Goal: Task Accomplishment & Management: Complete application form

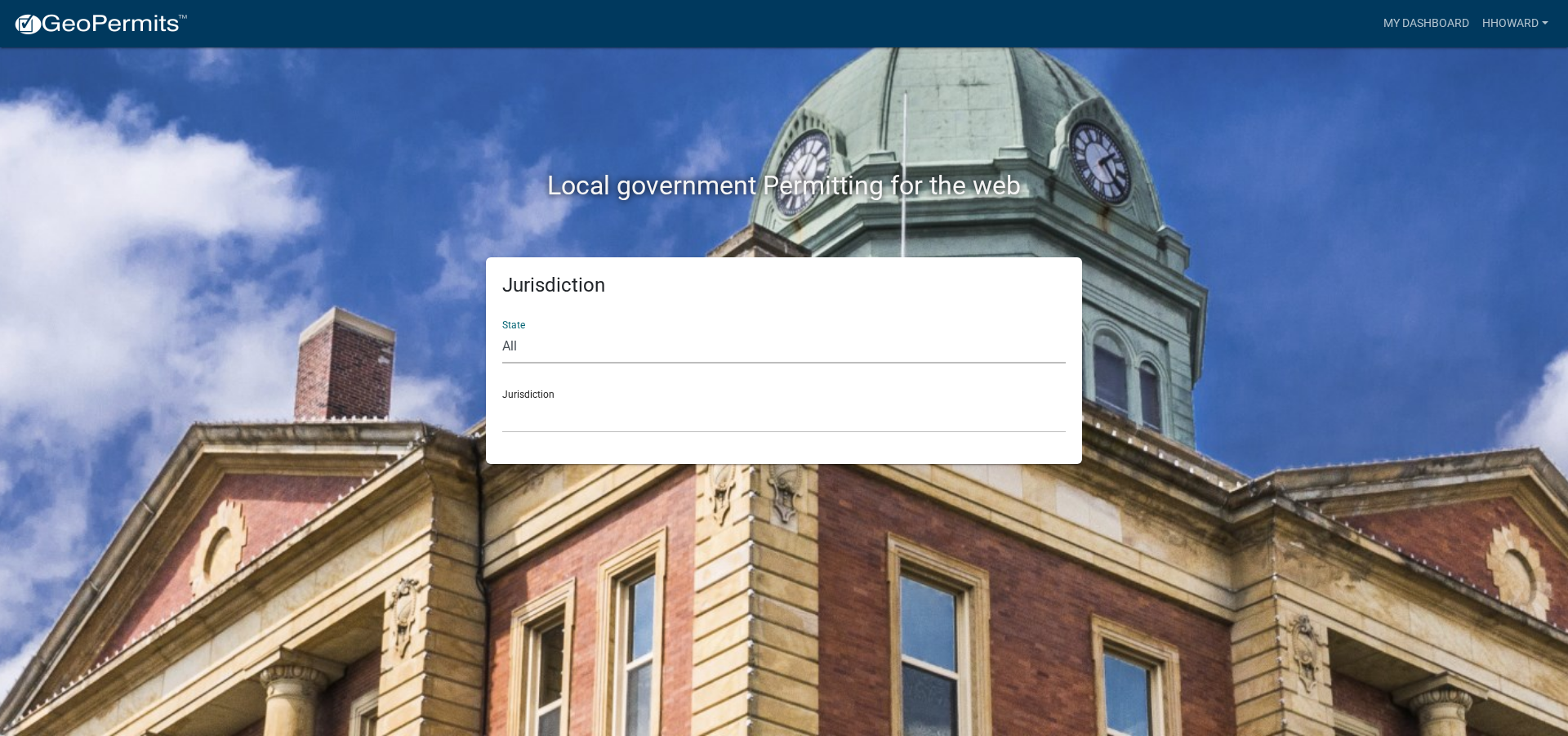
click at [562, 351] on select "All [US_STATE] [US_STATE] [US_STATE] [US_STATE] [US_STATE] [US_STATE] [US_STATE…" at bounding box center [783, 347] width 564 height 33
select select "[US_STATE]"
click at [502, 330] on select "All [US_STATE] [US_STATE] [US_STATE] [US_STATE] [US_STATE] [US_STATE] [US_STATE…" at bounding box center [783, 347] width 564 height 33
click at [568, 441] on div "Jurisdiction State All [US_STATE] [US_STATE] [US_STATE] [US_STATE] [US_STATE] […" at bounding box center [784, 360] width 596 height 206
click at [572, 399] on select "[GEOGRAPHIC_DATA], [US_STATE] [GEOGRAPHIC_DATA], [US_STATE] [GEOGRAPHIC_DATA], …" at bounding box center [783, 415] width 564 height 33
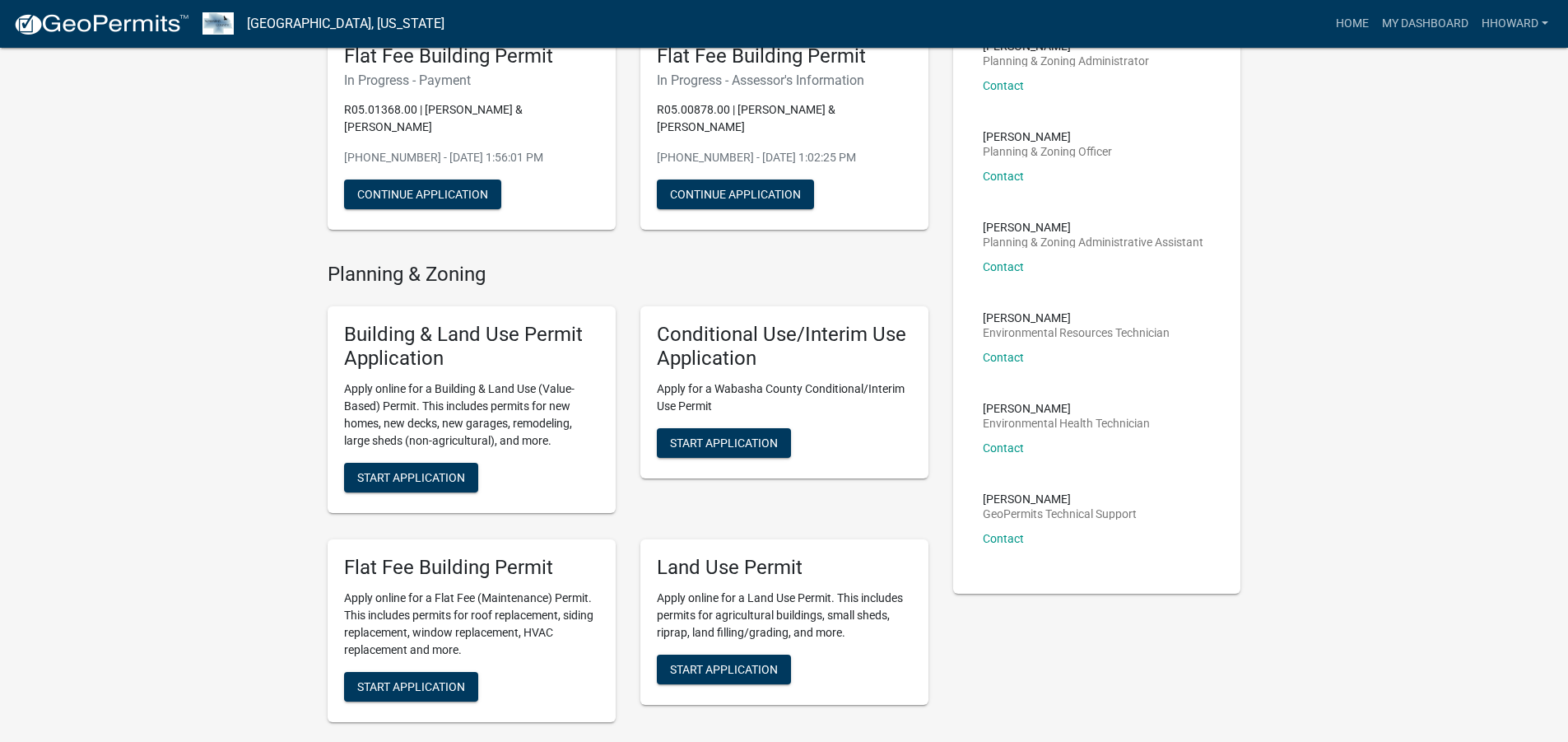
scroll to position [164, 0]
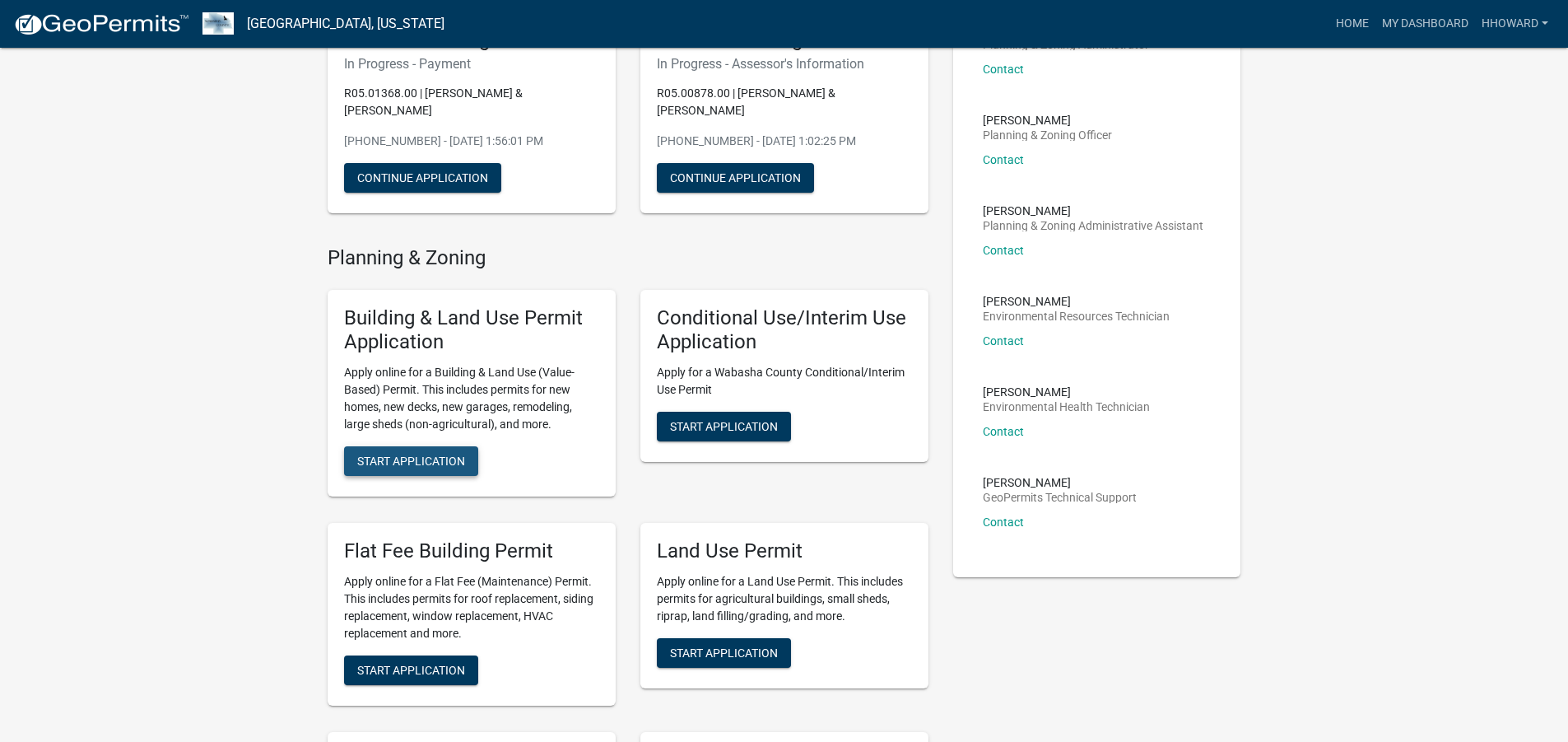
click at [423, 466] on span "Start Application" at bounding box center [411, 460] width 108 height 13
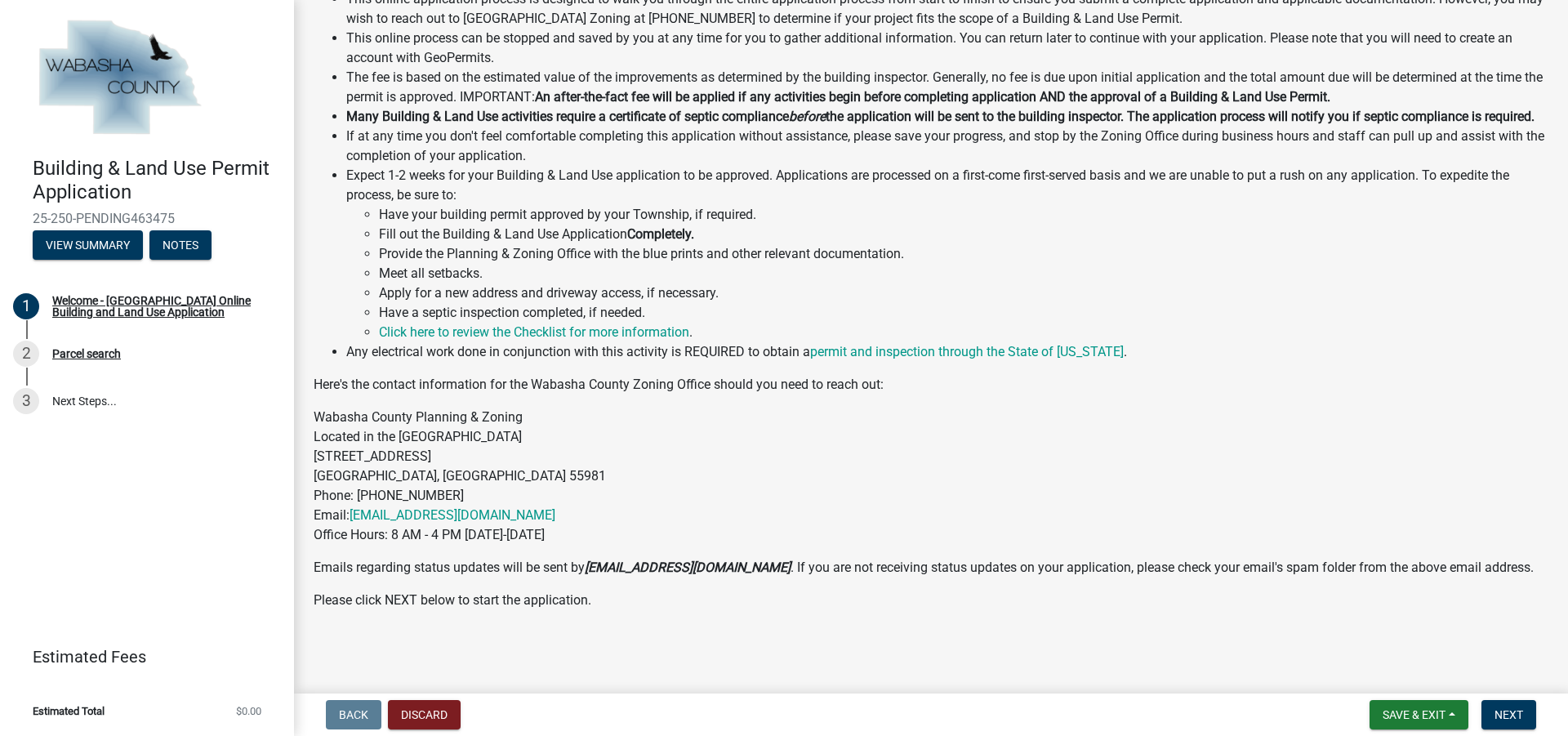
scroll to position [436, 0]
click at [1508, 721] on span "Next" at bounding box center [1508, 714] width 29 height 13
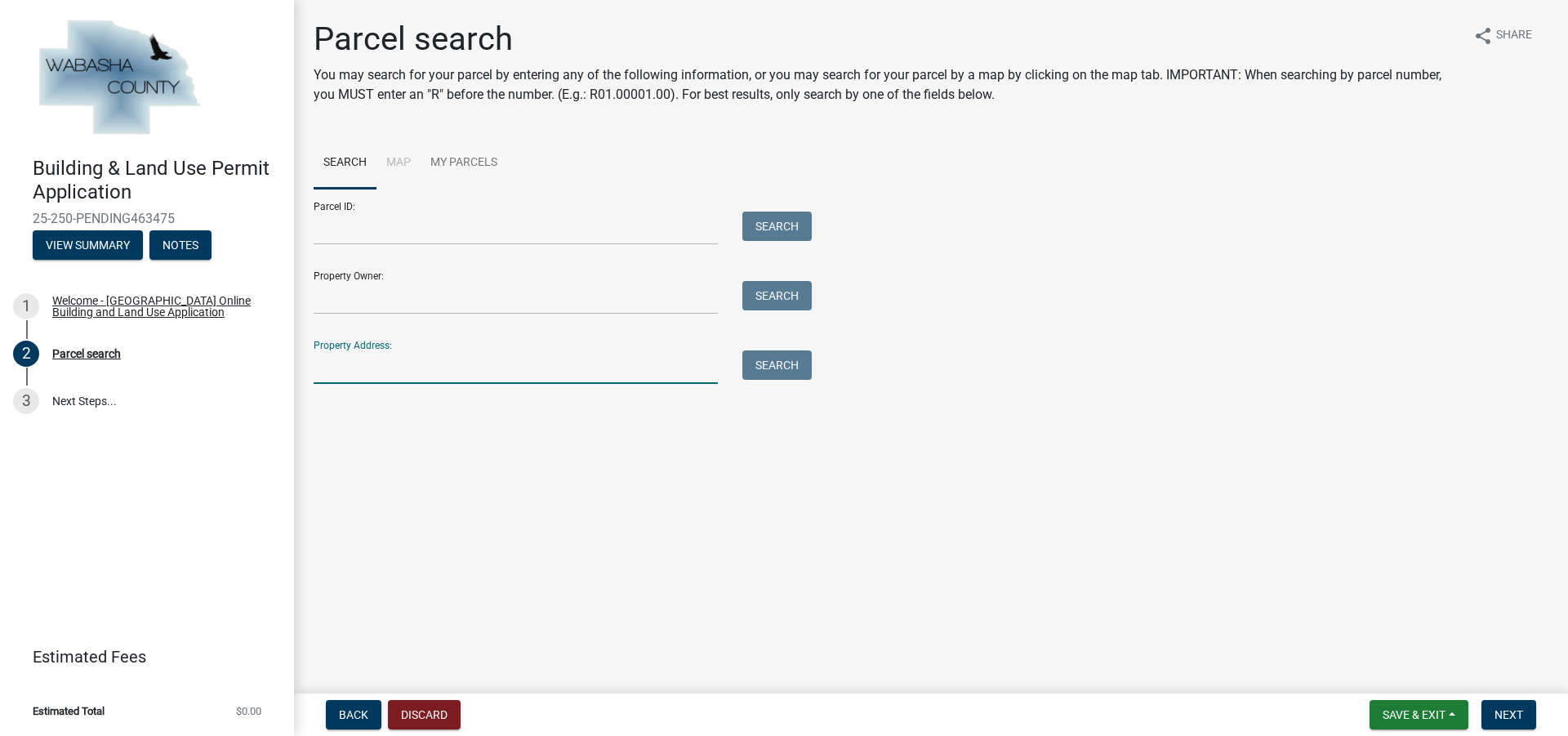
click at [522, 366] on input "Property Address:" at bounding box center [516, 367] width 404 height 33
type input "[STREET_ADDRESS]"
click at [761, 365] on button "Search" at bounding box center [777, 365] width 70 height 30
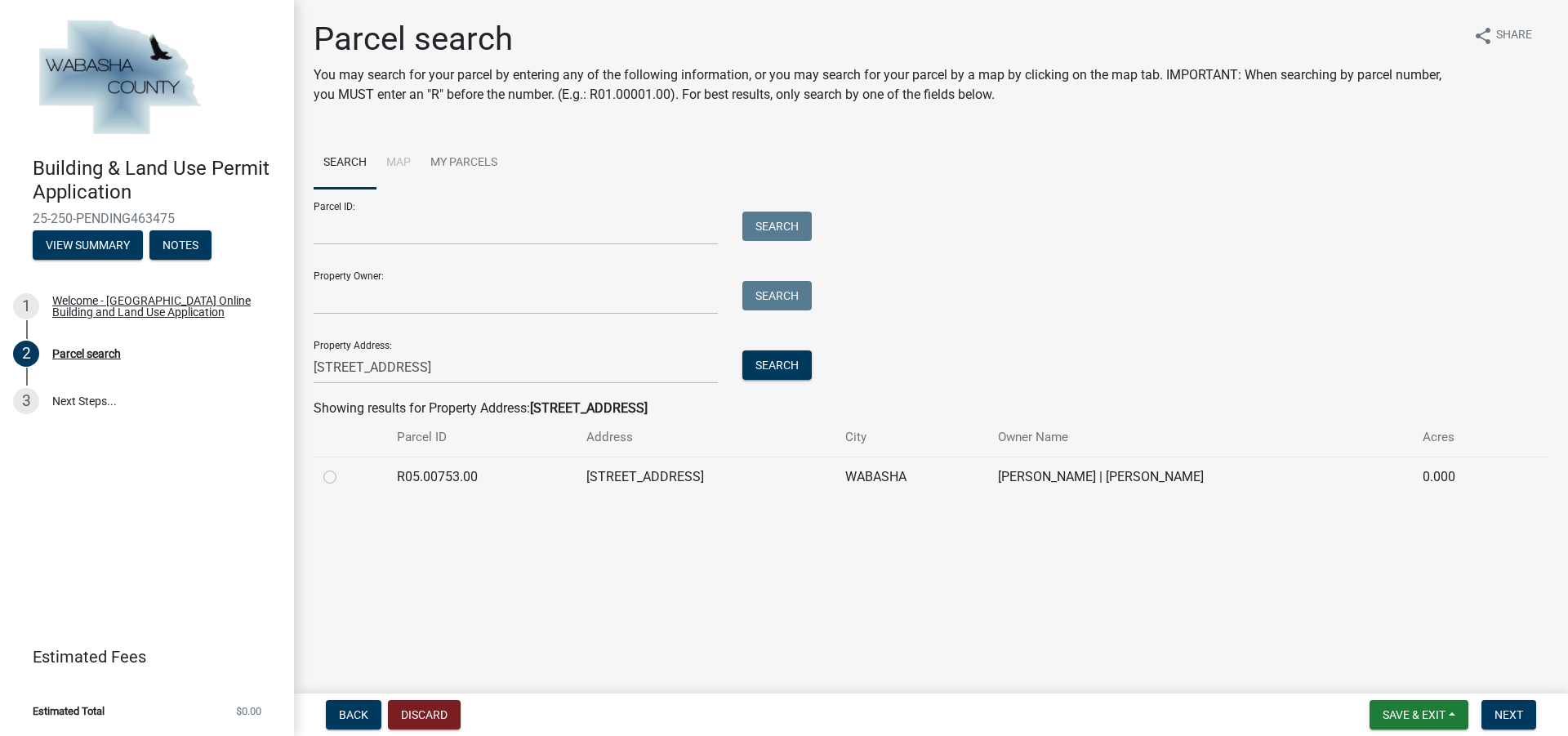
click at [343, 467] on label at bounding box center [343, 467] width 0 height 0
click at [343, 476] on input "radio" at bounding box center [348, 472] width 10 height 10
radio input "true"
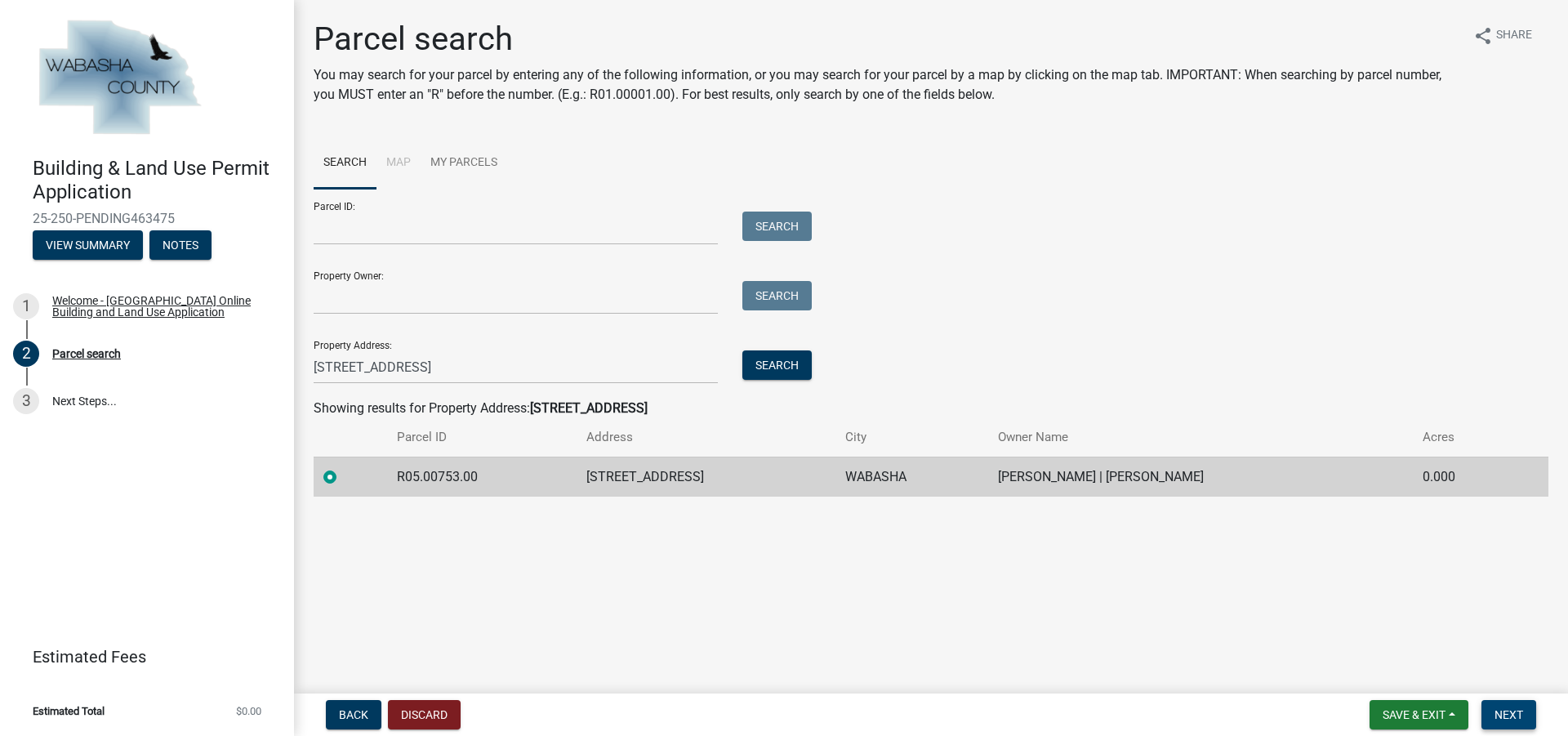
click at [1509, 712] on span "Next" at bounding box center [1508, 714] width 29 height 13
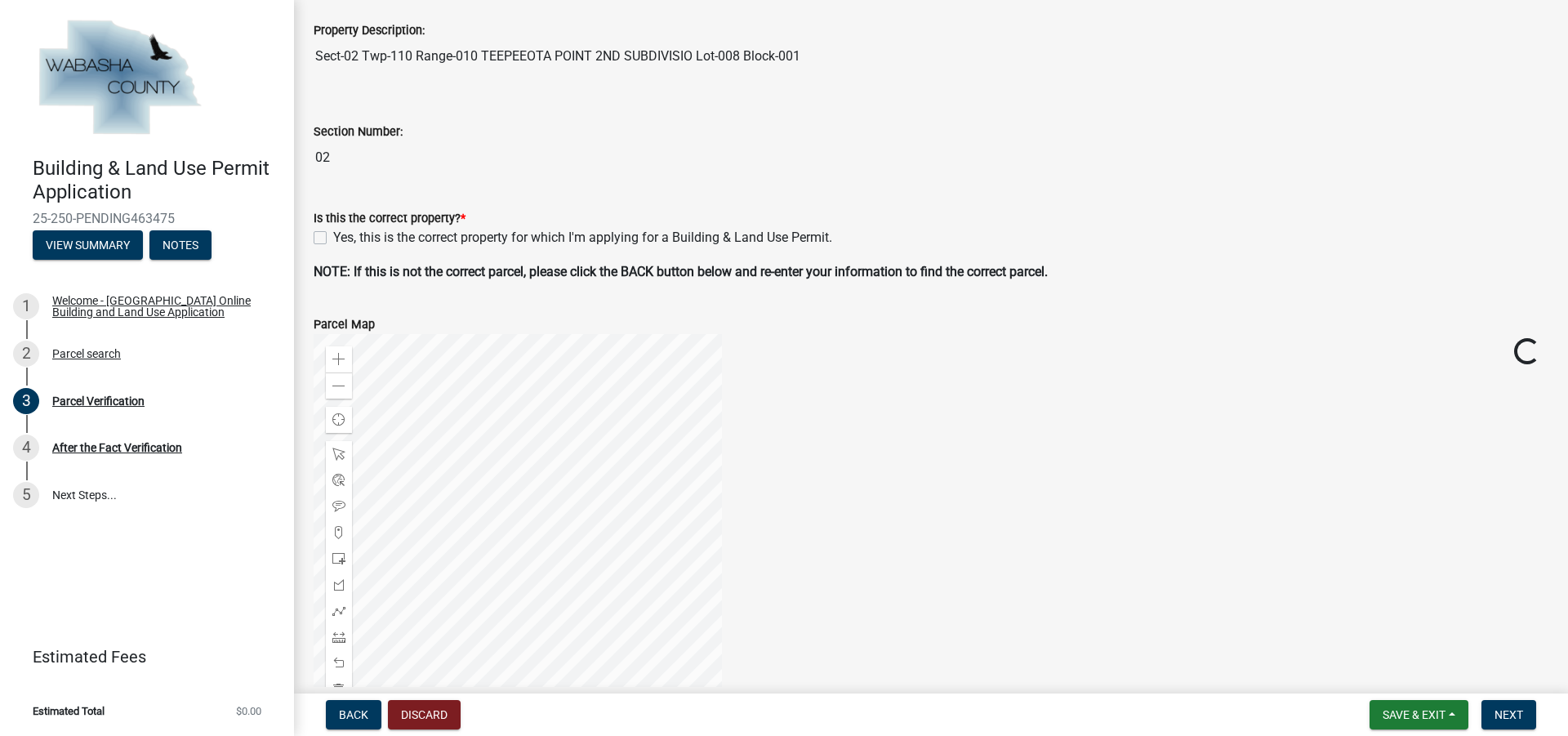
scroll to position [327, 0]
click at [333, 238] on label "Yes, this is the correct property for which I'm applying for a Building & Land …" at bounding box center [582, 235] width 499 height 19
click at [333, 236] on input "Yes, this is the correct property for which I'm applying for a Building & Land …" at bounding box center [338, 231] width 10 height 10
checkbox input "true"
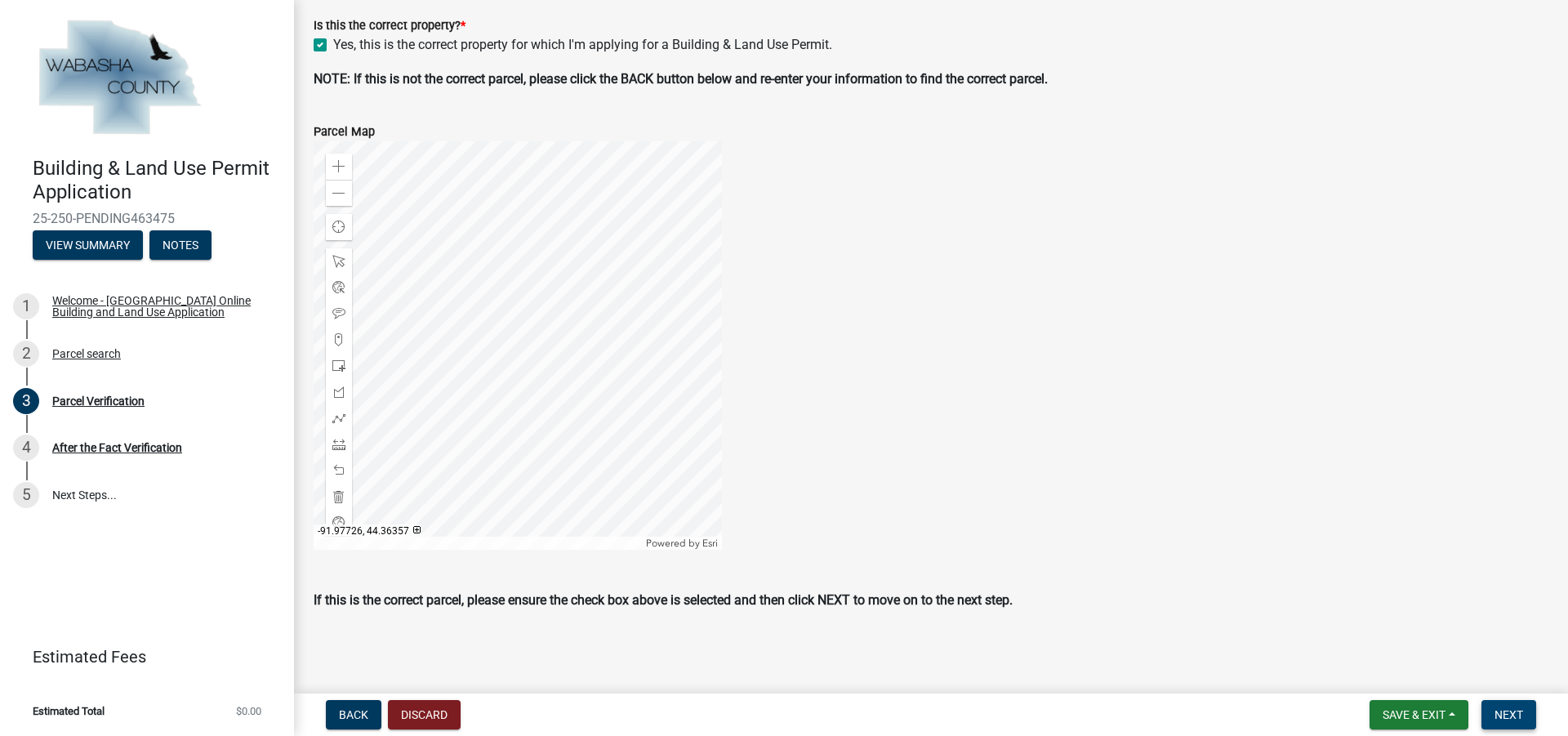
click at [1493, 713] on button "Next" at bounding box center [1508, 714] width 55 height 30
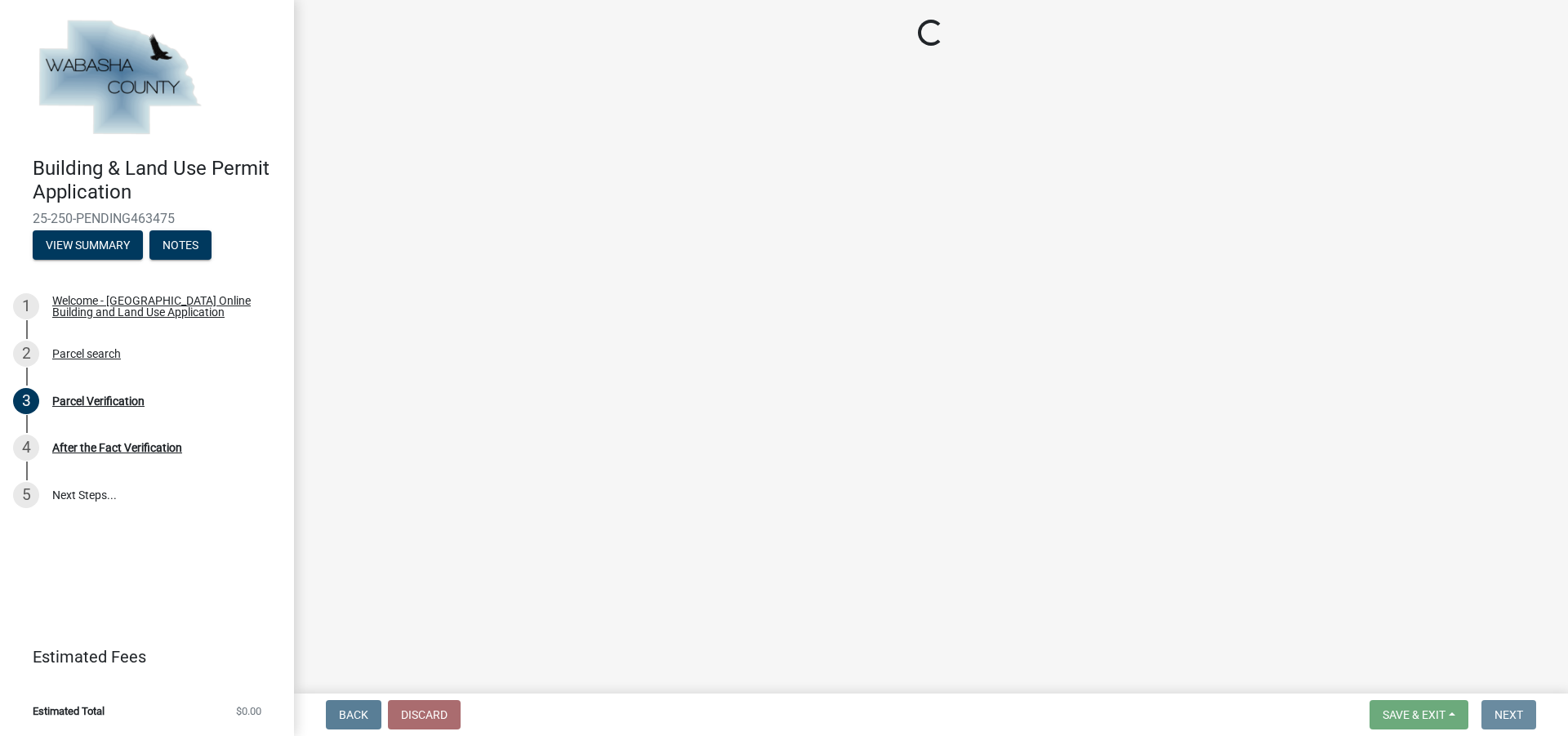
scroll to position [0, 0]
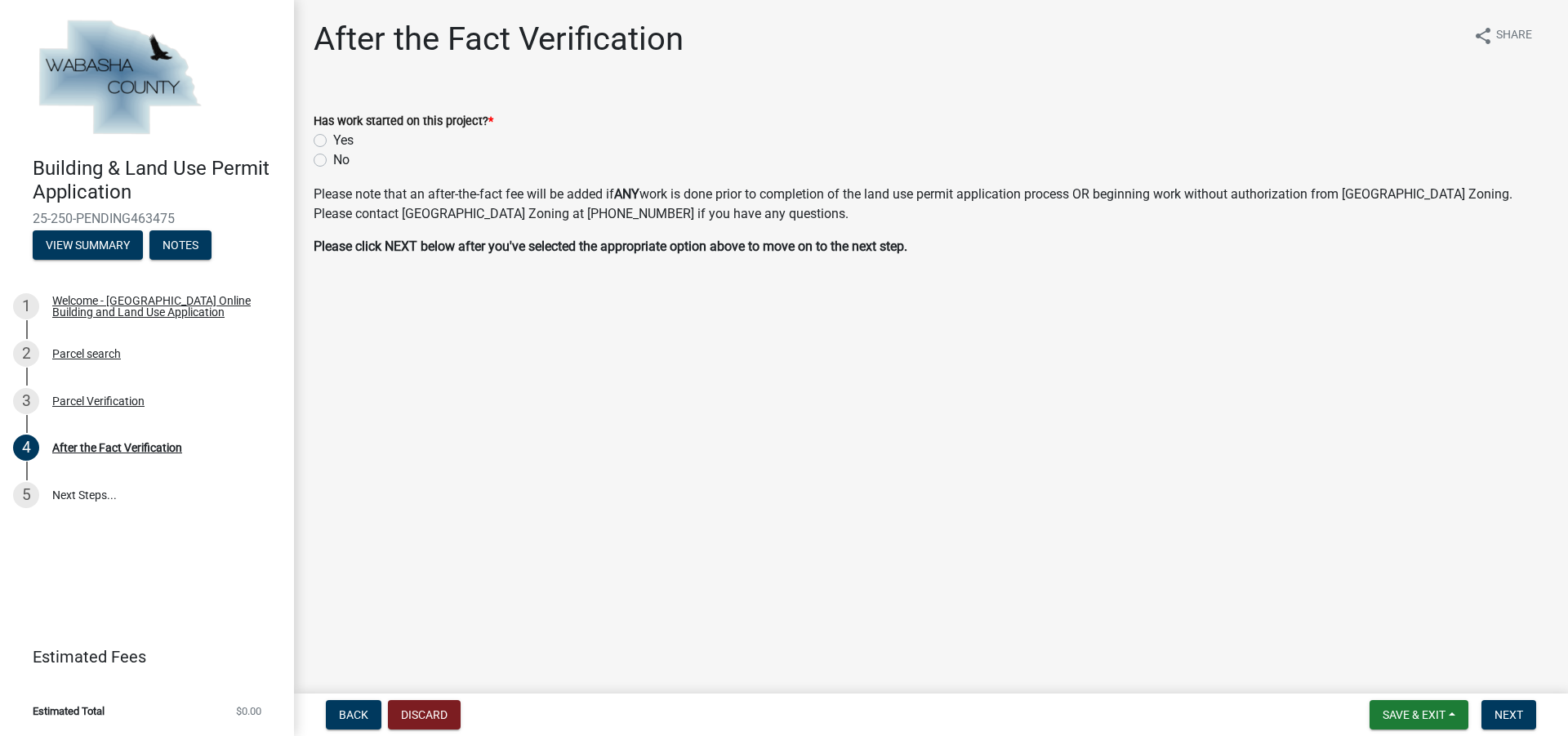
click at [333, 163] on label "No" at bounding box center [341, 159] width 17 height 19
click at [333, 161] on input "No" at bounding box center [338, 155] width 10 height 10
radio input "true"
click at [1493, 711] on button "Next" at bounding box center [1508, 714] width 55 height 30
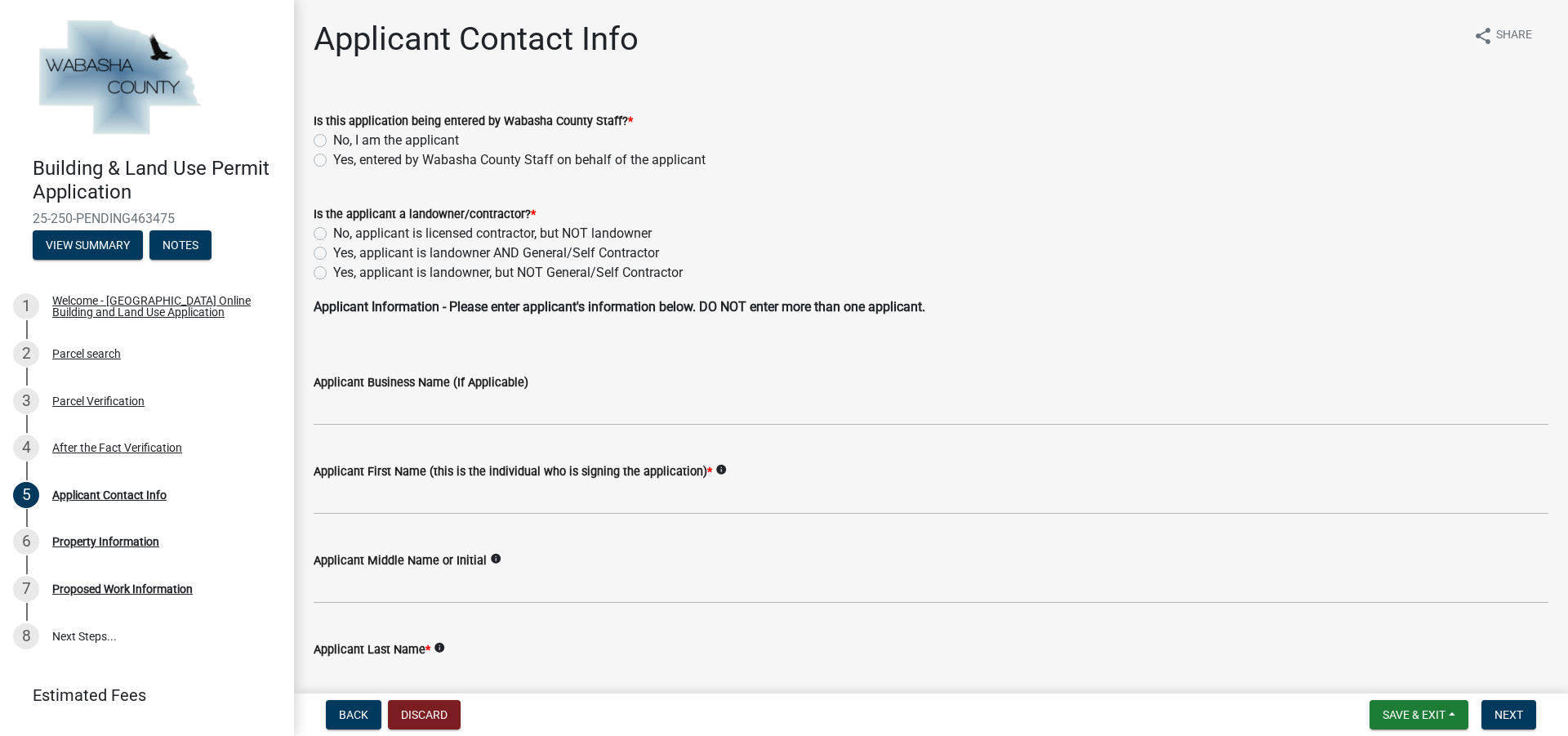
click at [333, 141] on label "No, I am the applicant" at bounding box center [395, 140] width 125 height 19
click at [333, 141] on input "No, I am the applicant" at bounding box center [338, 136] width 10 height 10
radio input "true"
click at [333, 234] on label "No, applicant is licensed contractor, but NOT landowner" at bounding box center [492, 233] width 319 height 19
click at [333, 234] on input "No, applicant is licensed contractor, but NOT landowner" at bounding box center [338, 229] width 10 height 10
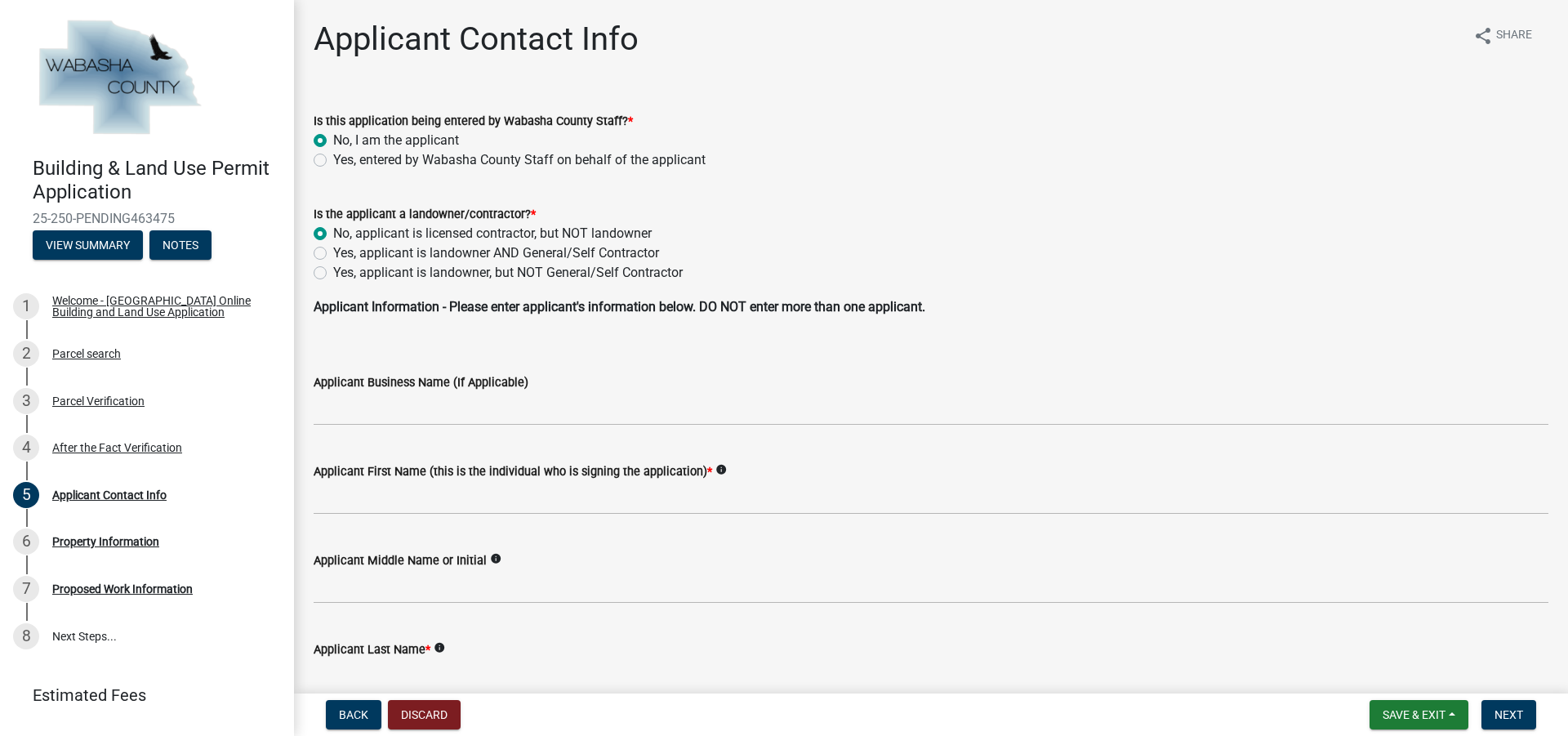
radio input "true"
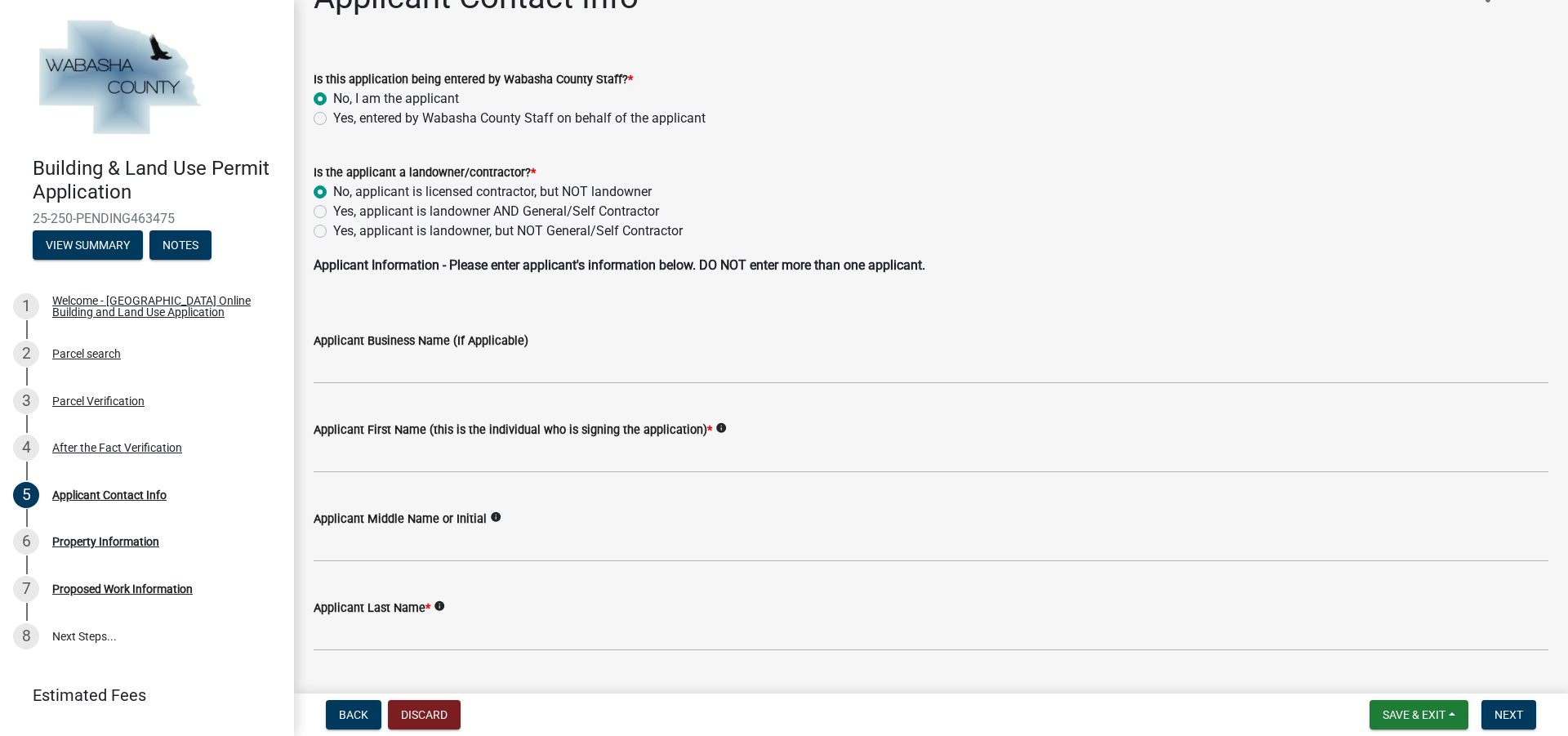
scroll to position [82, 0]
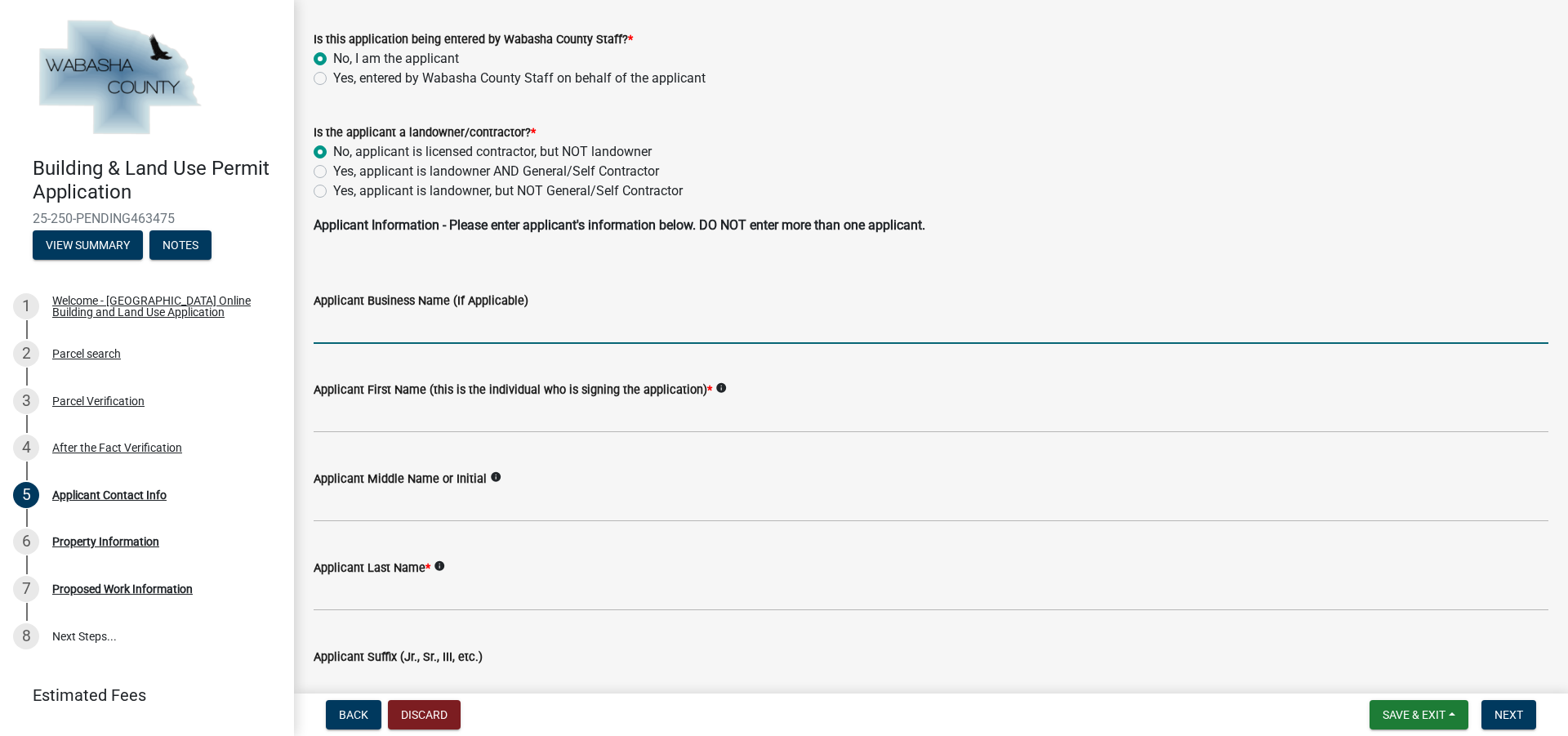
click at [409, 330] on input "Applicant Business Name (If Applicable)" at bounding box center [930, 327] width 1234 height 33
type input "All Craft Exteriors LLC"
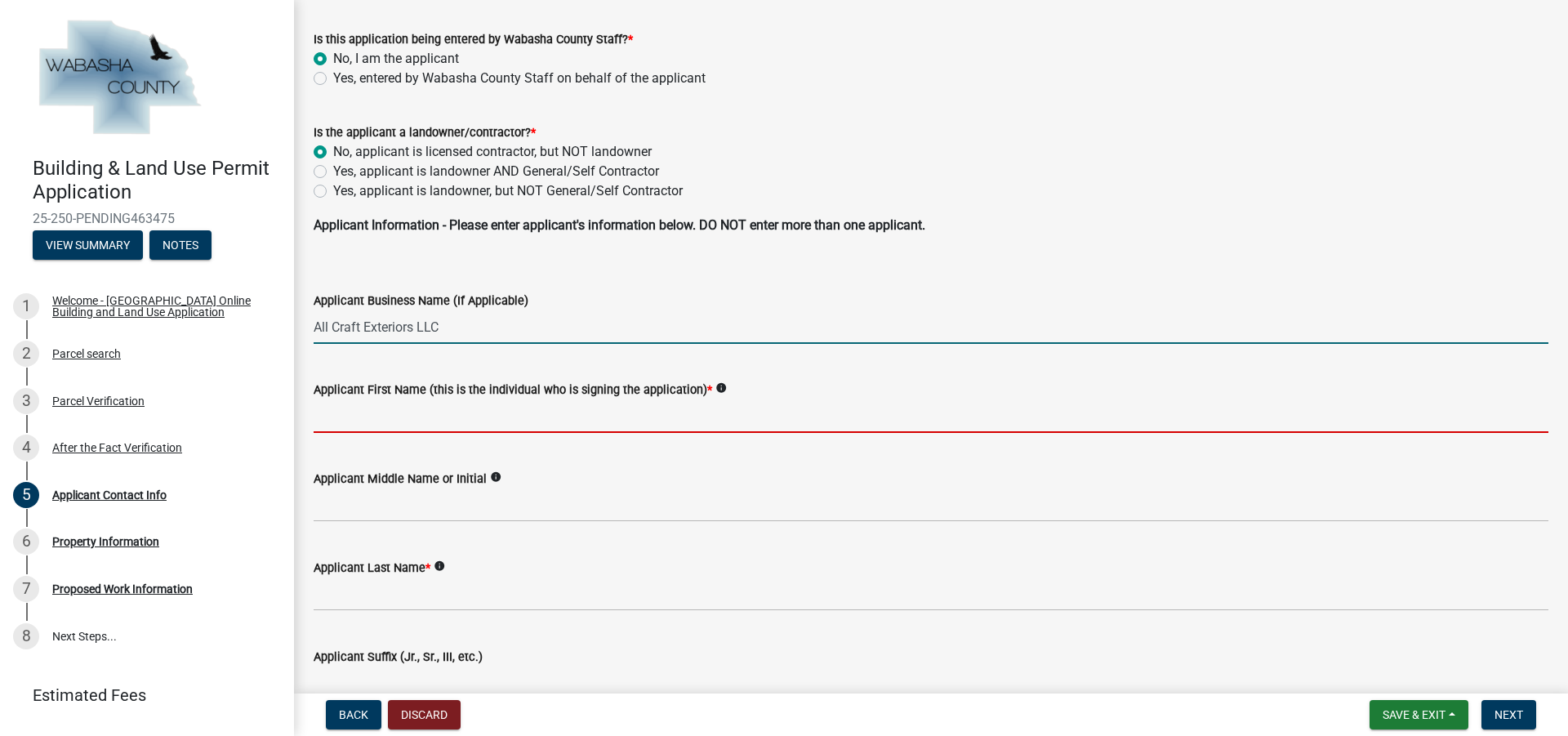
drag, startPoint x: 427, startPoint y: 420, endPoint x: 436, endPoint y: 424, distance: 9.8
click at [427, 420] on input "Applicant First Name (this is the individual who is signing the application) *" at bounding box center [930, 415] width 1234 height 33
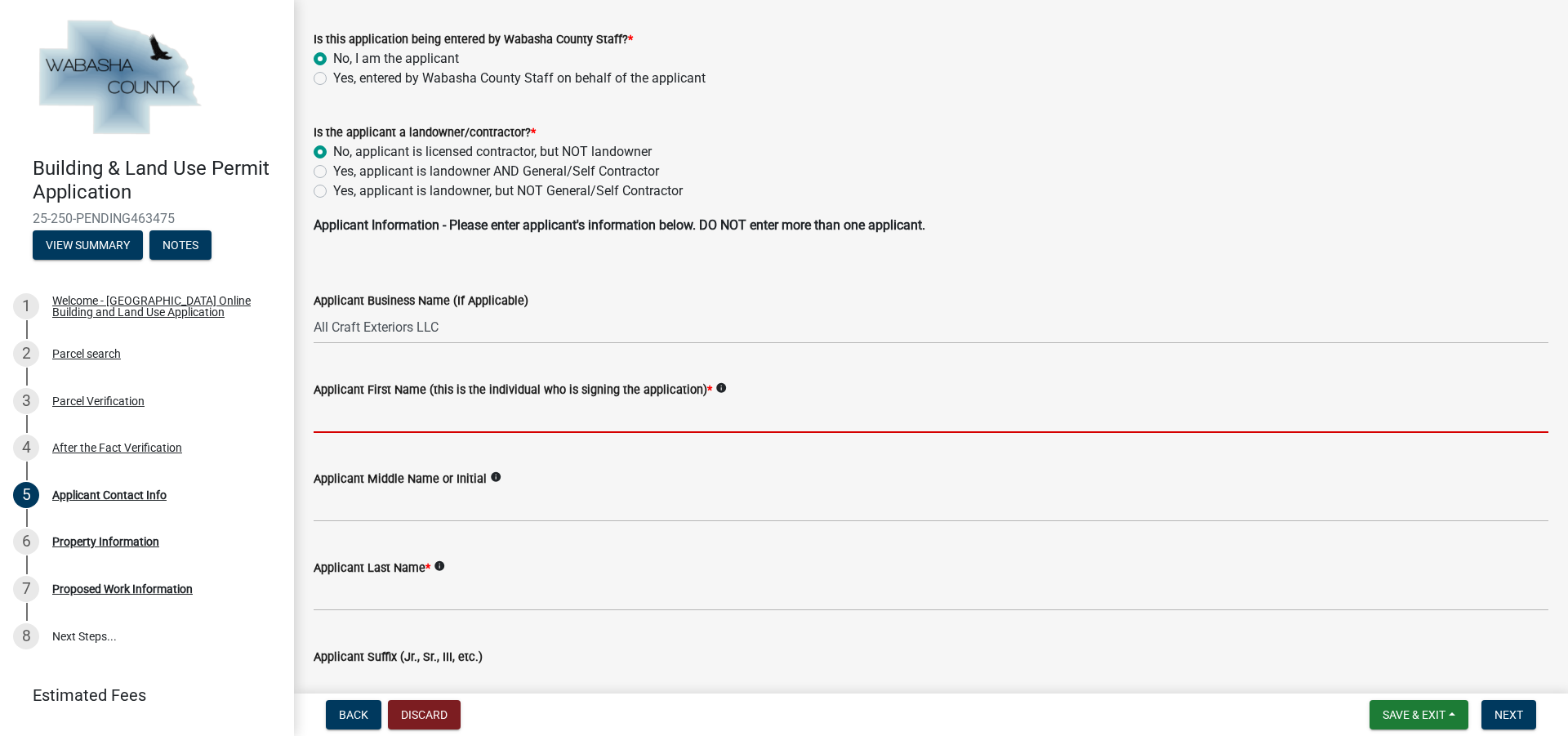
type input "Hayley"
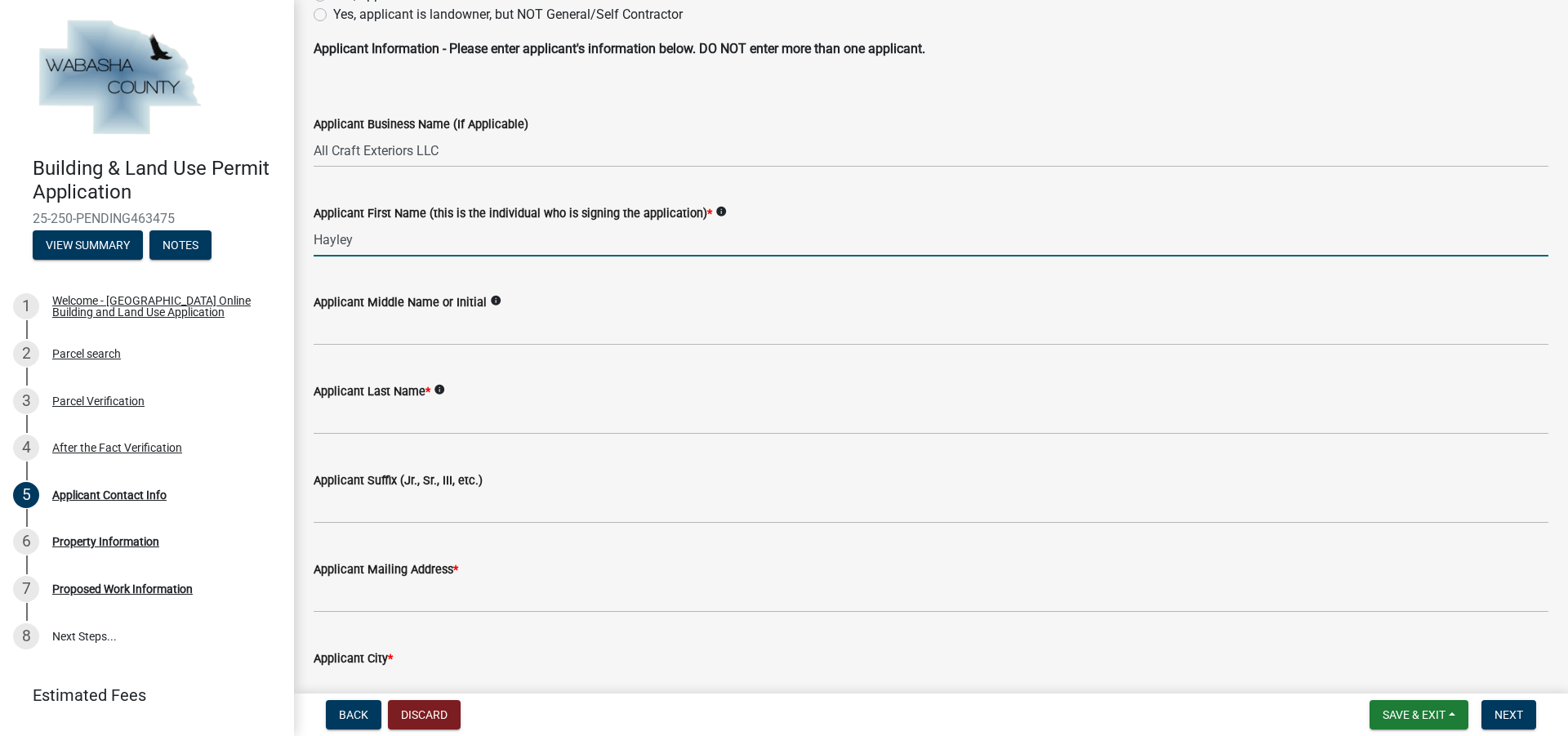
scroll to position [327, 0]
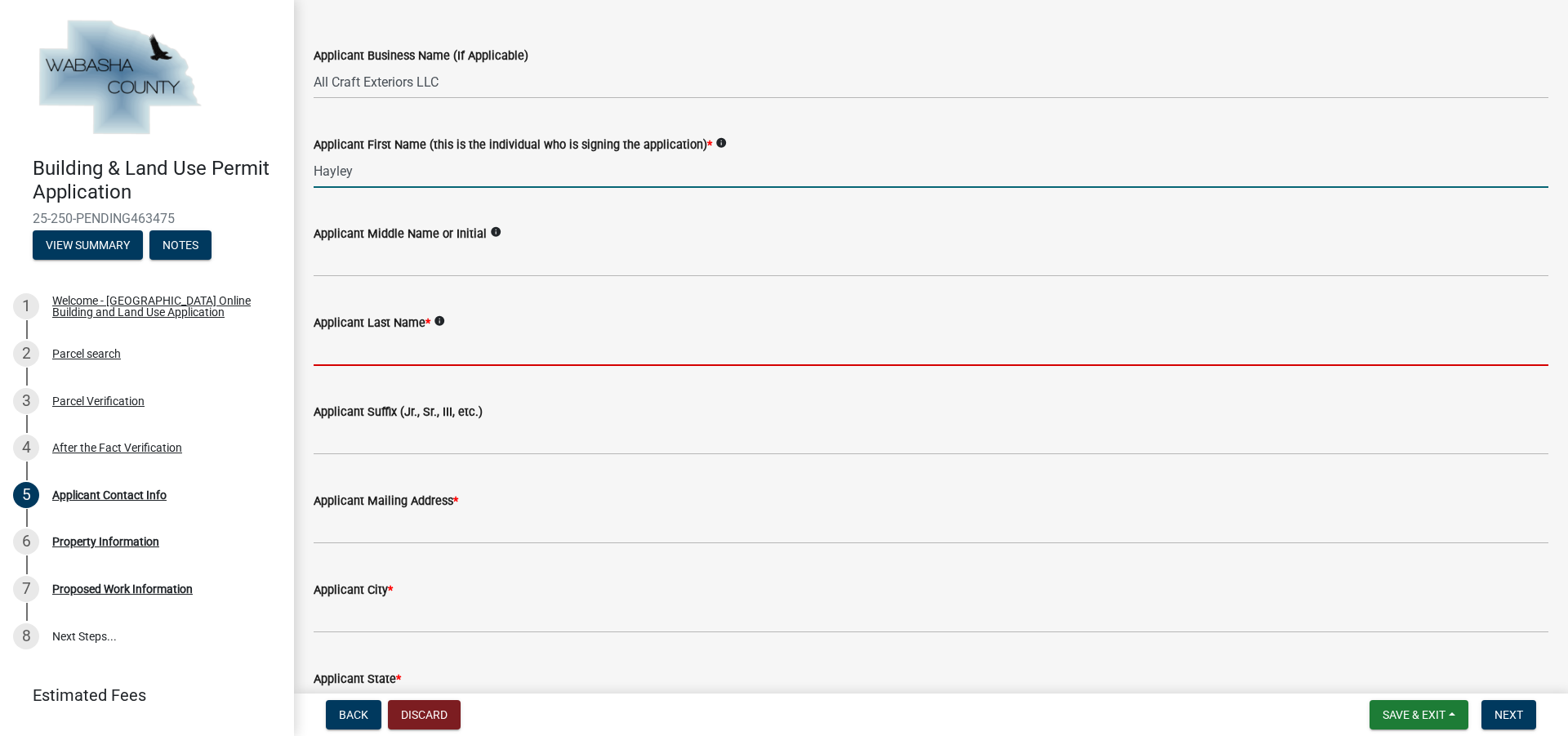
click at [410, 345] on input "Applicant Last Name *" at bounding box center [930, 349] width 1234 height 33
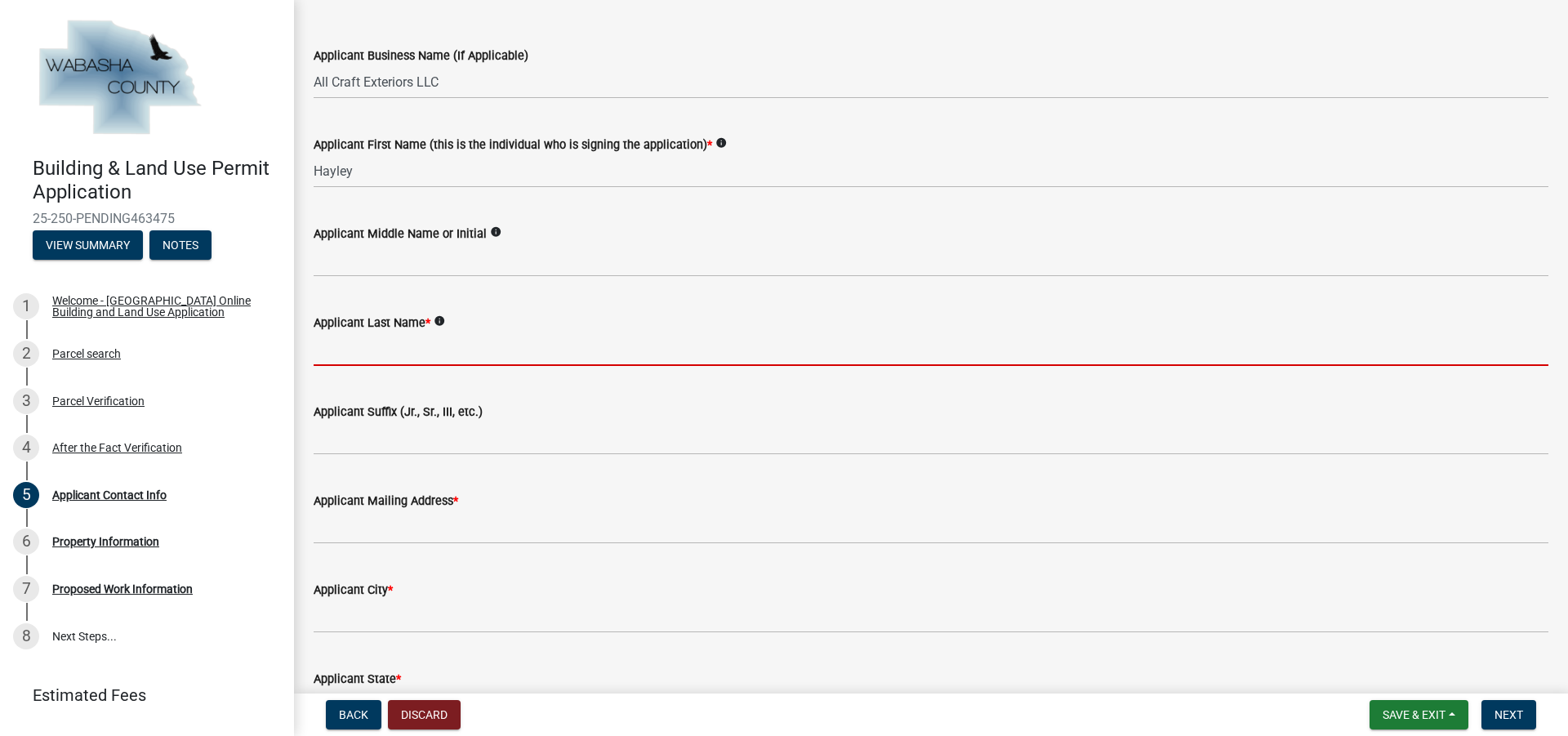
type input "[PERSON_NAME]"
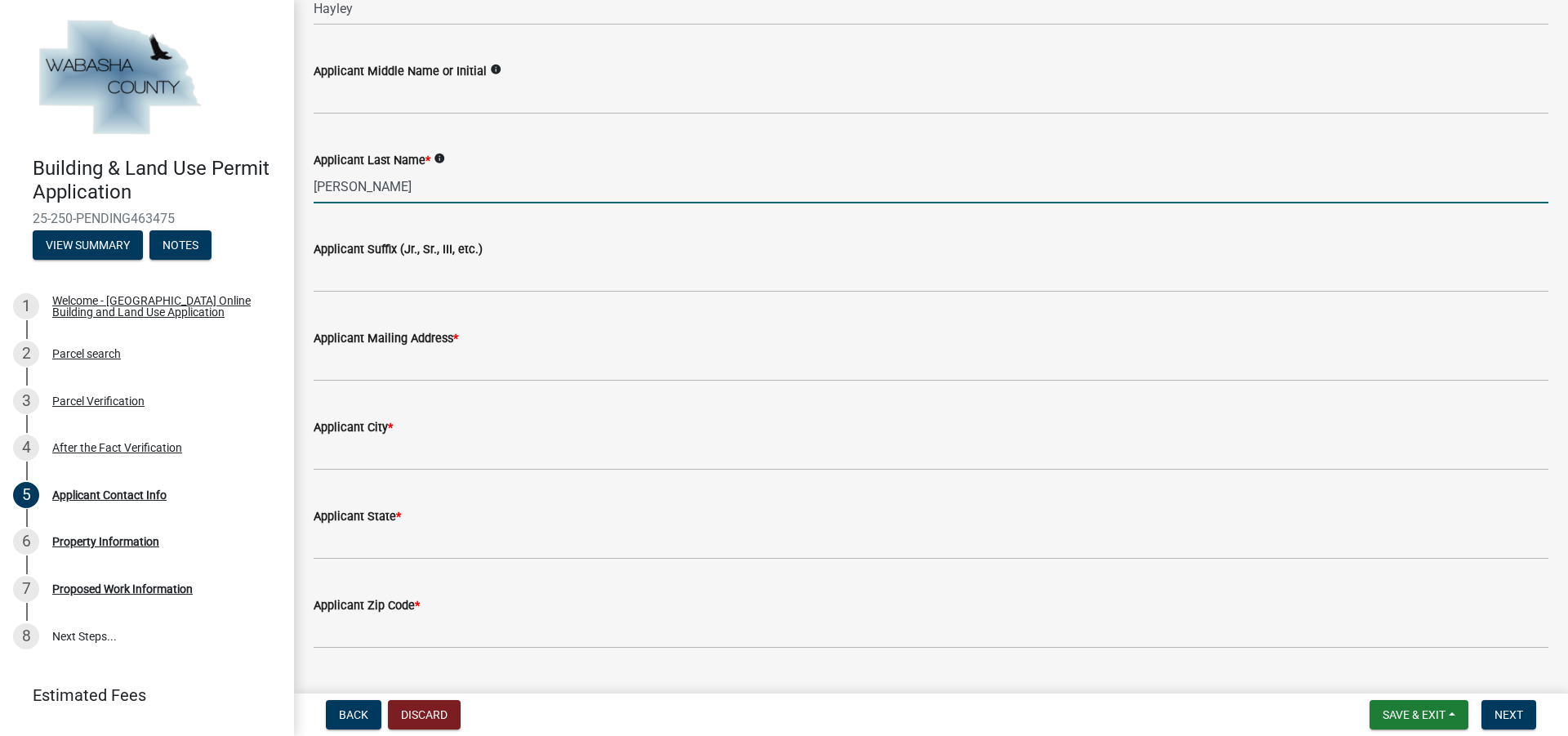
scroll to position [490, 0]
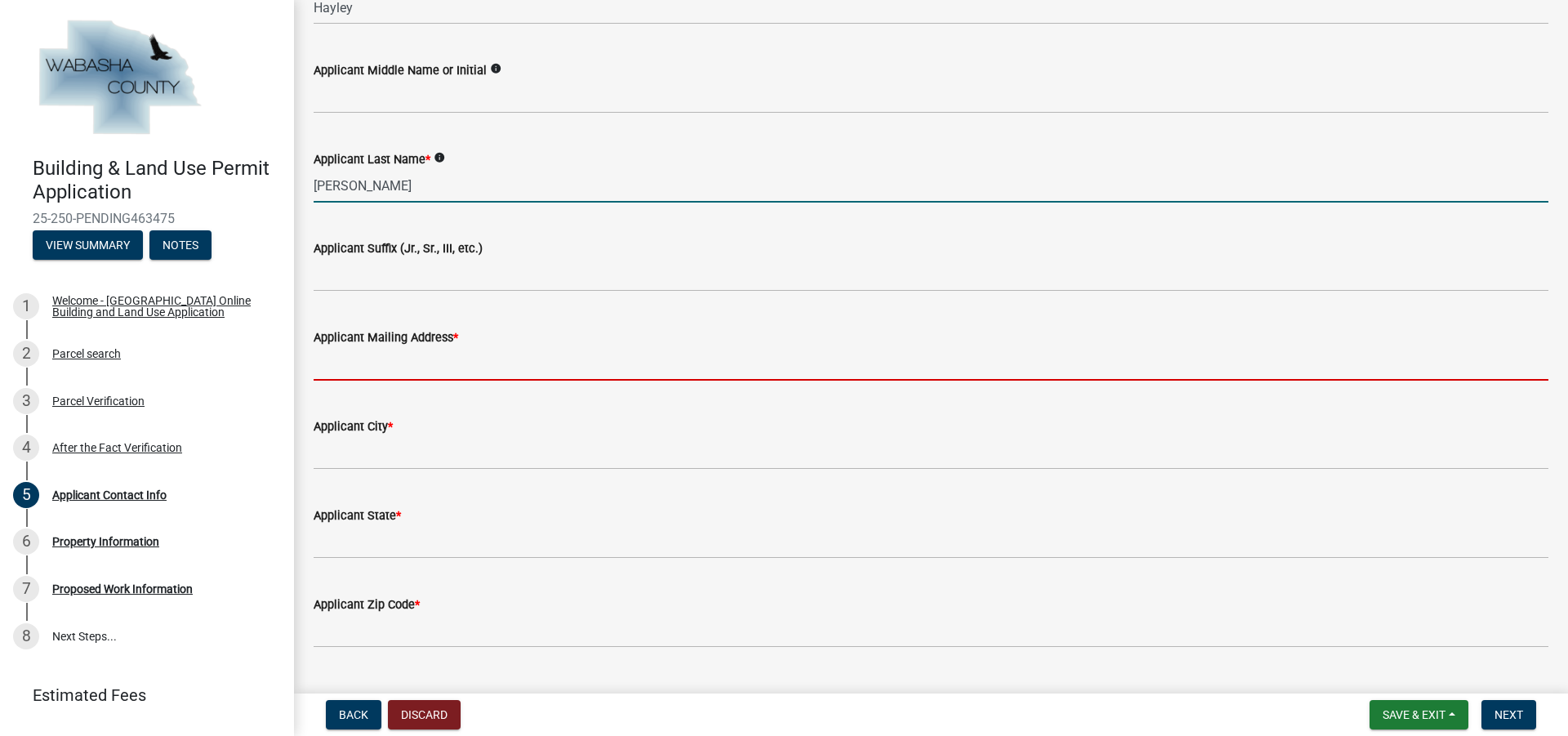
click at [386, 365] on input "Applicant Mailing Address *" at bounding box center [930, 363] width 1234 height 33
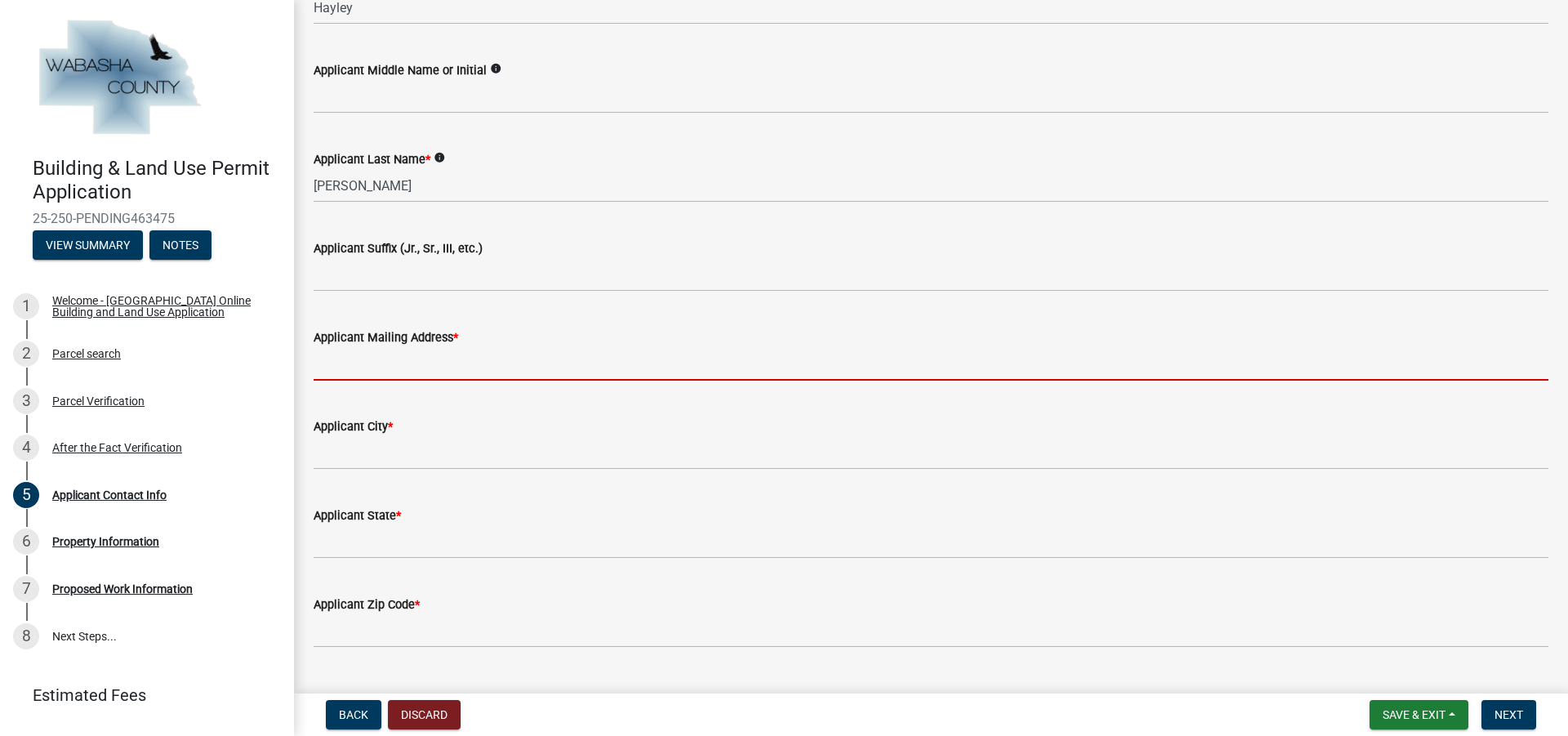
type input "[STREET_ADDRESS]"
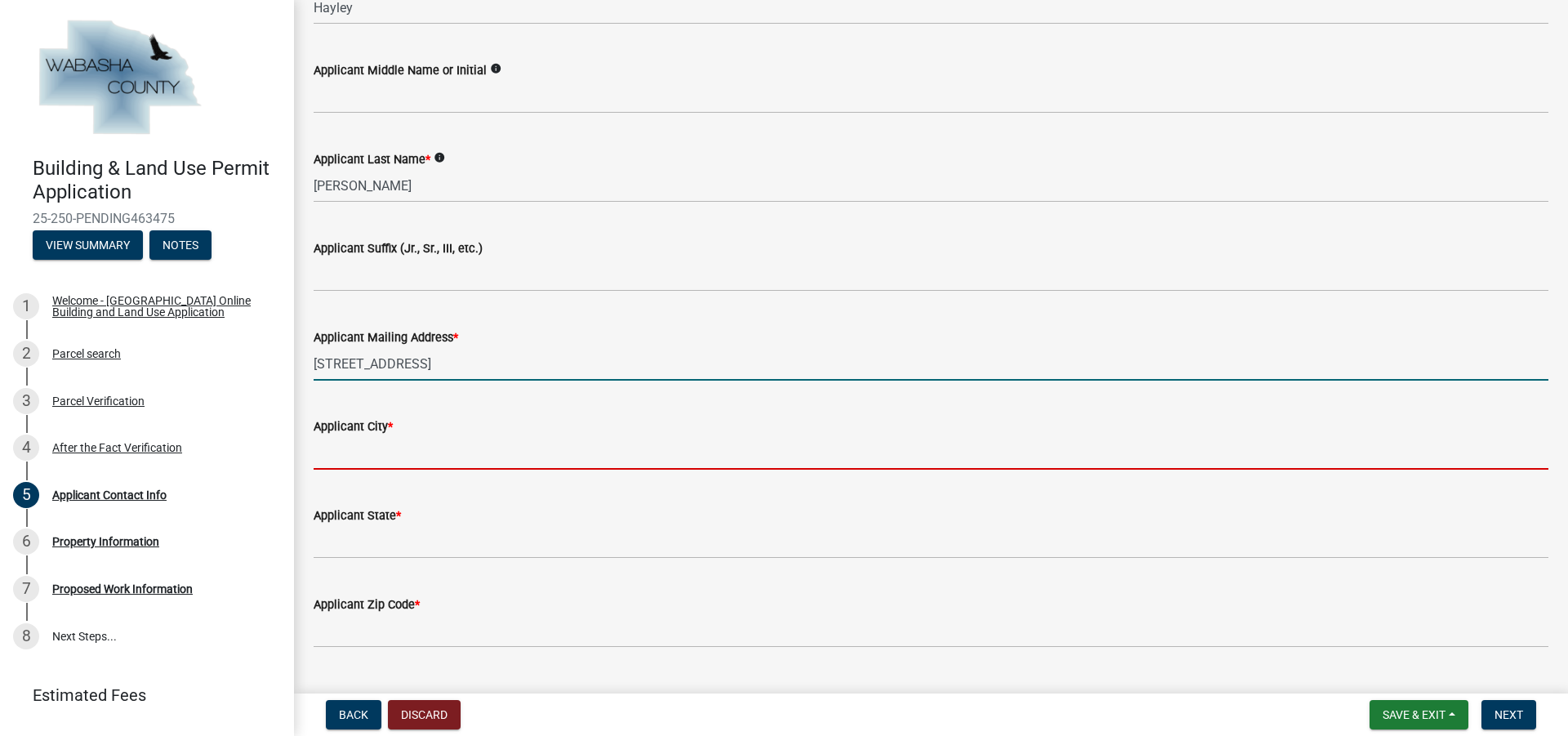
click at [349, 456] on input "Applicant City *" at bounding box center [930, 453] width 1234 height 33
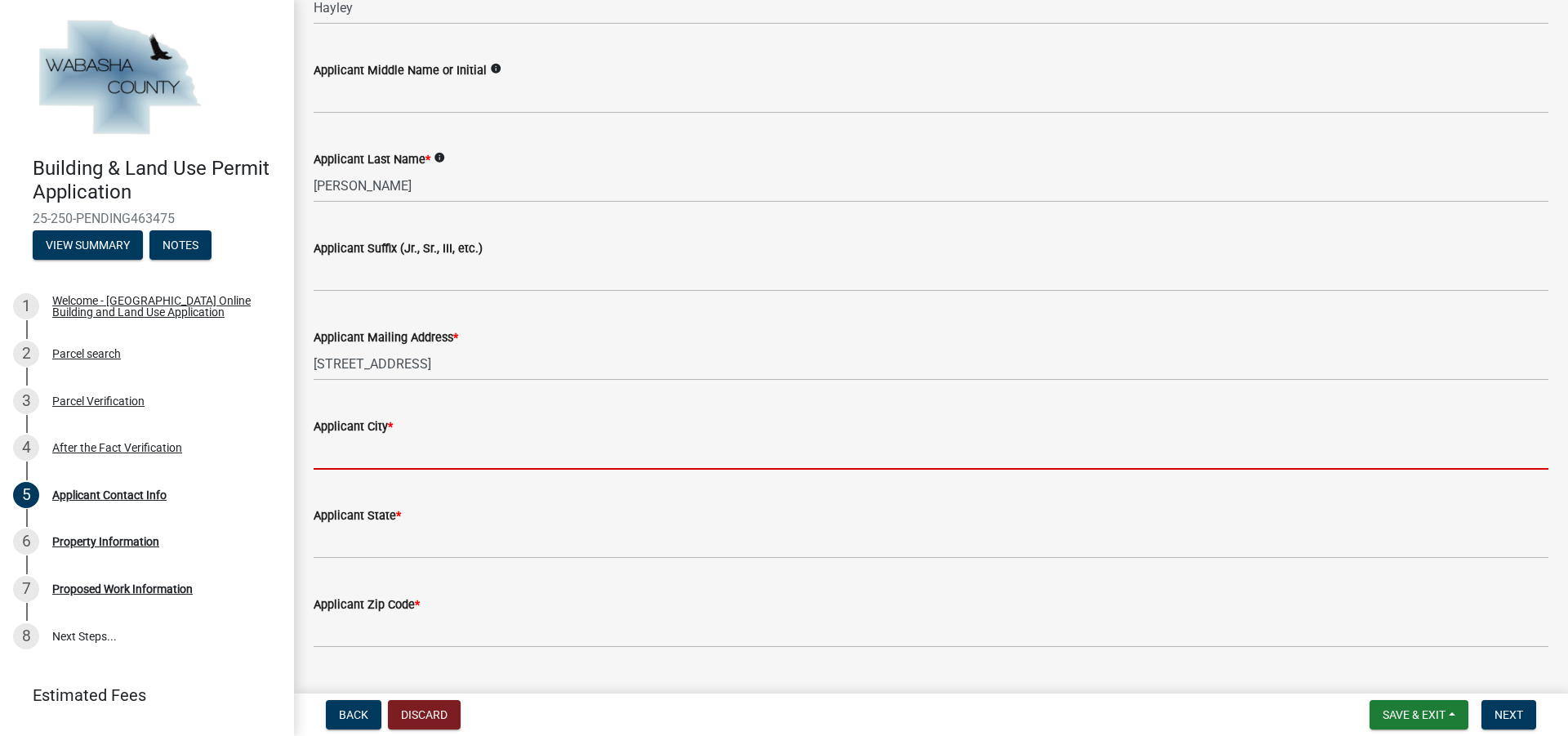
type input "[GEOGRAPHIC_DATA]"
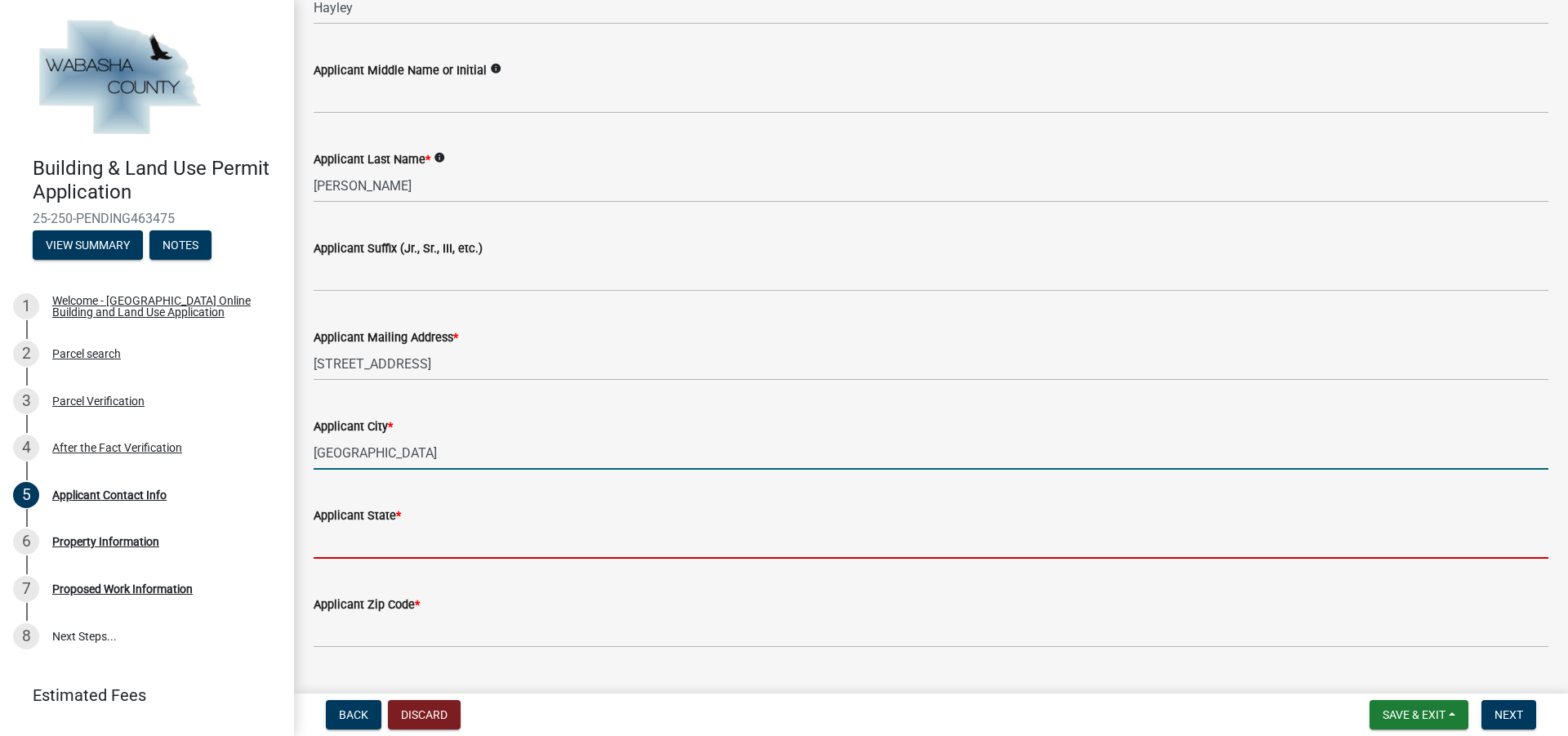
click at [382, 529] on input "Applicant State *" at bounding box center [930, 542] width 1234 height 33
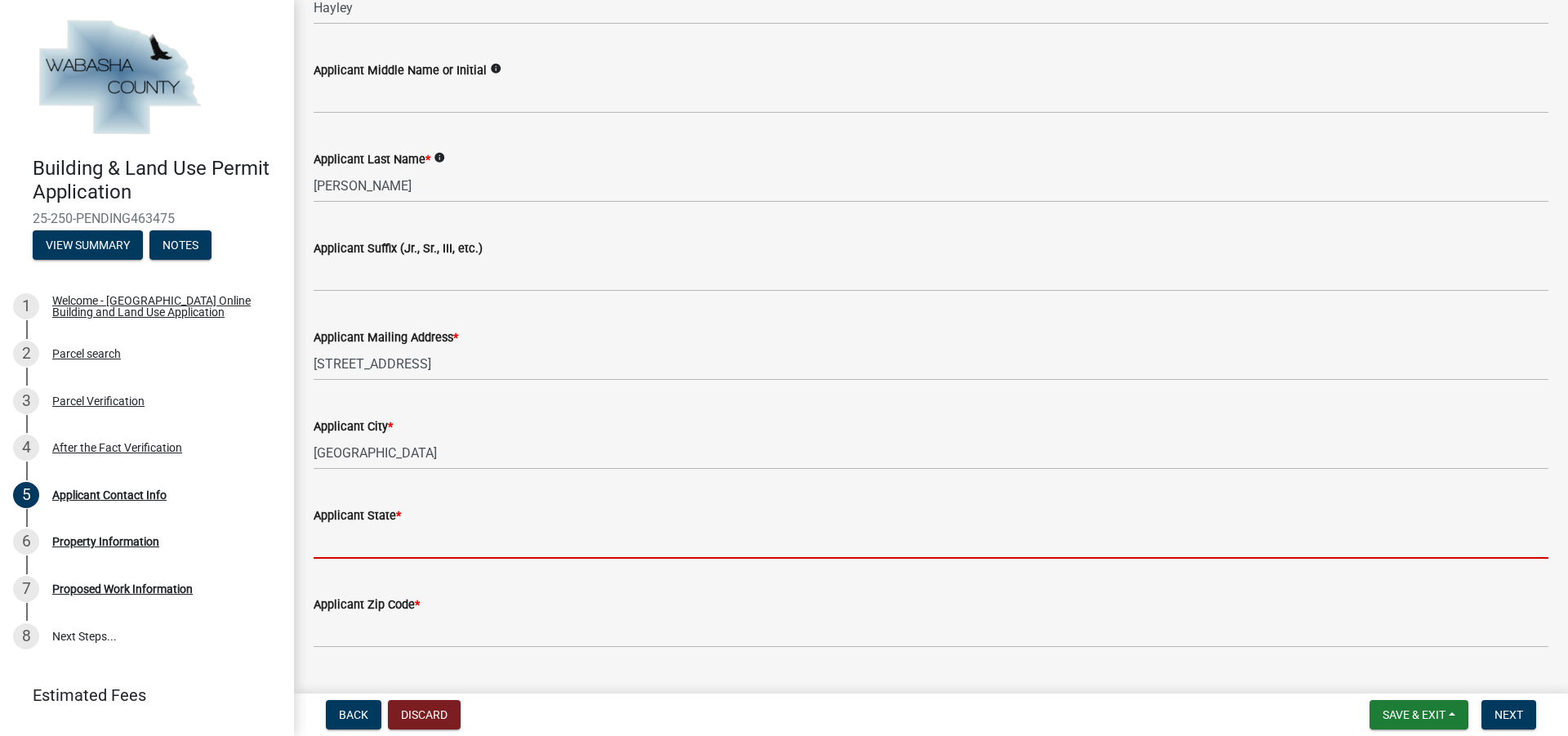
type input "MN"
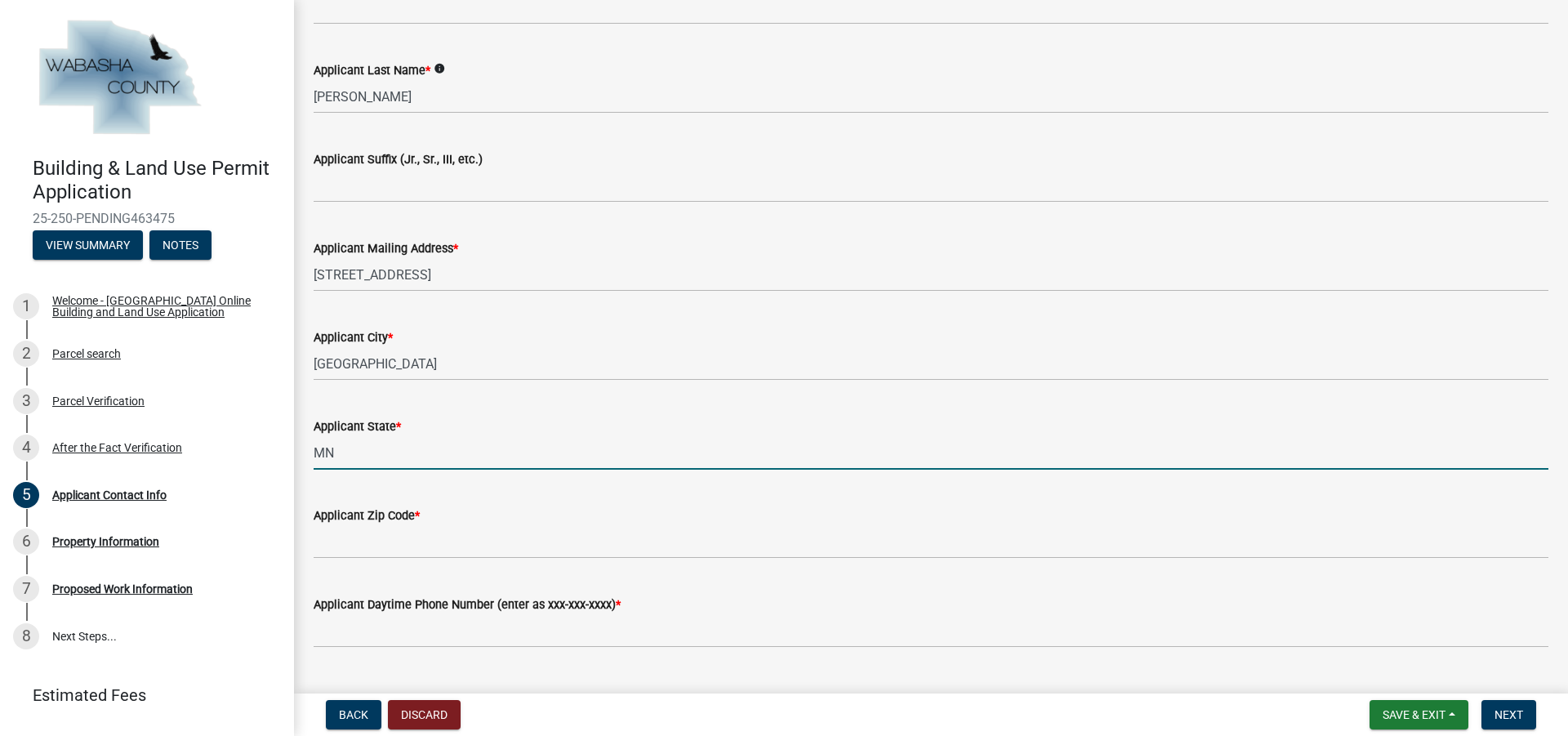
scroll to position [735, 0]
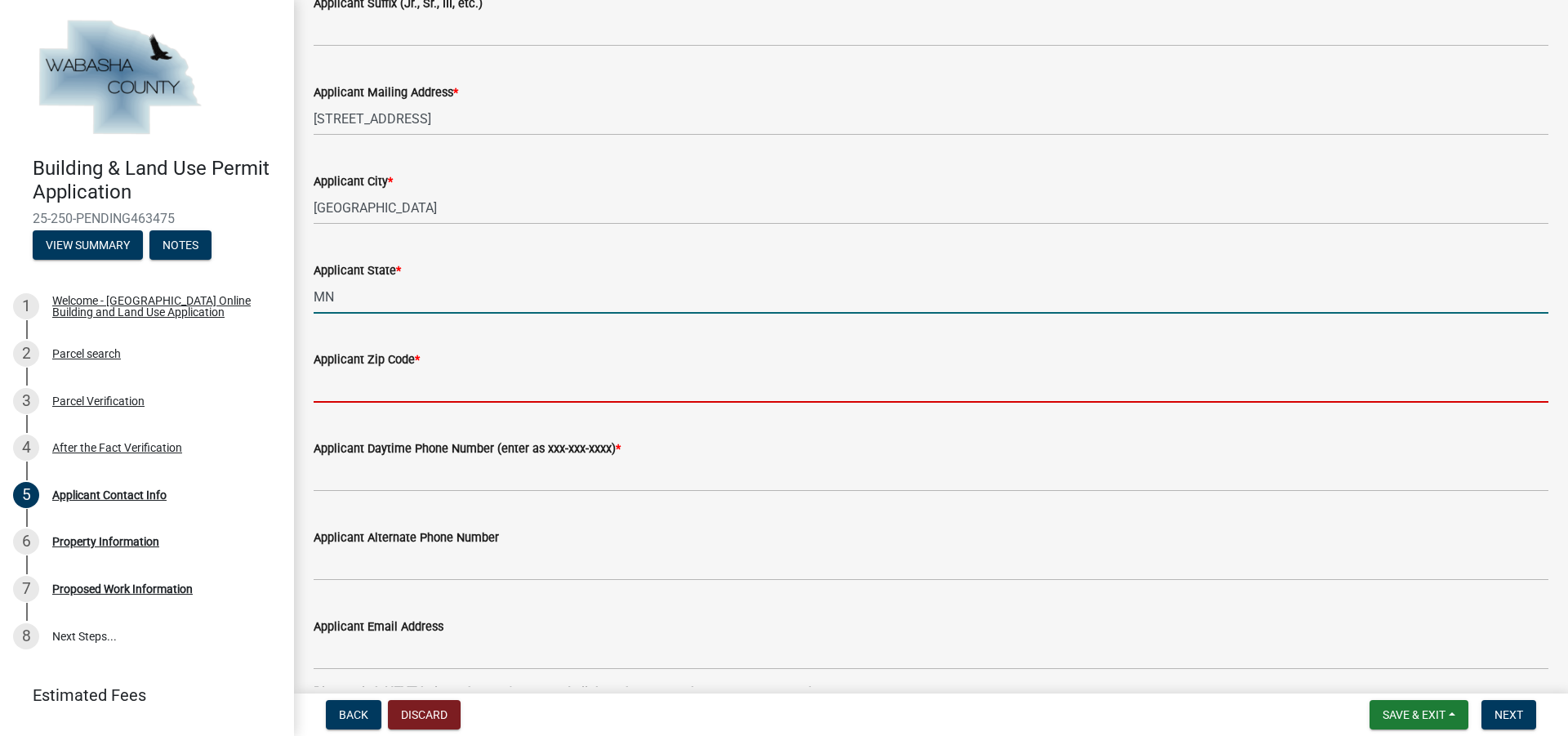
click at [398, 375] on input "Applicant Zip Code *" at bounding box center [930, 386] width 1234 height 33
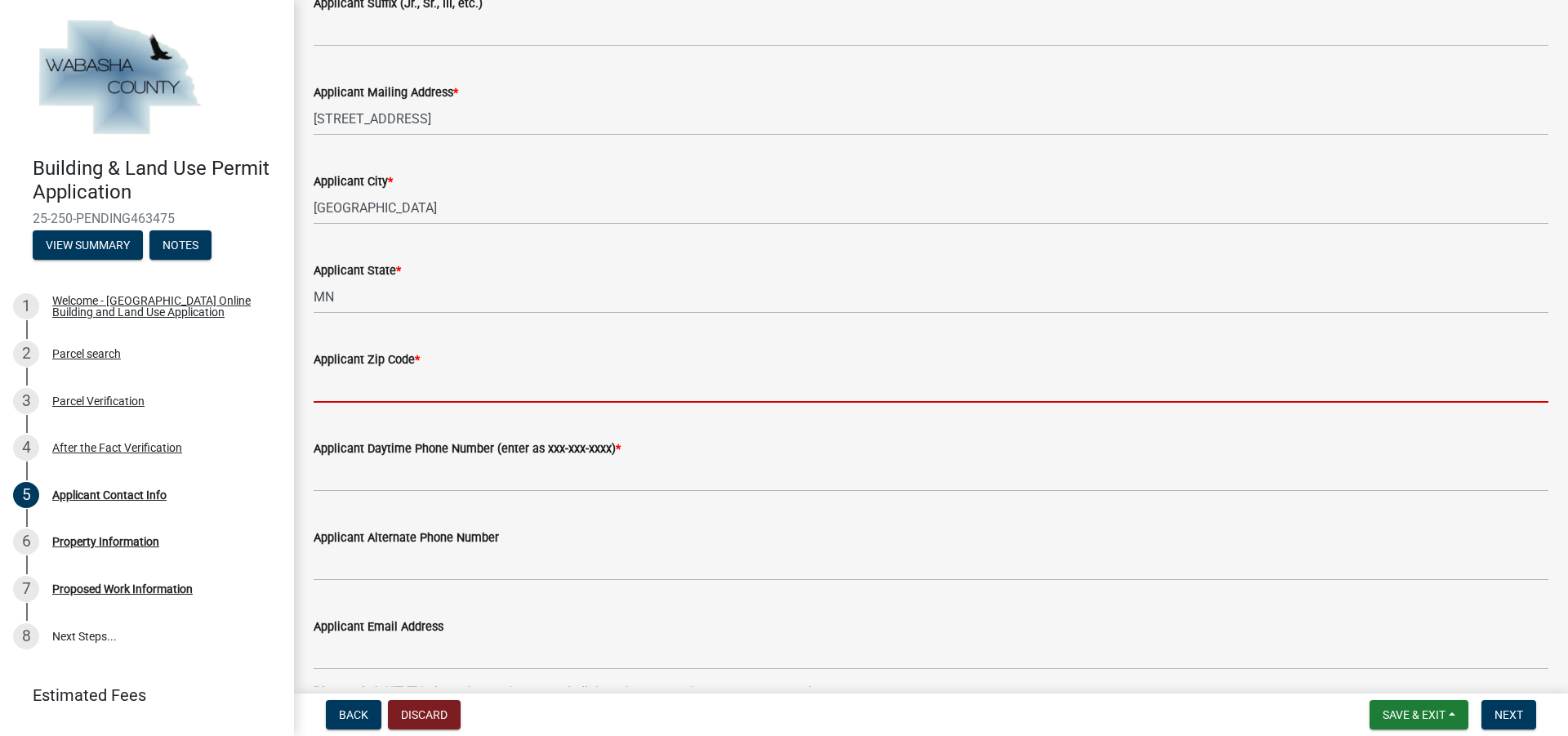
type input "55901"
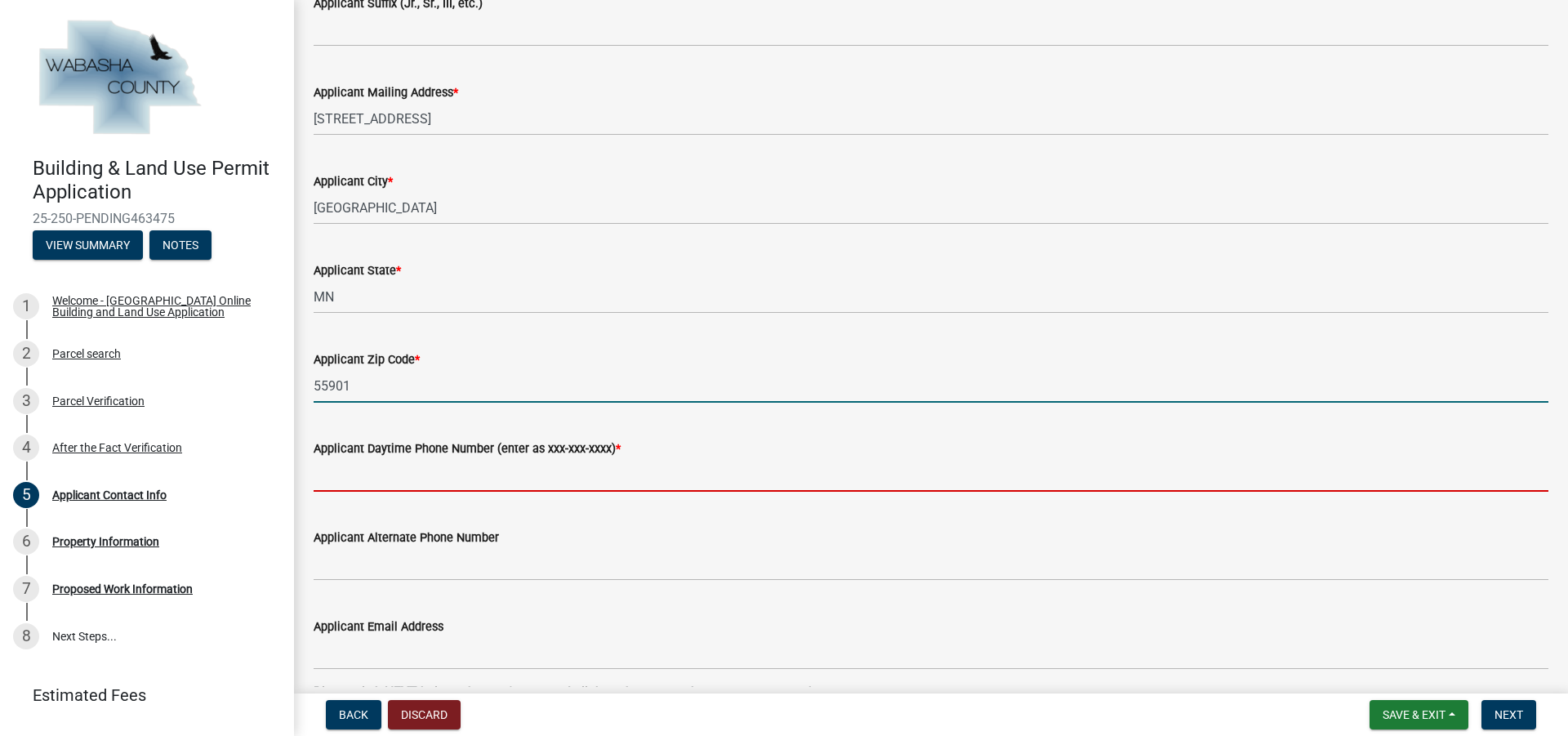
click at [398, 475] on input "Applicant Daytime Phone Number (enter as xxx-xxx-xxxx) *" at bounding box center [930, 475] width 1234 height 33
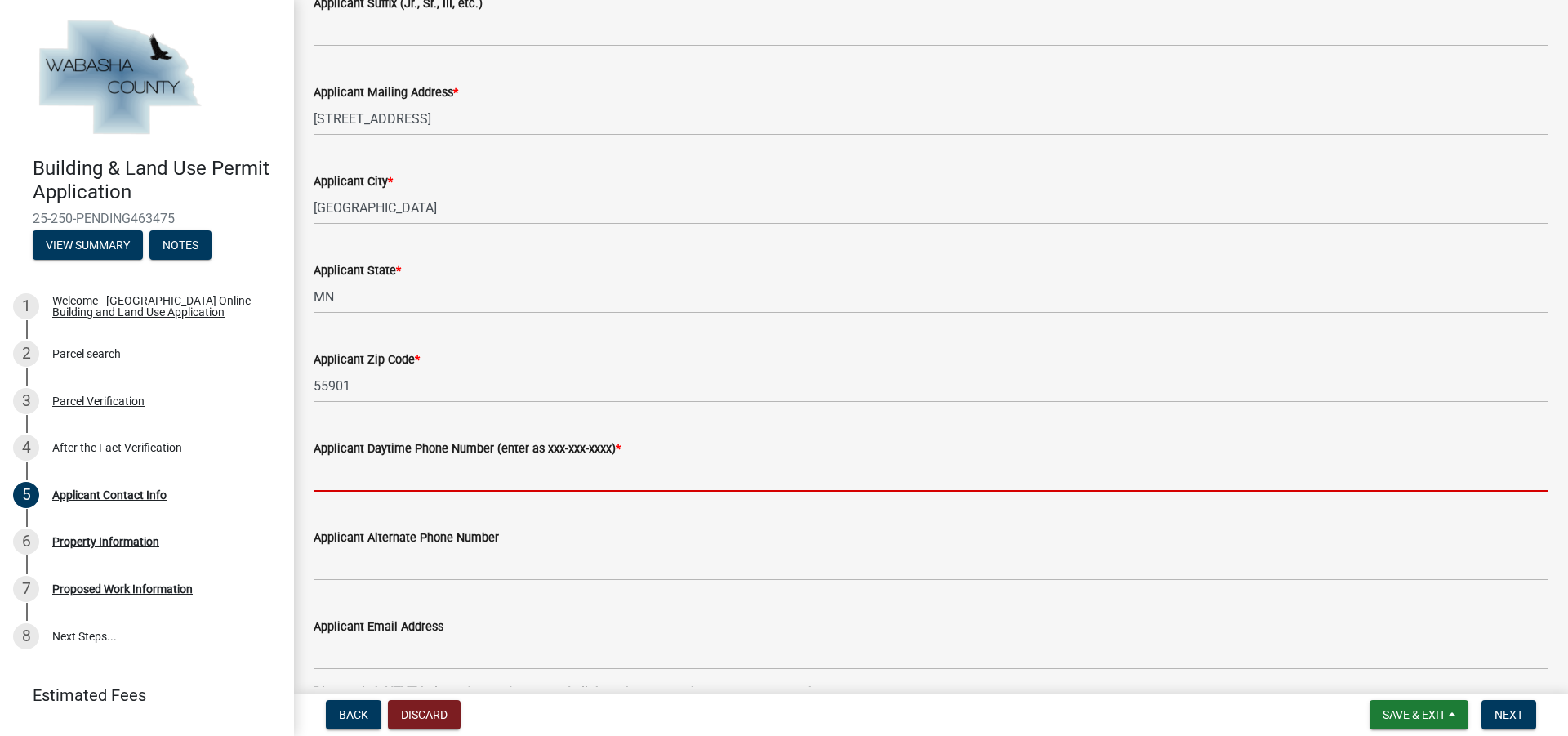
type input "[PHONE_NUMBER]"
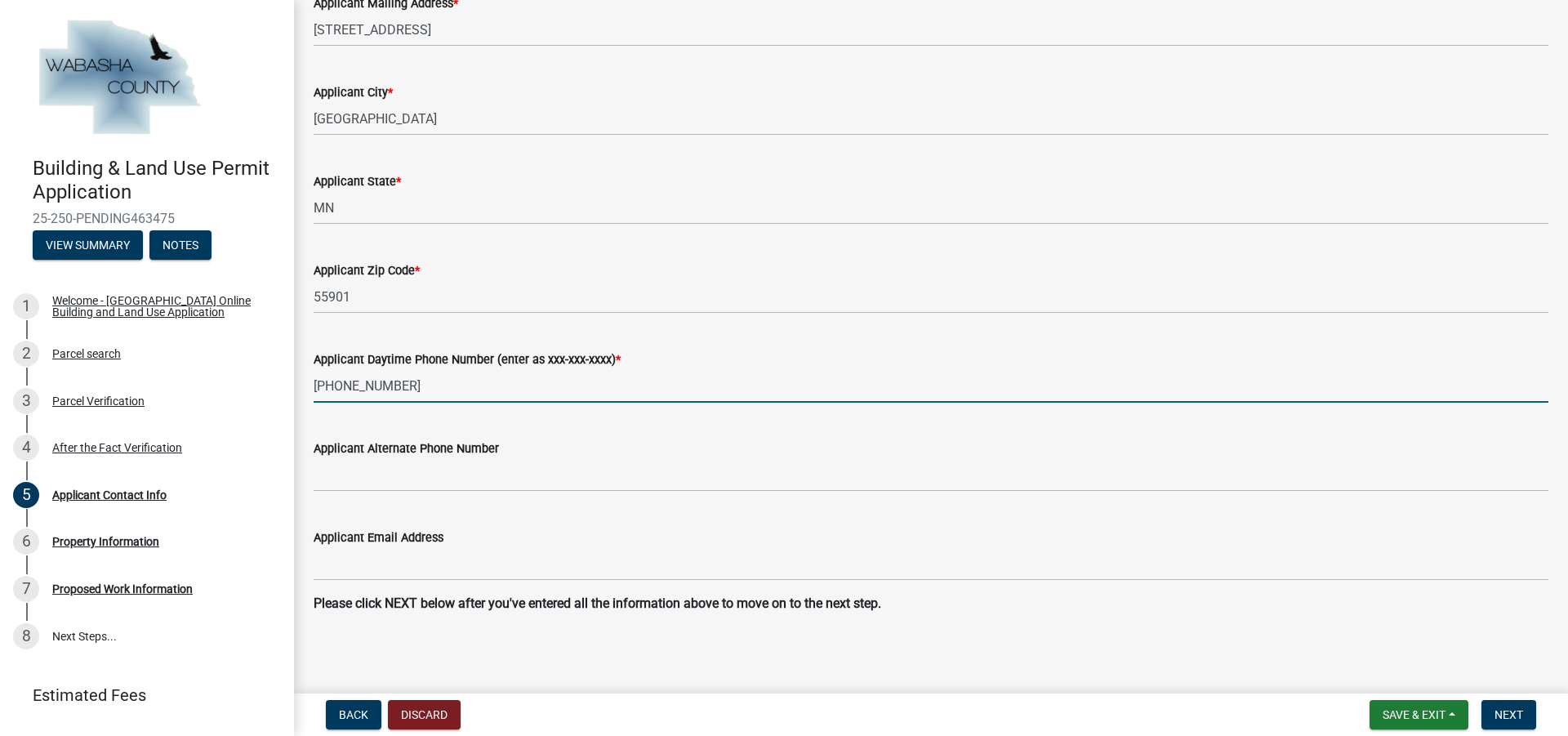
scroll to position [827, 0]
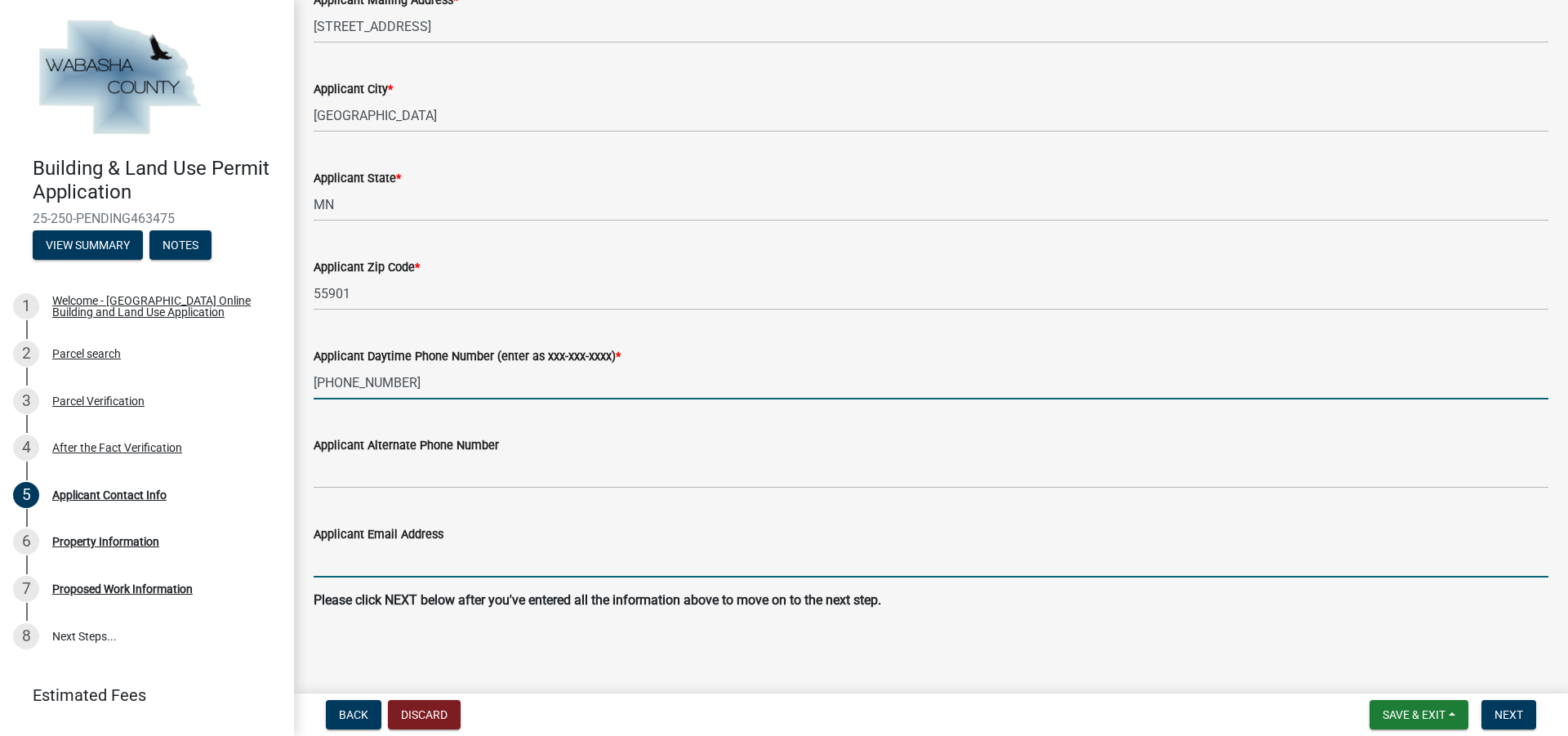
click at [377, 569] on input "Applicant Email Address" at bounding box center [930, 560] width 1234 height 33
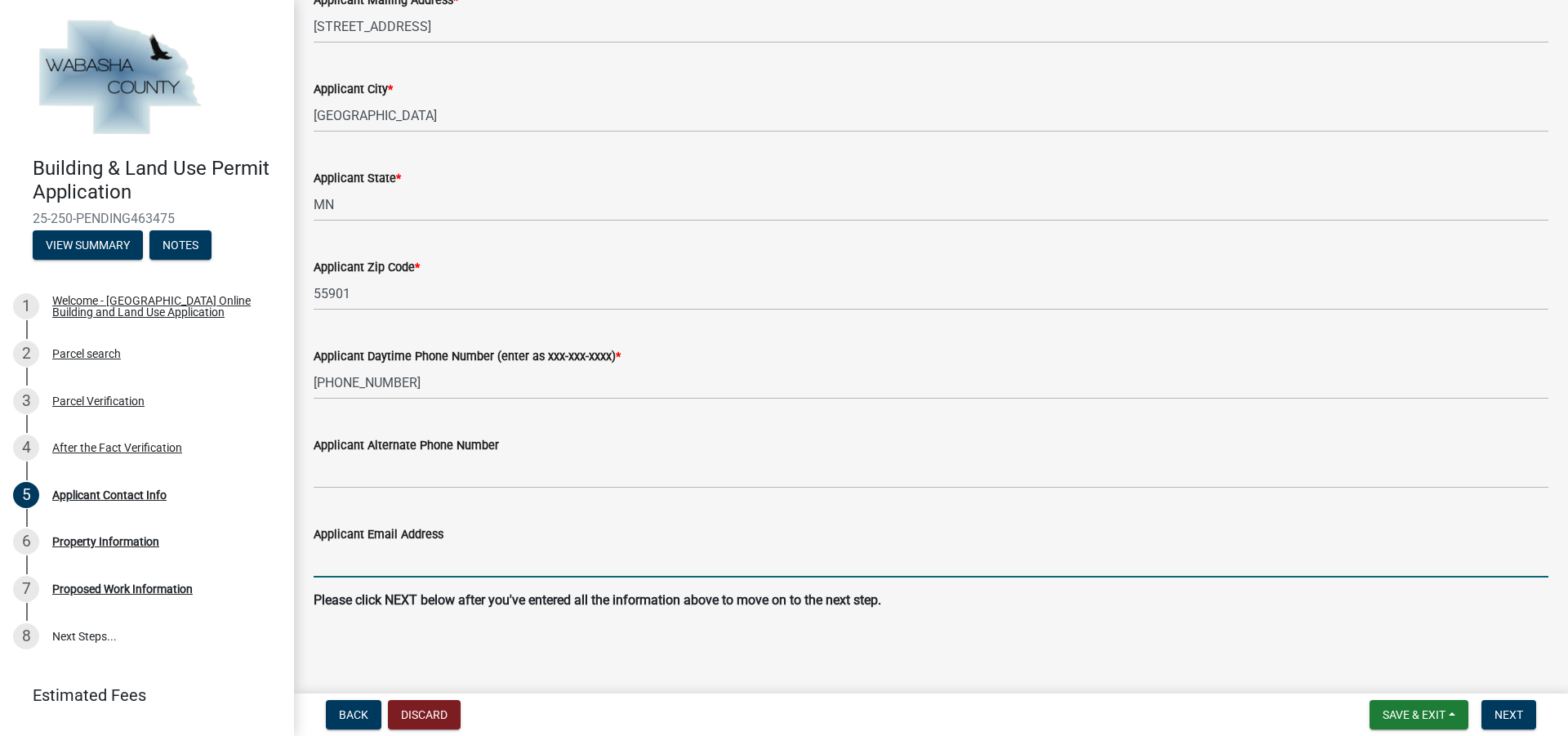
type input "[PERSON_NAME][EMAIL_ADDRESS][DOMAIN_NAME]"
click at [1501, 710] on span "Next" at bounding box center [1508, 714] width 29 height 13
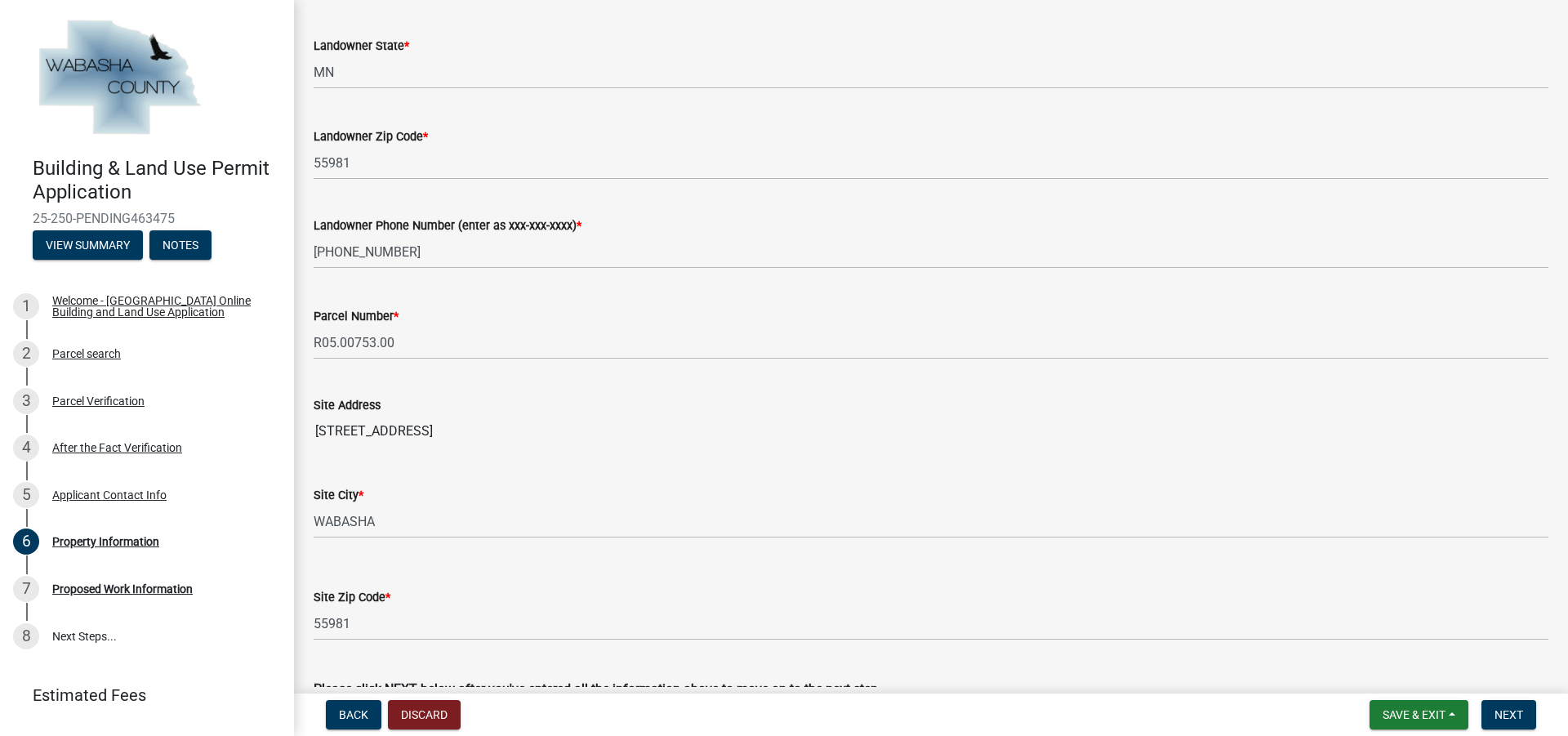
scroll to position [510, 0]
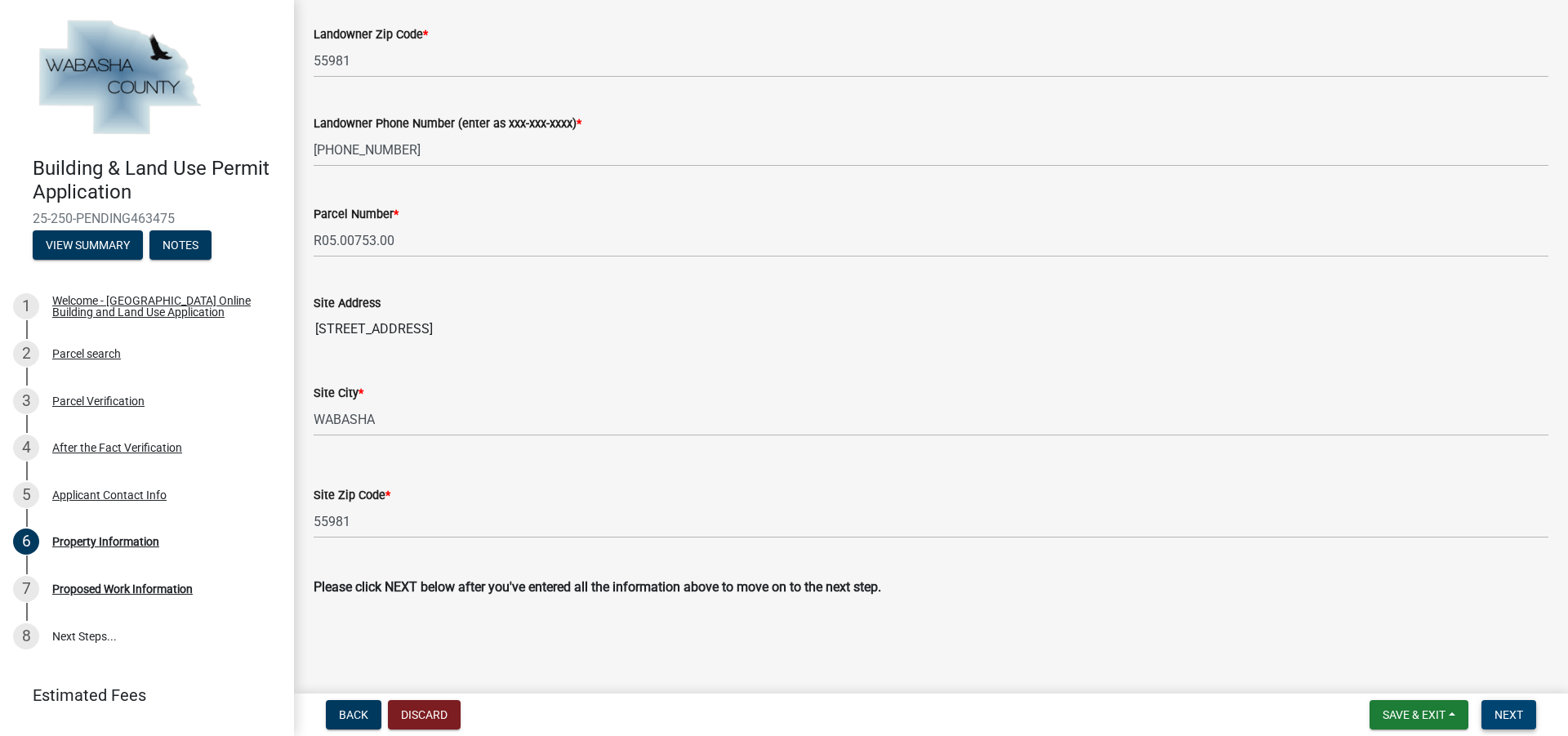
click at [1505, 712] on span "Next" at bounding box center [1508, 714] width 29 height 13
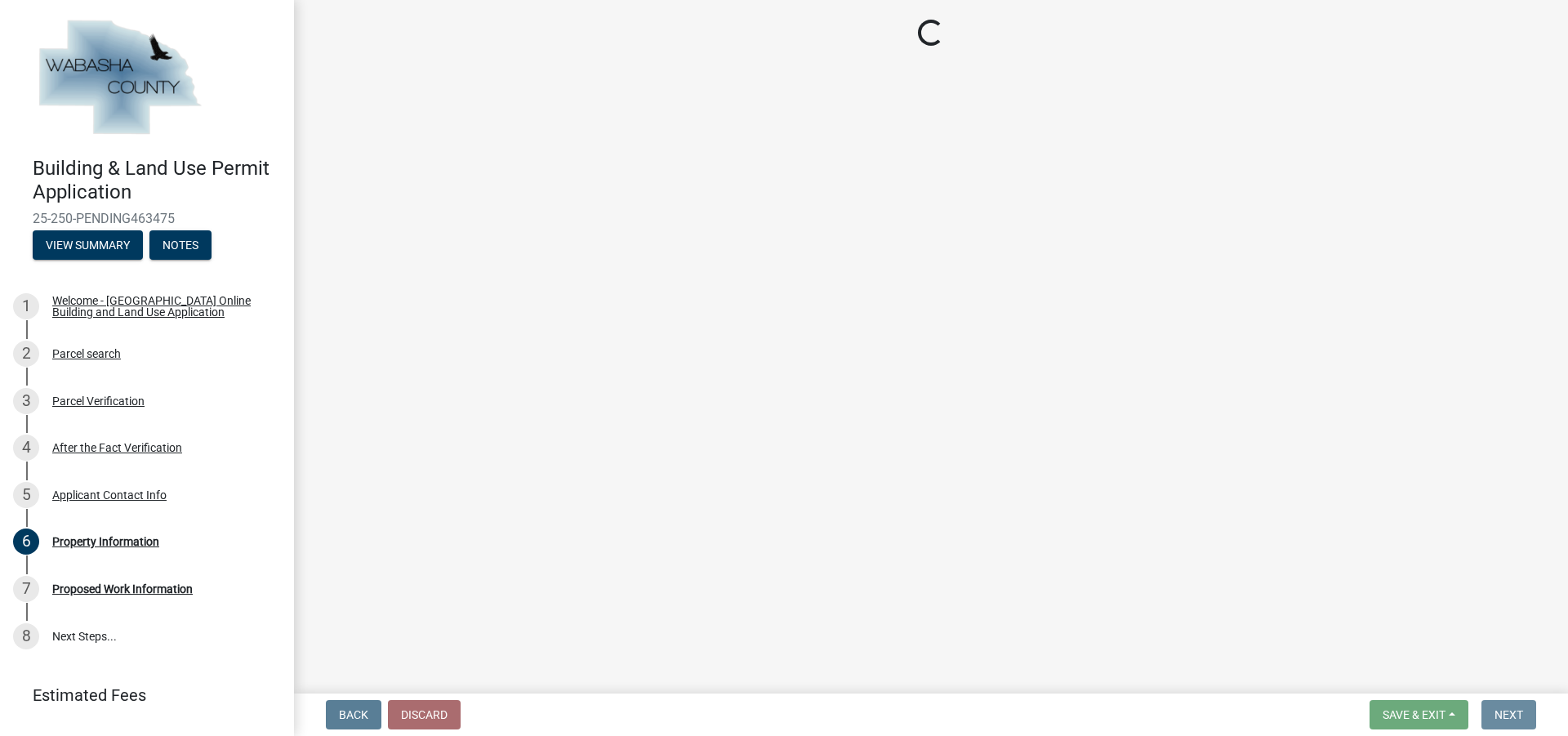
scroll to position [0, 0]
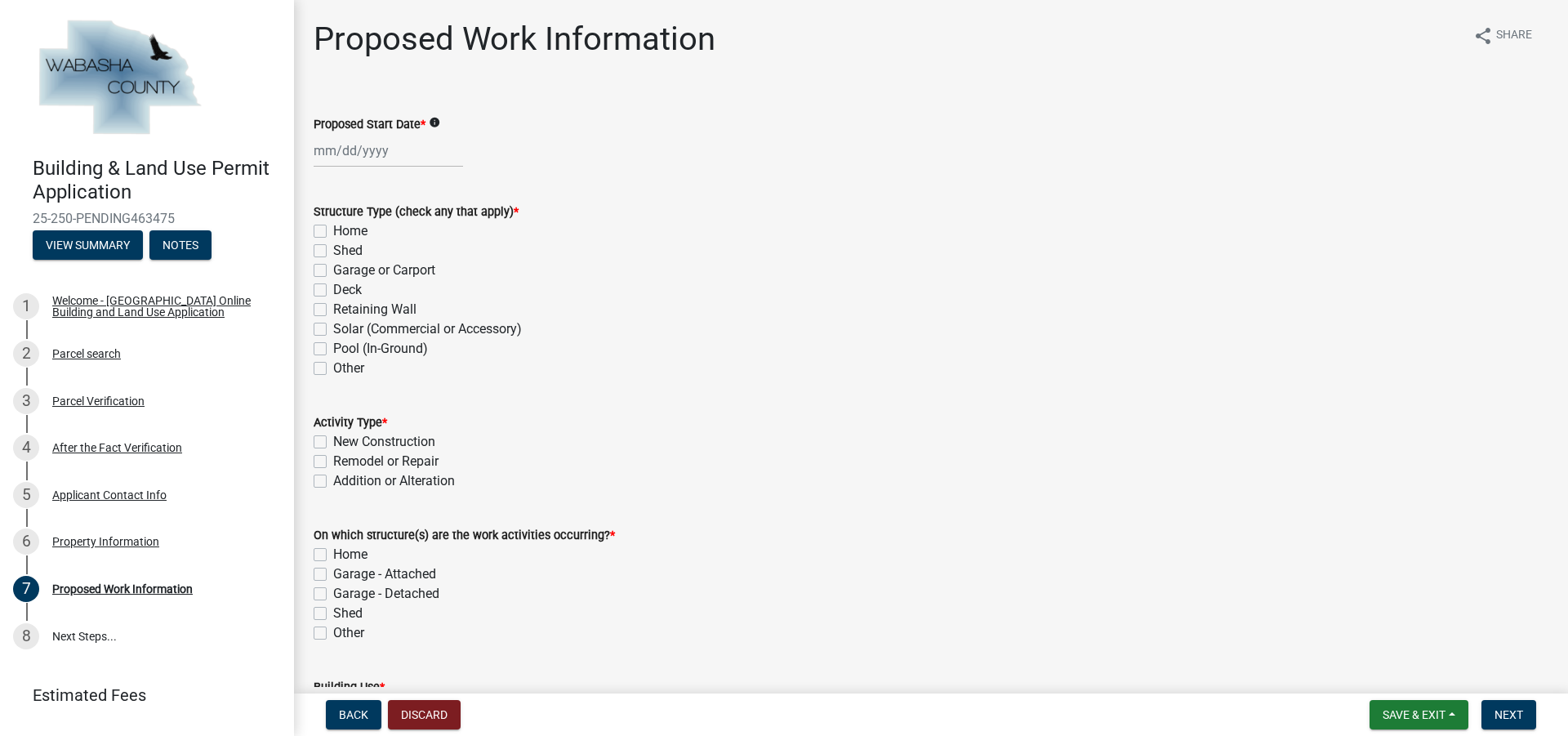
click at [324, 150] on div at bounding box center [389, 151] width 150 height 33
select select "8"
select select "2025"
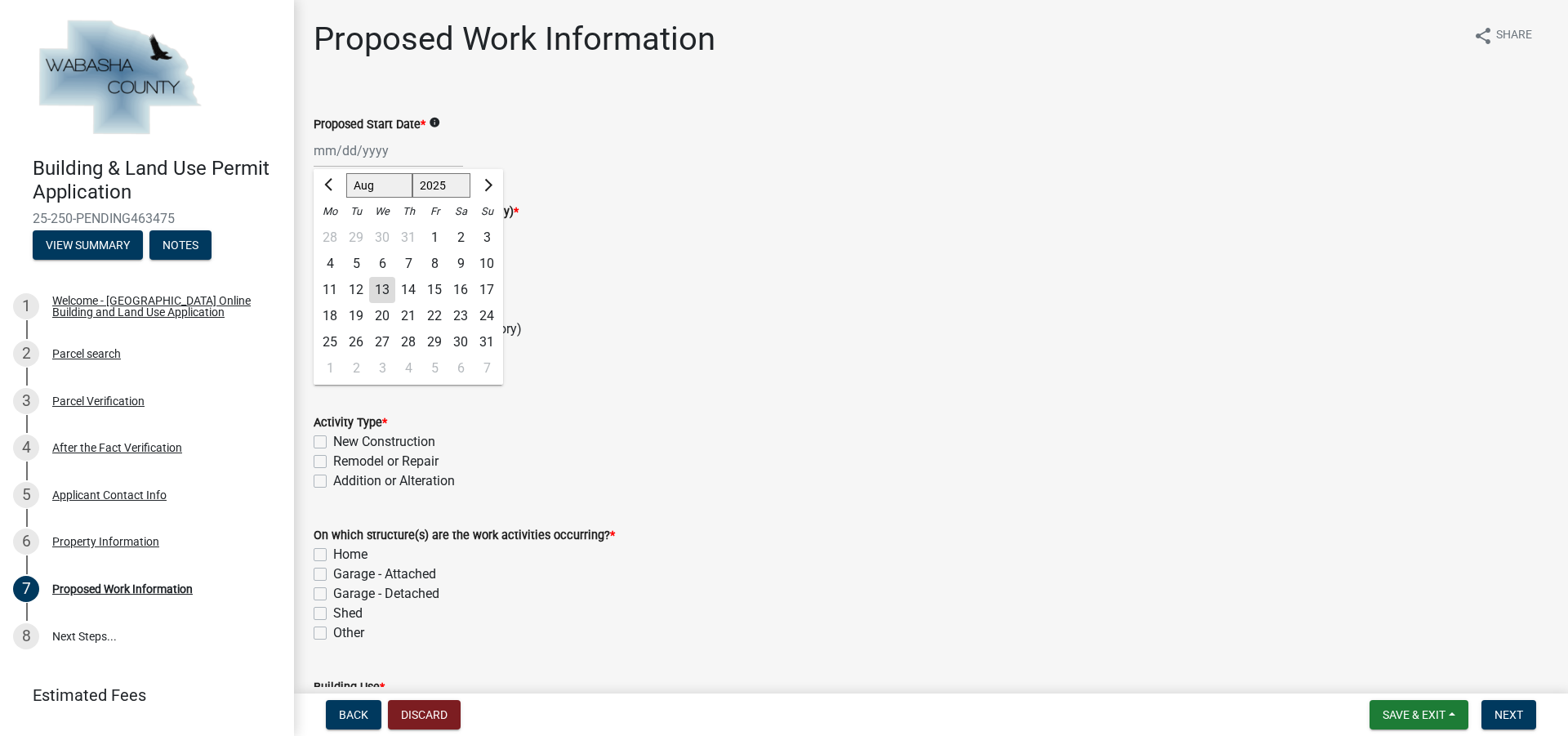
click at [436, 323] on div "22" at bounding box center [435, 316] width 26 height 26
type input "[DATE]"
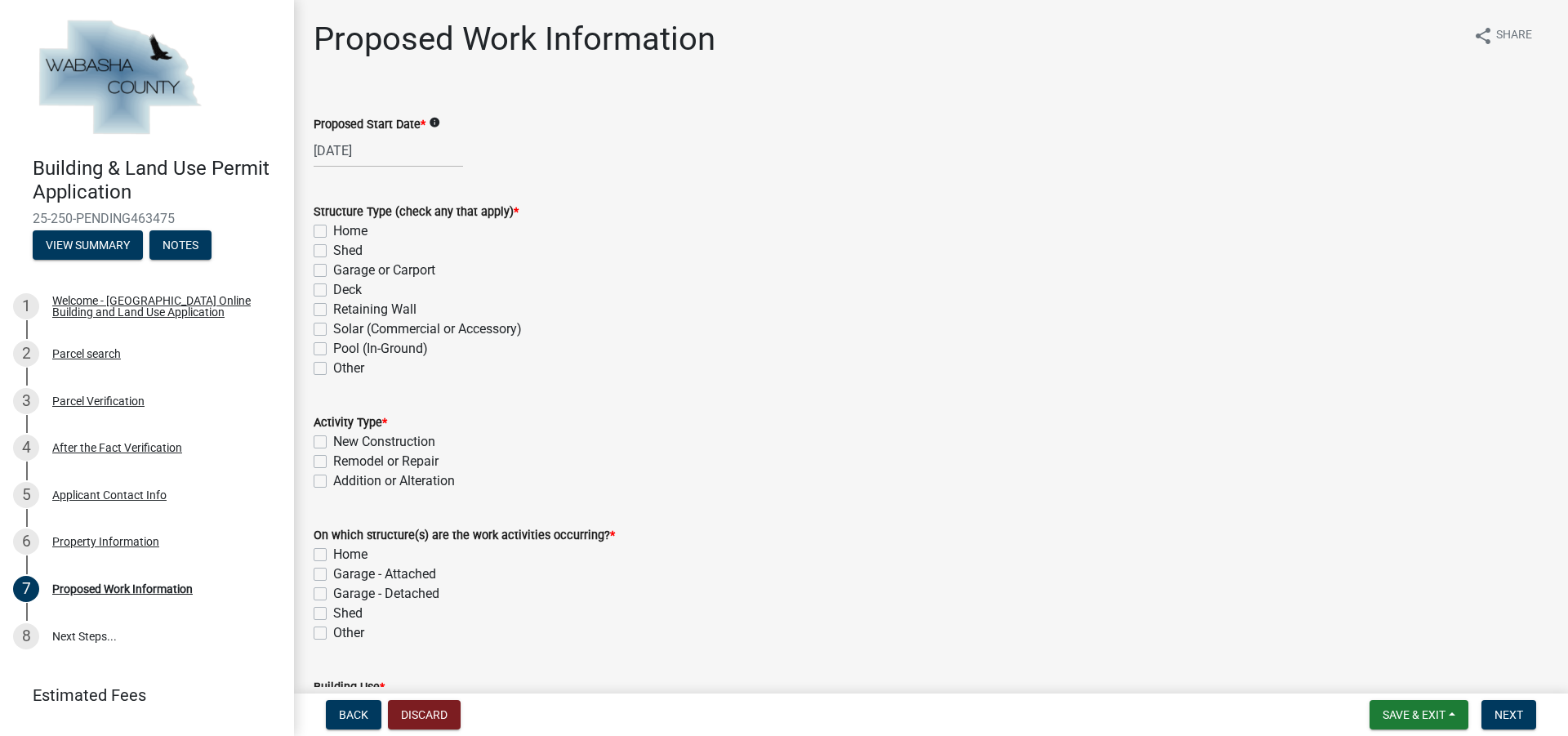
click at [333, 230] on label "Home" at bounding box center [349, 231] width 34 height 19
click at [333, 230] on input "Home" at bounding box center [338, 226] width 10 height 10
checkbox input "true"
checkbox input "false"
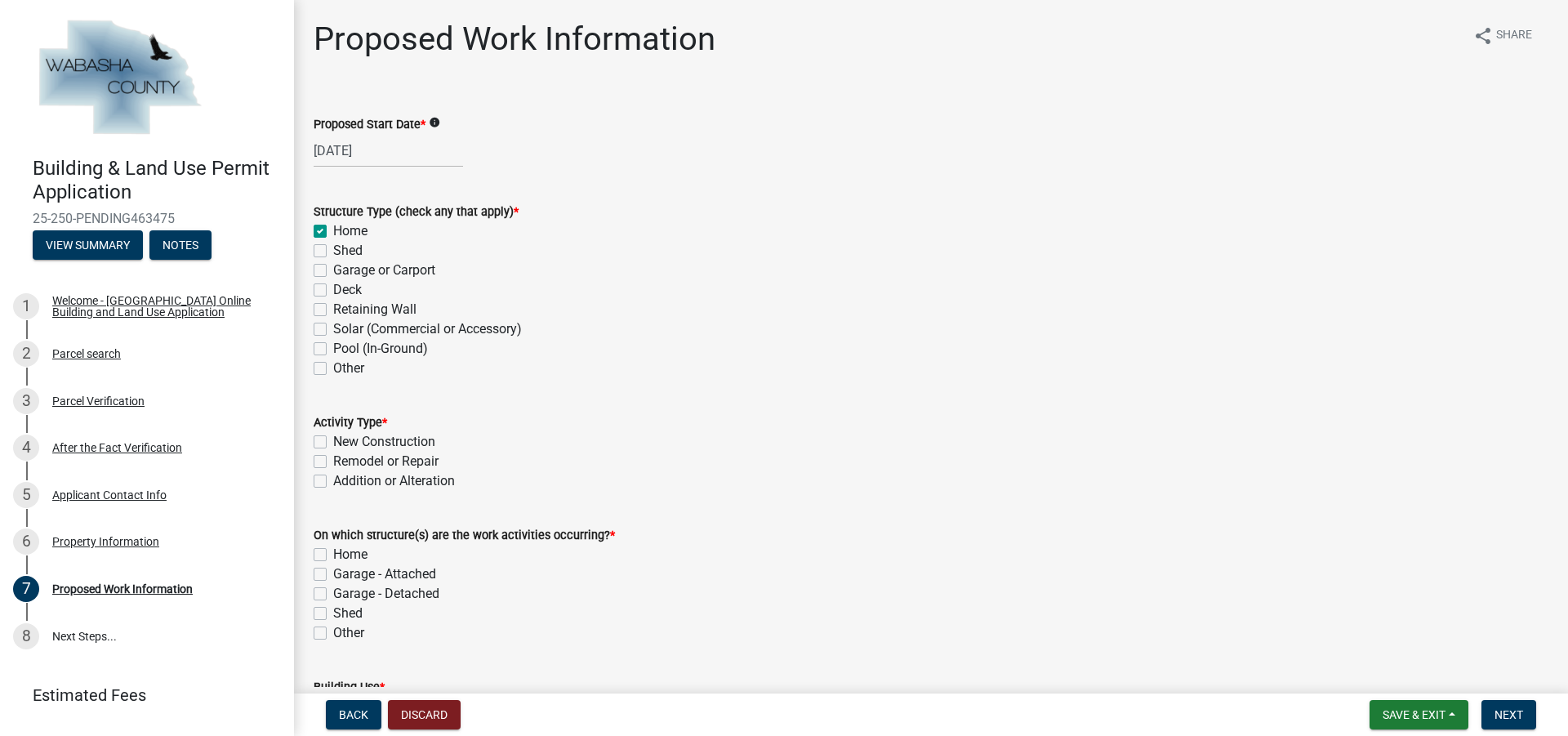
checkbox input "false"
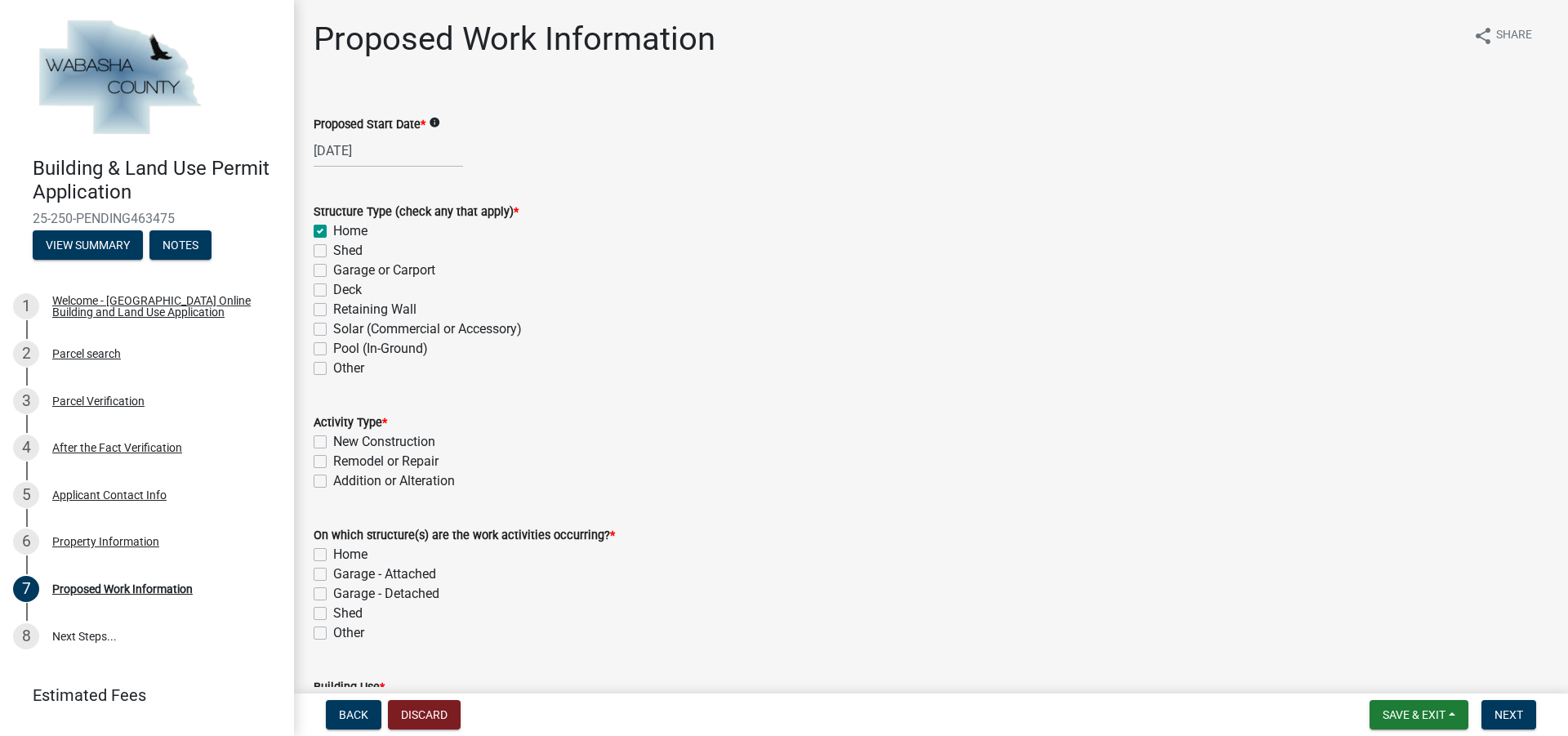
click at [333, 272] on label "Garage or Carport" at bounding box center [383, 270] width 102 height 19
click at [333, 271] on input "Garage or Carport" at bounding box center [338, 266] width 10 height 10
checkbox input "true"
checkbox input "false"
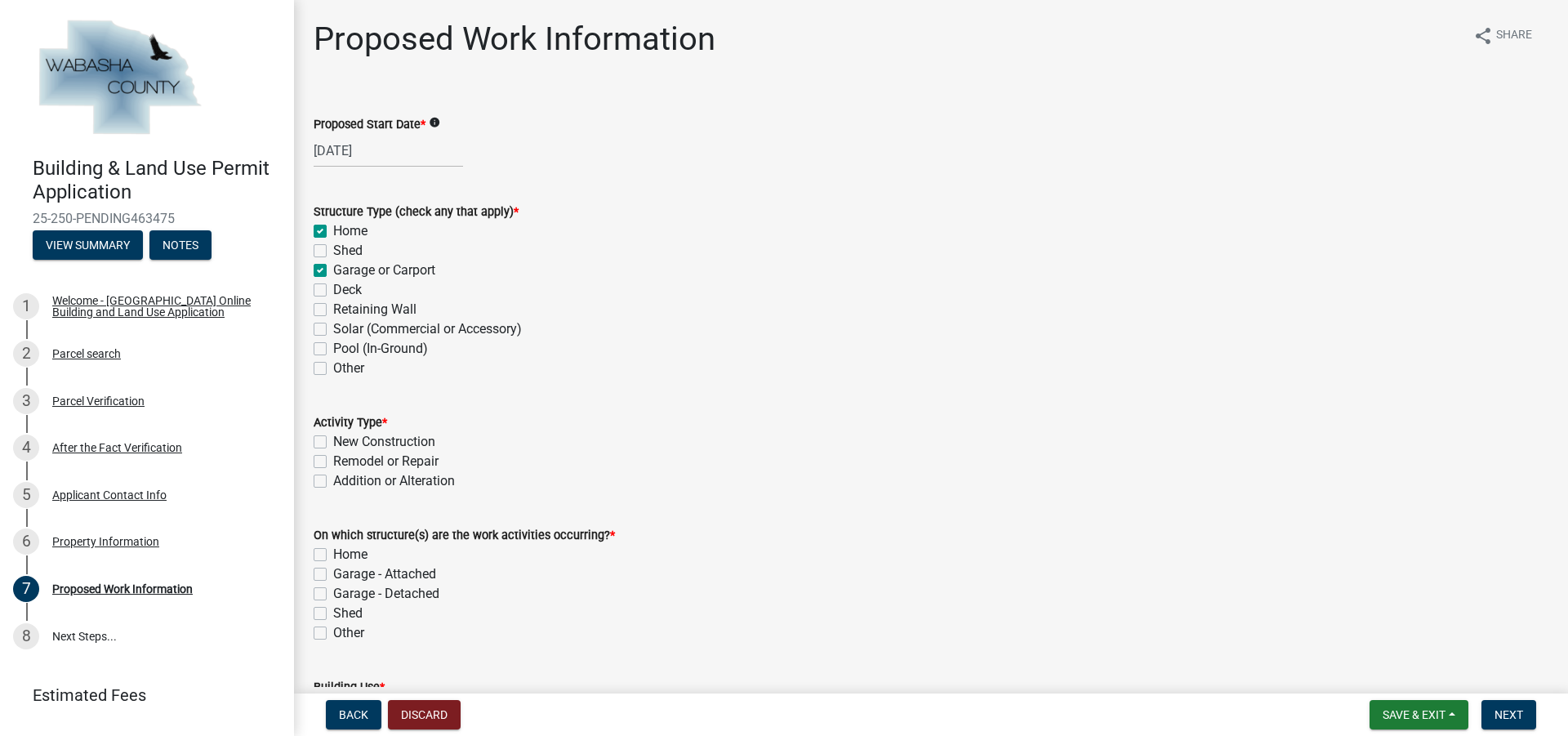
checkbox input "true"
checkbox input "false"
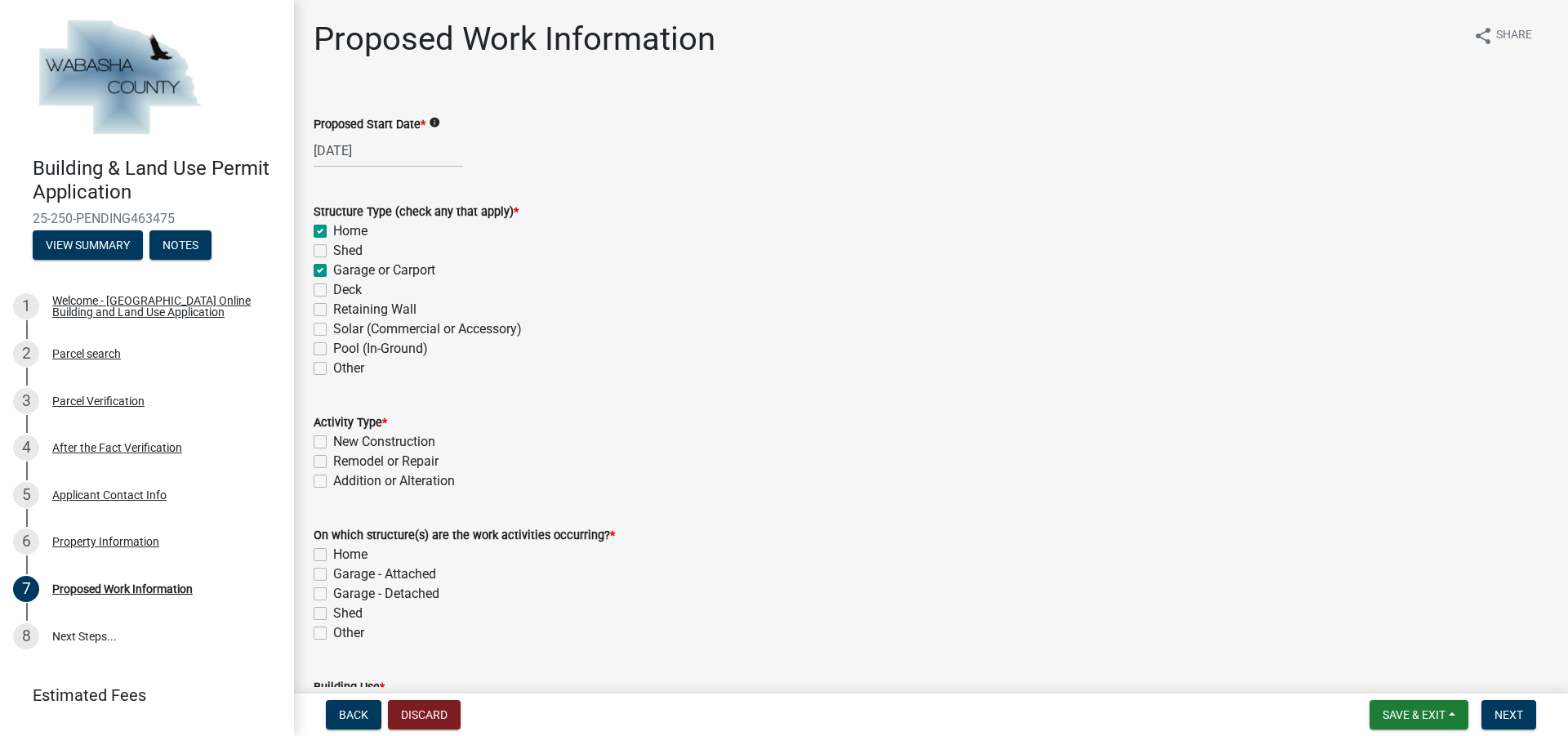
checkbox input "false"
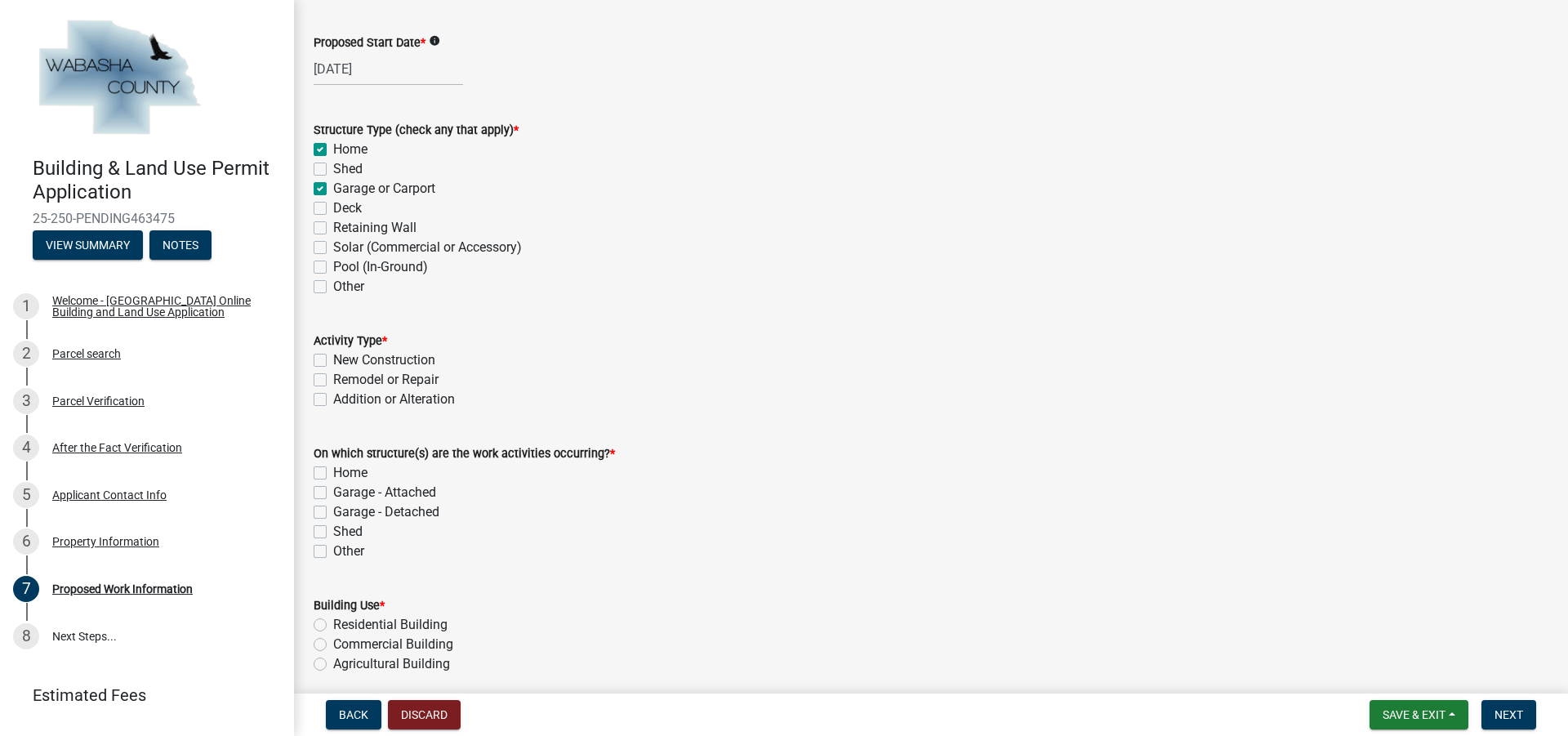
click at [333, 398] on label "Addition or Alteration" at bounding box center [394, 399] width 122 height 19
click at [333, 398] on input "Addition or Alteration" at bounding box center [338, 395] width 10 height 10
checkbox input "true"
checkbox input "false"
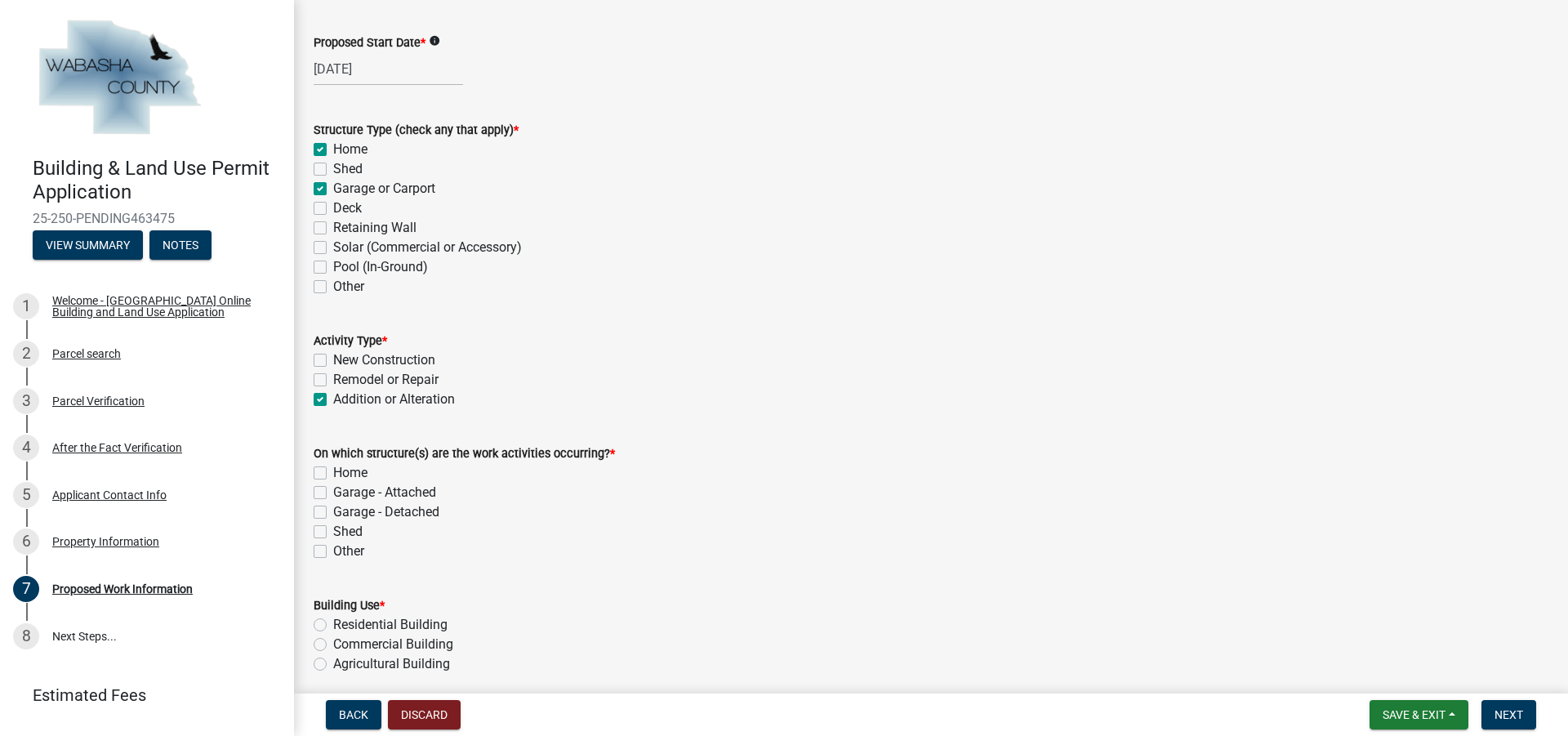
checkbox input "true"
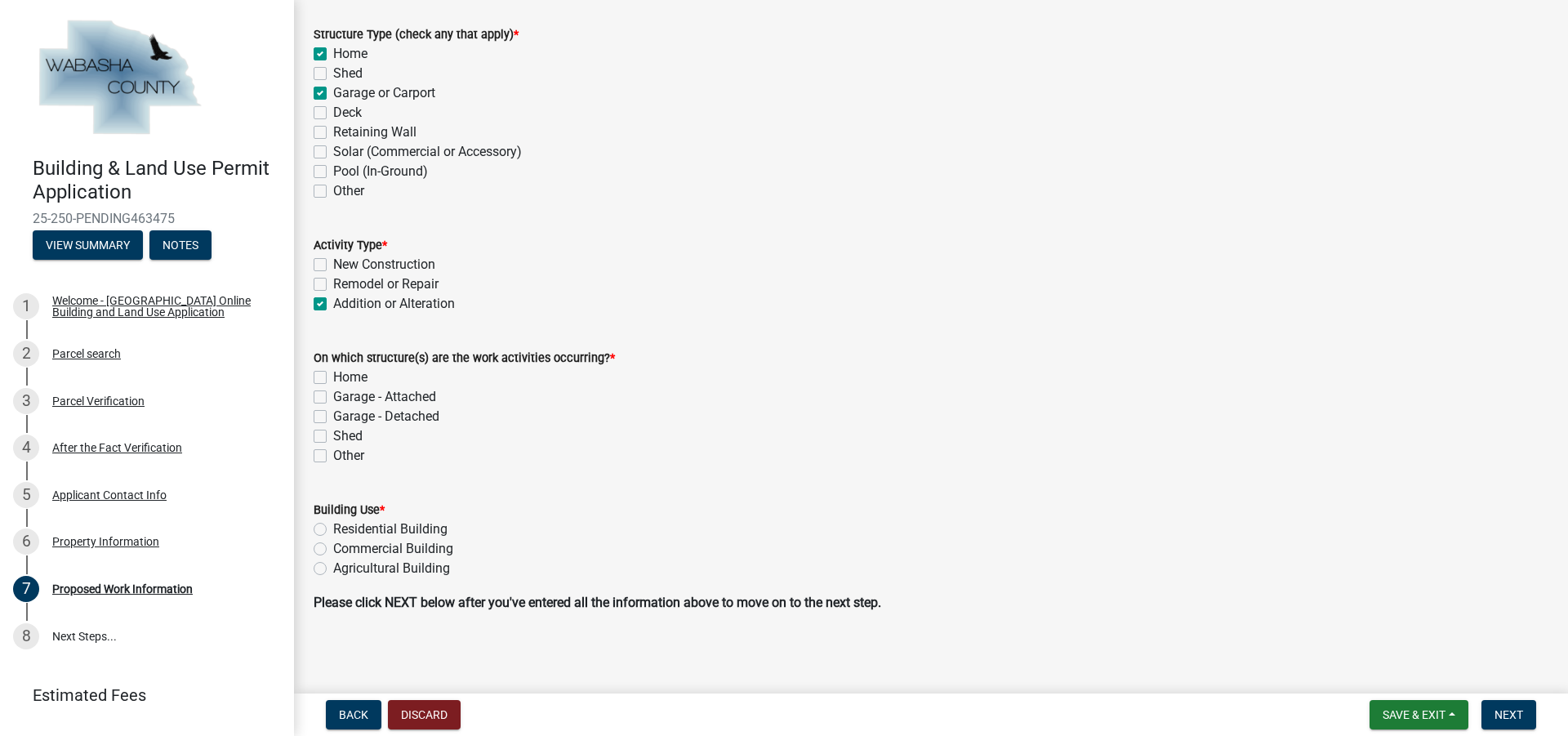
scroll to position [179, 0]
drag, startPoint x: 321, startPoint y: 374, endPoint x: 321, endPoint y: 383, distance: 9.0
click at [333, 375] on label "Home" at bounding box center [349, 375] width 34 height 19
click at [333, 375] on input "Home" at bounding box center [338, 370] width 10 height 10
checkbox input "true"
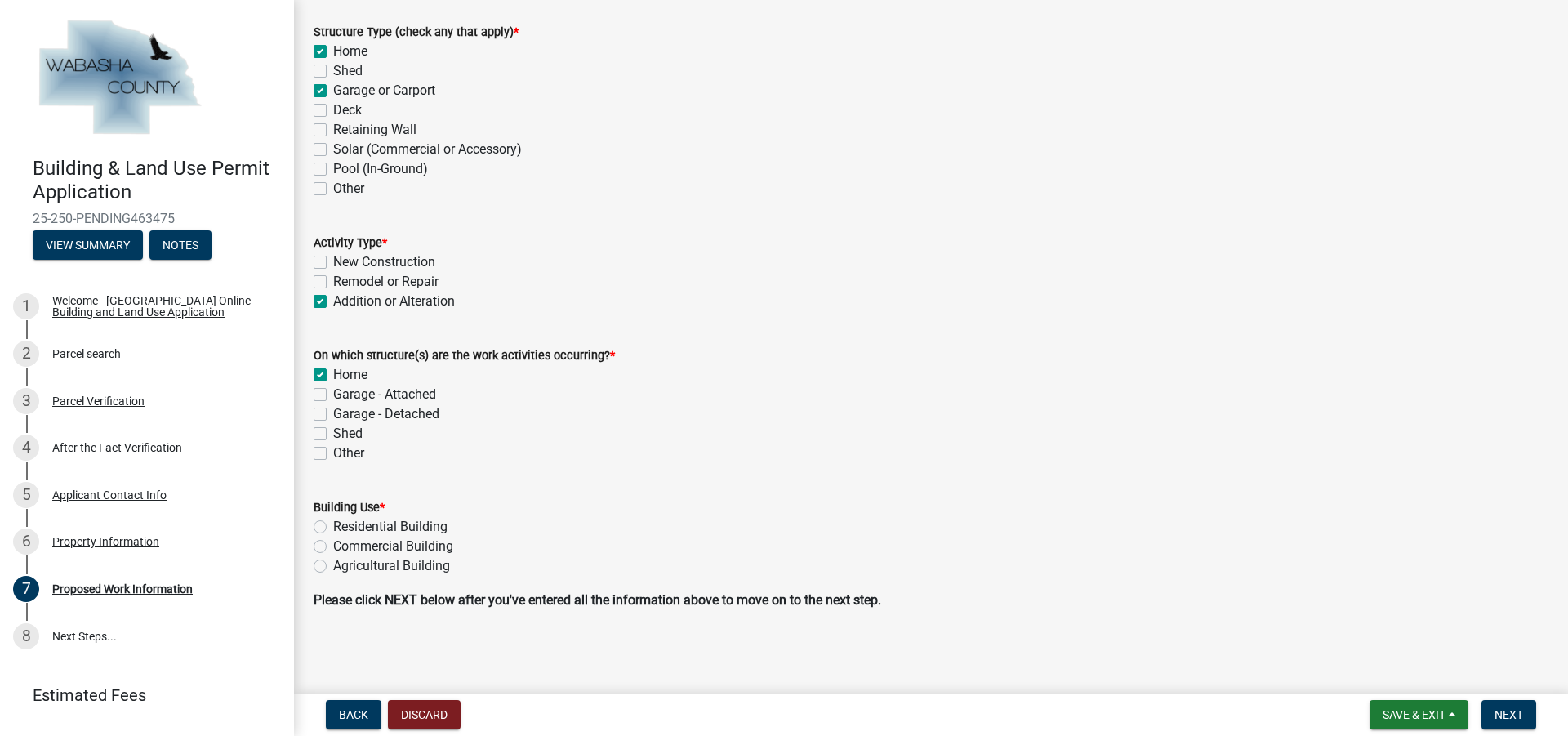
checkbox input "false"
click at [333, 414] on label "Garage - Detached" at bounding box center [386, 414] width 106 height 19
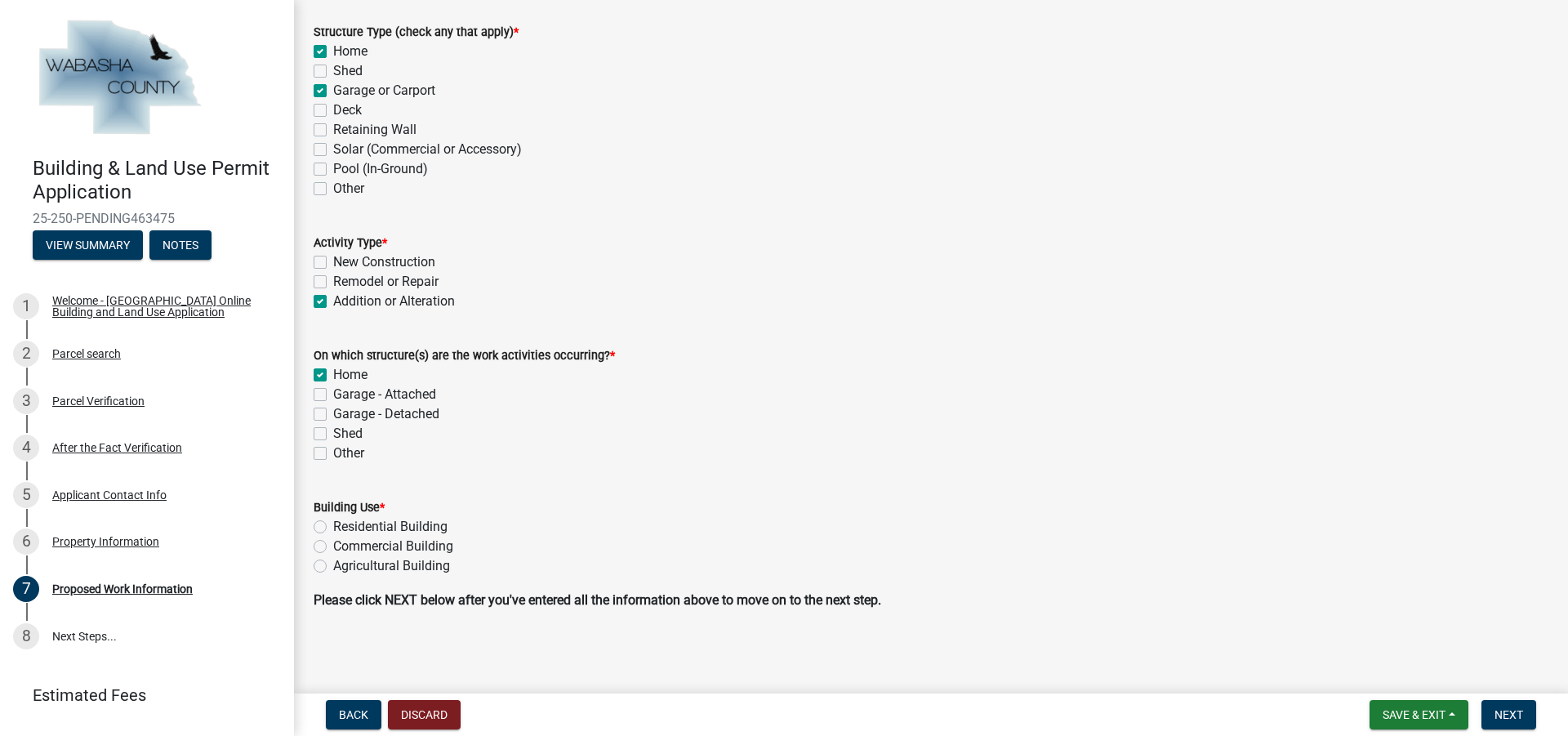
click at [333, 414] on input "Garage - Detached" at bounding box center [338, 409] width 10 height 10
checkbox input "true"
checkbox input "false"
checkbox input "true"
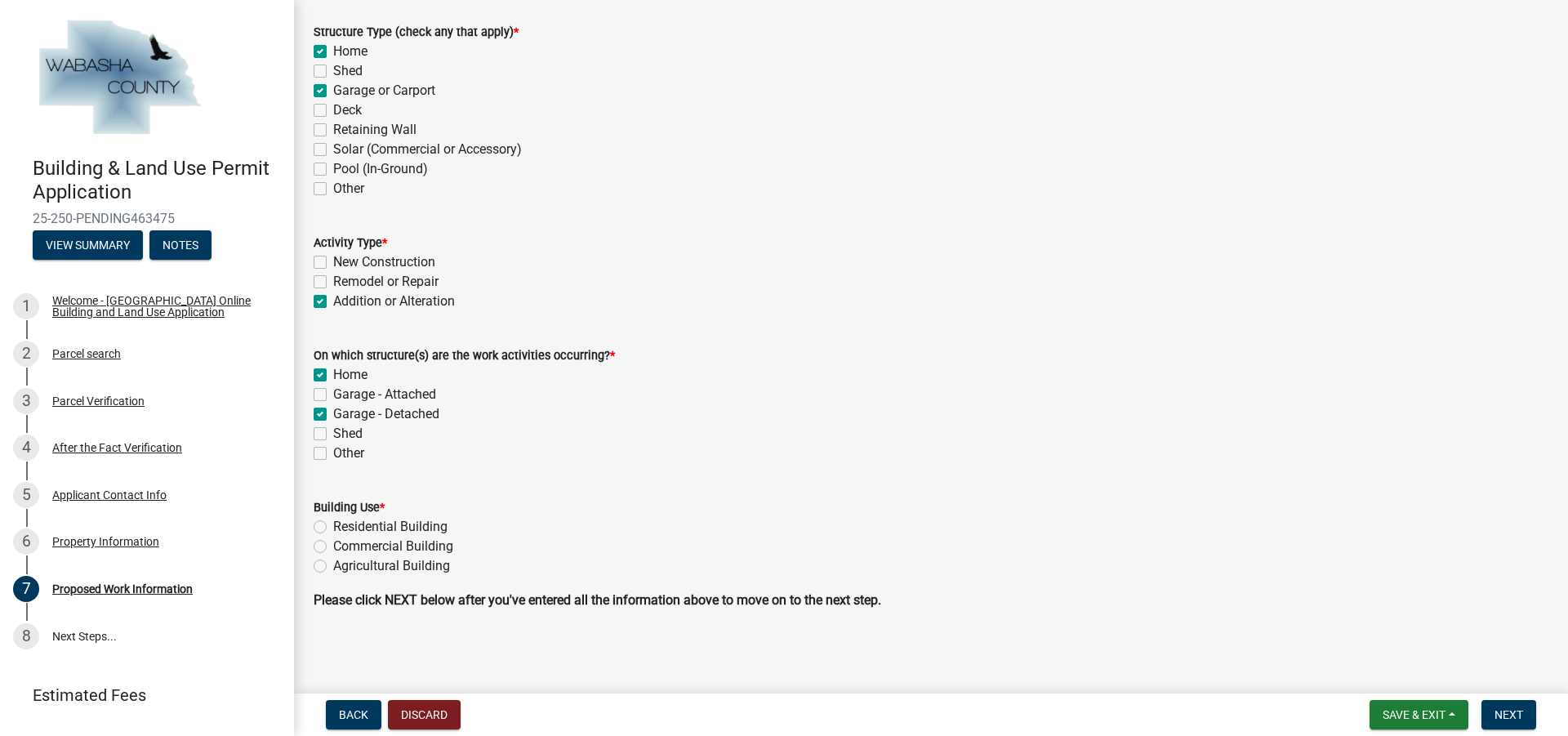
checkbox input "false"
click at [333, 526] on label "Residential Building" at bounding box center [389, 526] width 114 height 19
click at [333, 526] on input "Residential Building" at bounding box center [338, 522] width 10 height 10
radio input "true"
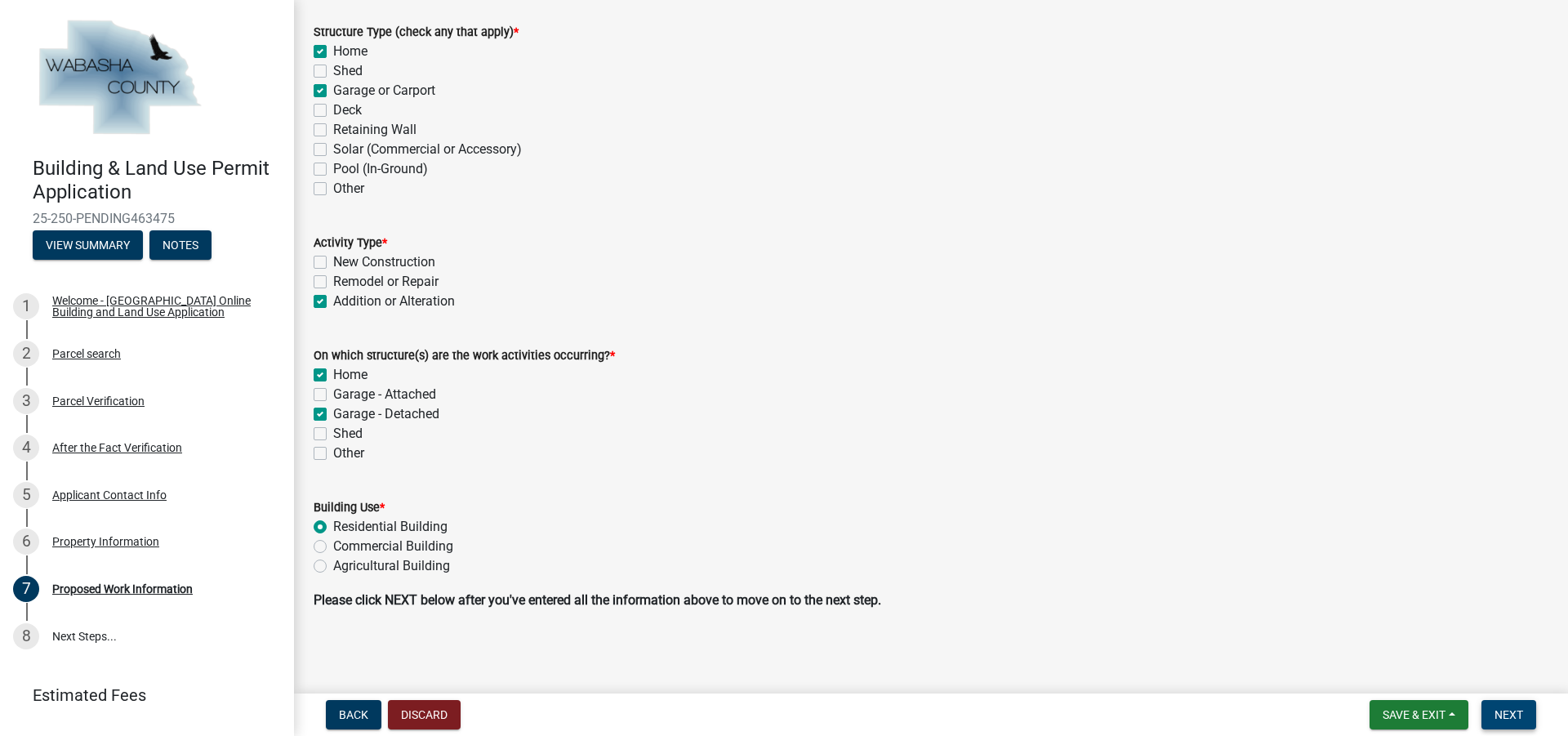
click at [1524, 719] on button "Next" at bounding box center [1508, 714] width 55 height 30
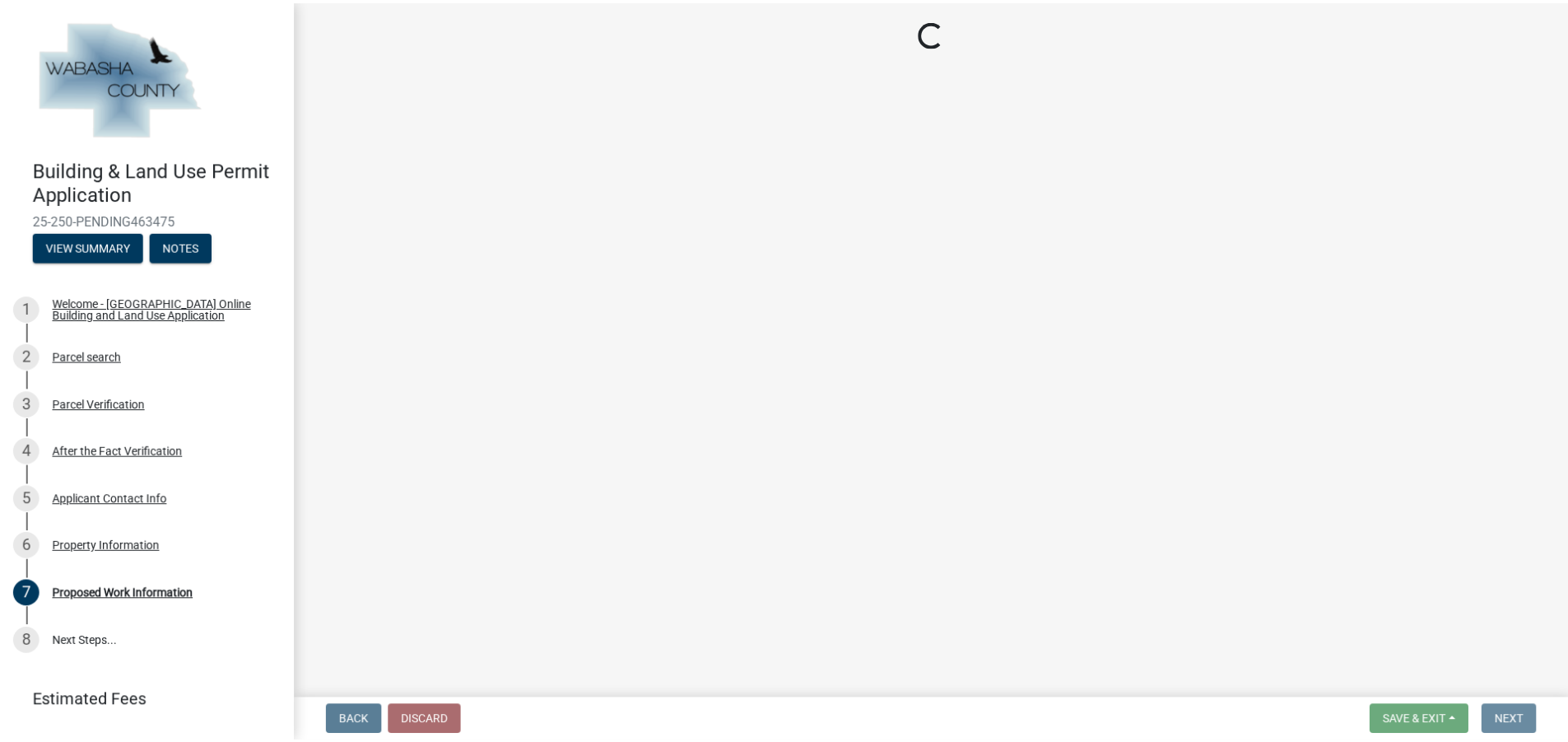
scroll to position [0, 0]
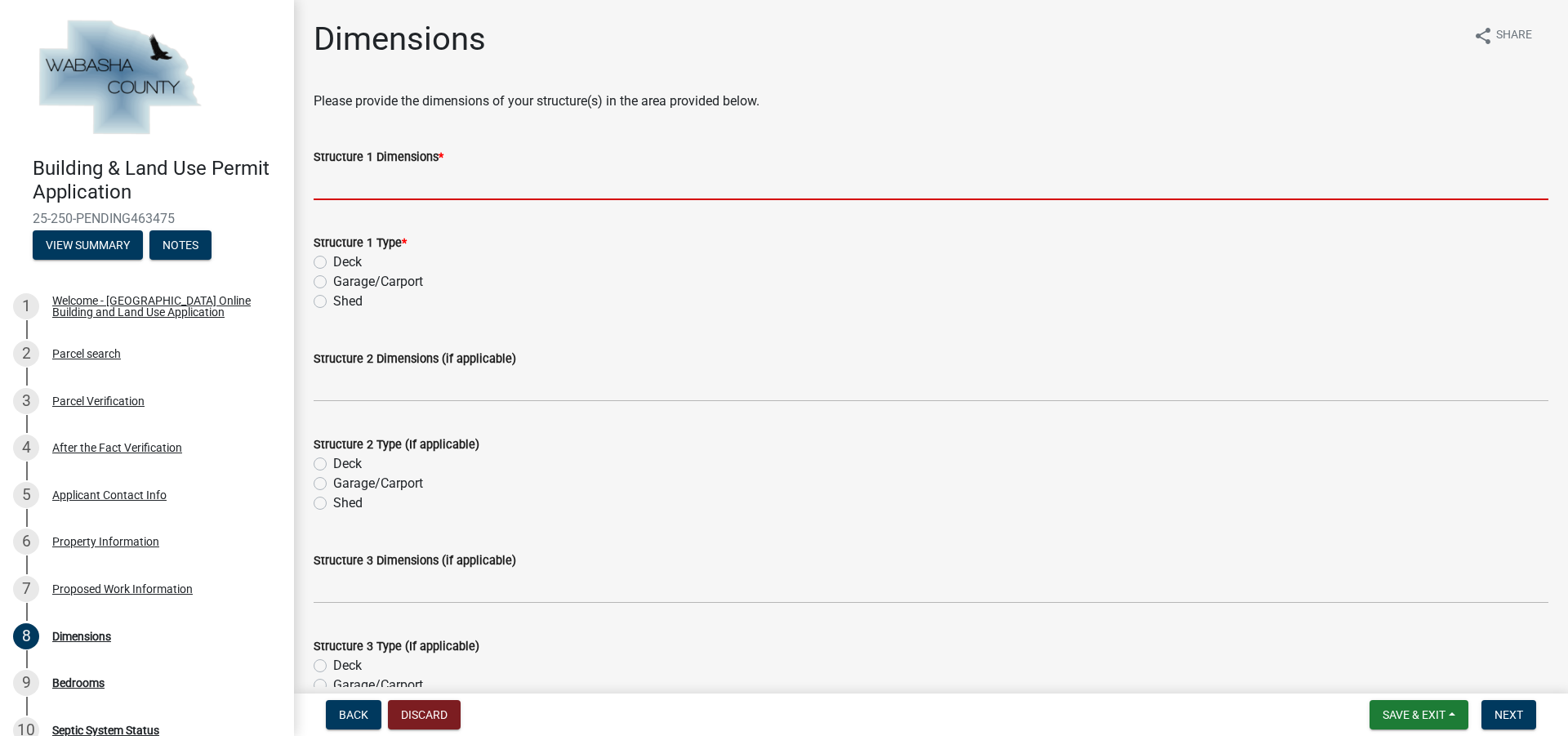
click at [402, 189] on input "Structure 1 Dimensions *" at bounding box center [930, 183] width 1234 height 33
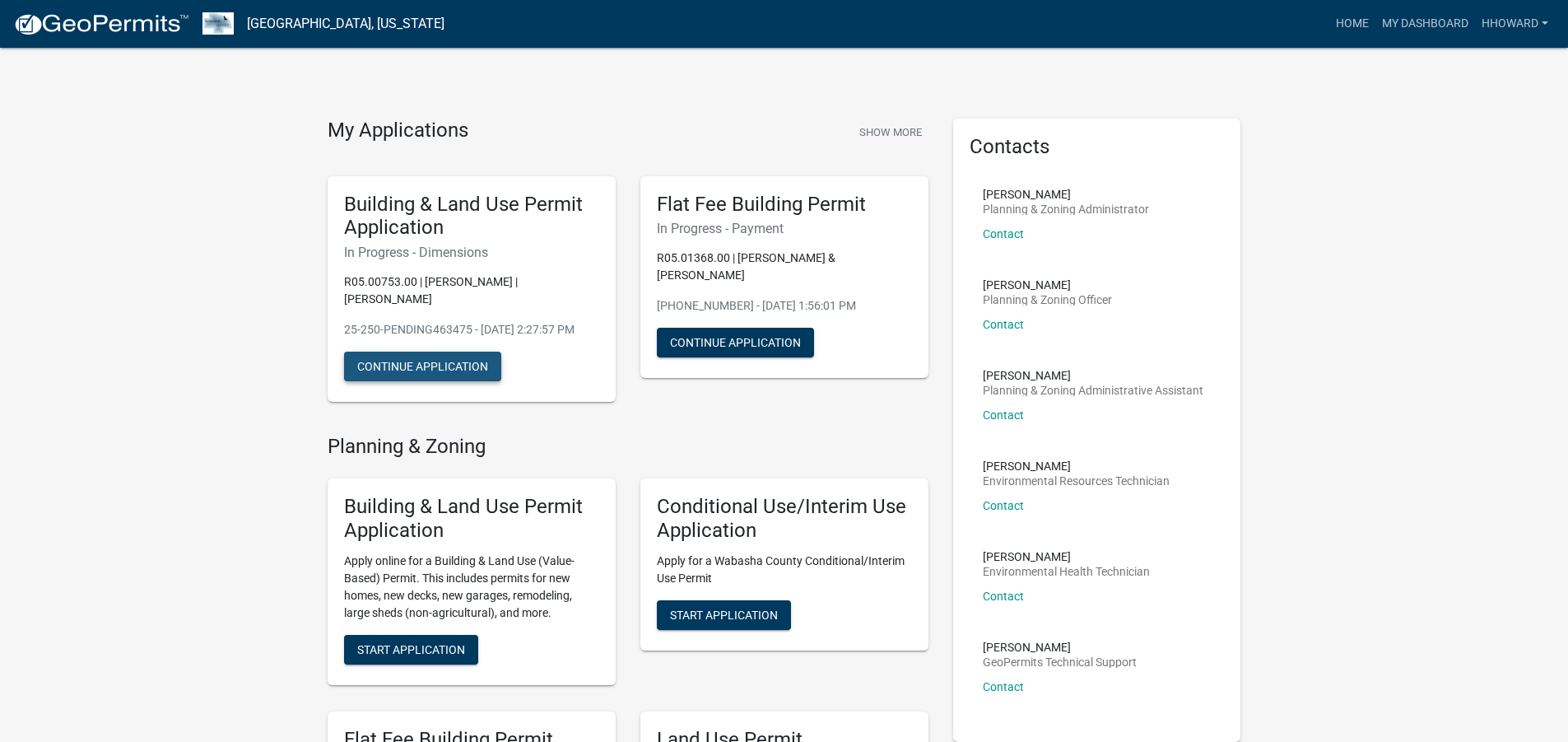
click at [474, 381] on button "Continue Application" at bounding box center [422, 366] width 157 height 30
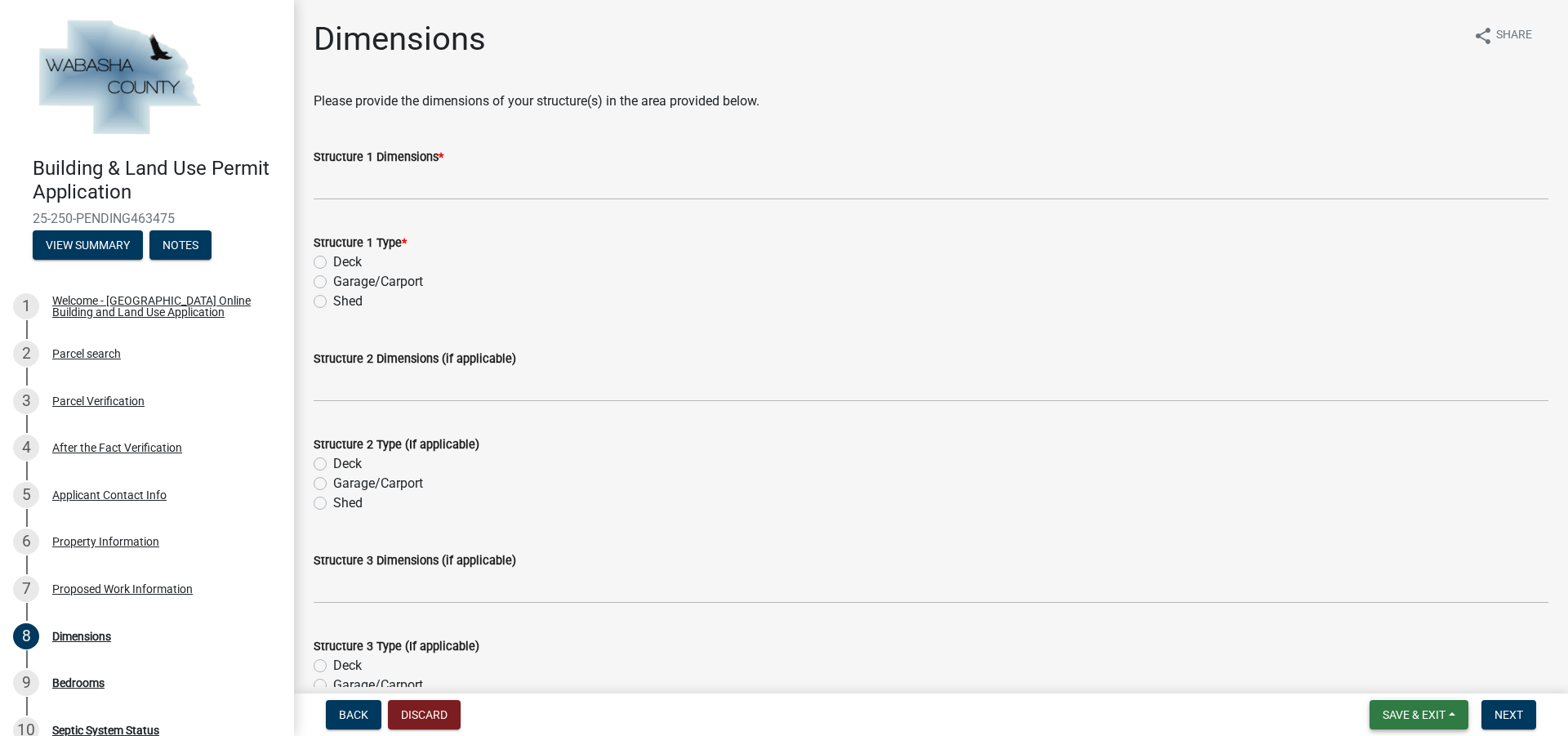
click at [1433, 711] on span "Save & Exit" at bounding box center [1414, 714] width 63 height 13
click at [1391, 672] on button "Save & Exit" at bounding box center [1402, 672] width 131 height 39
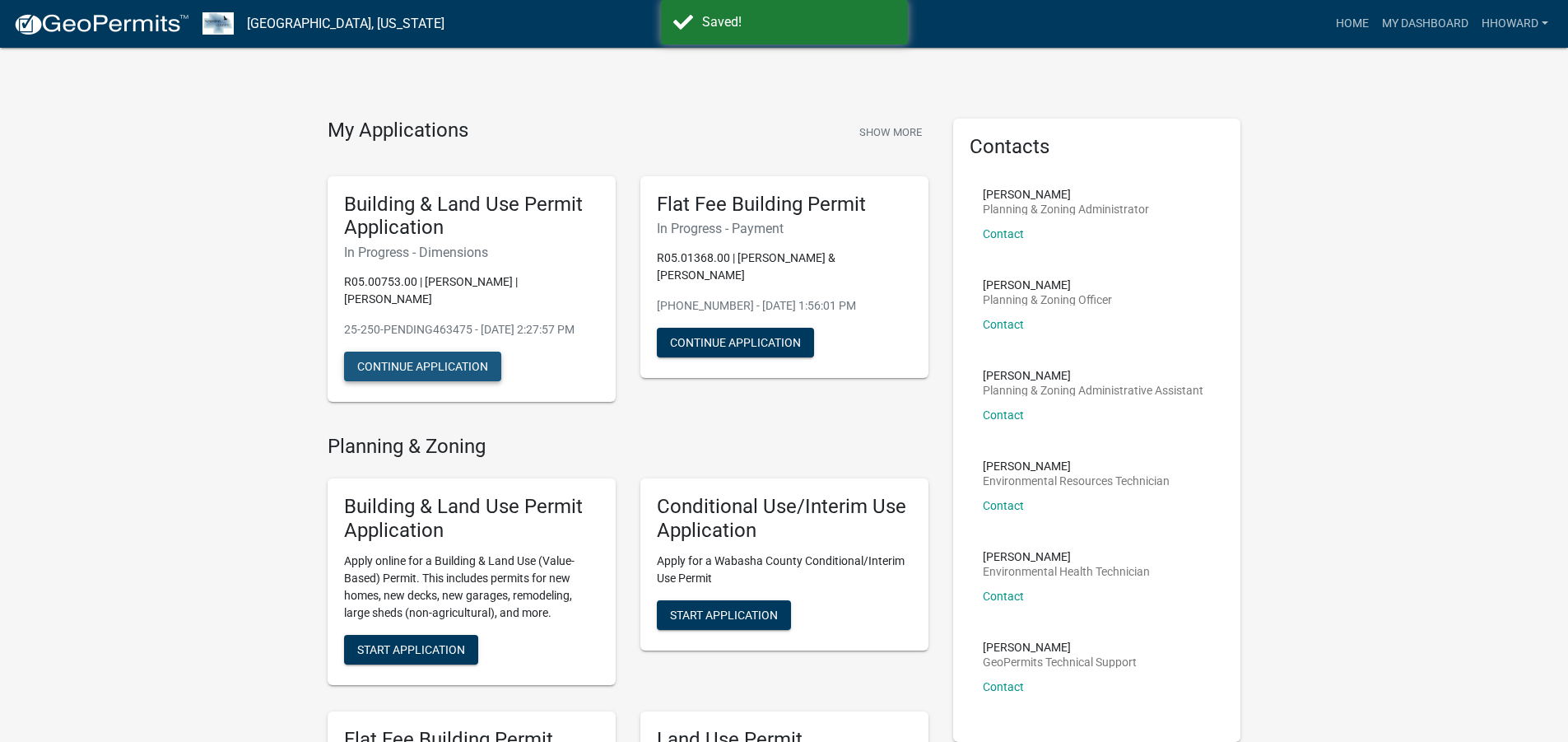
click at [447, 381] on button "Continue Application" at bounding box center [422, 366] width 157 height 30
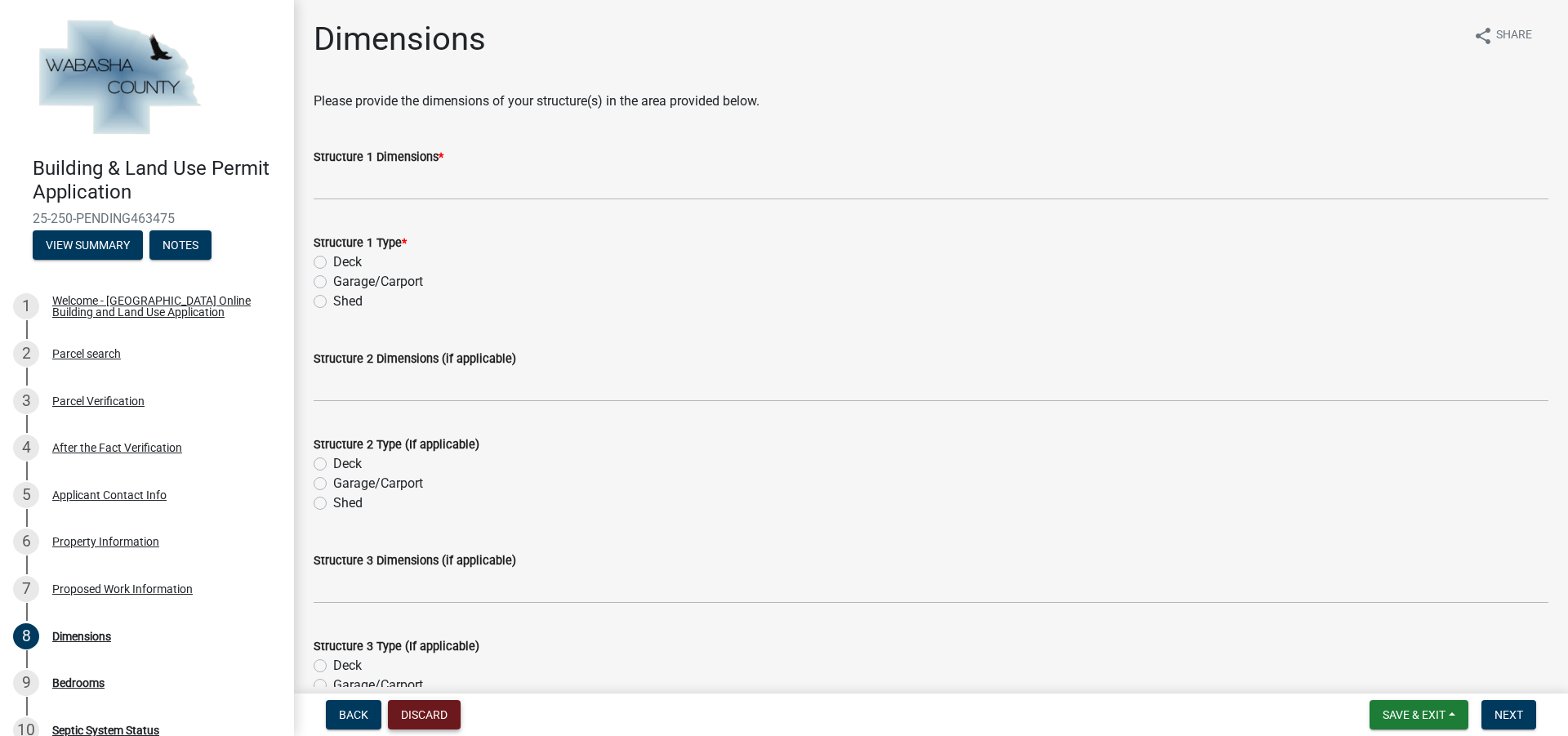
click at [427, 710] on button "Discard" at bounding box center [423, 714] width 72 height 30
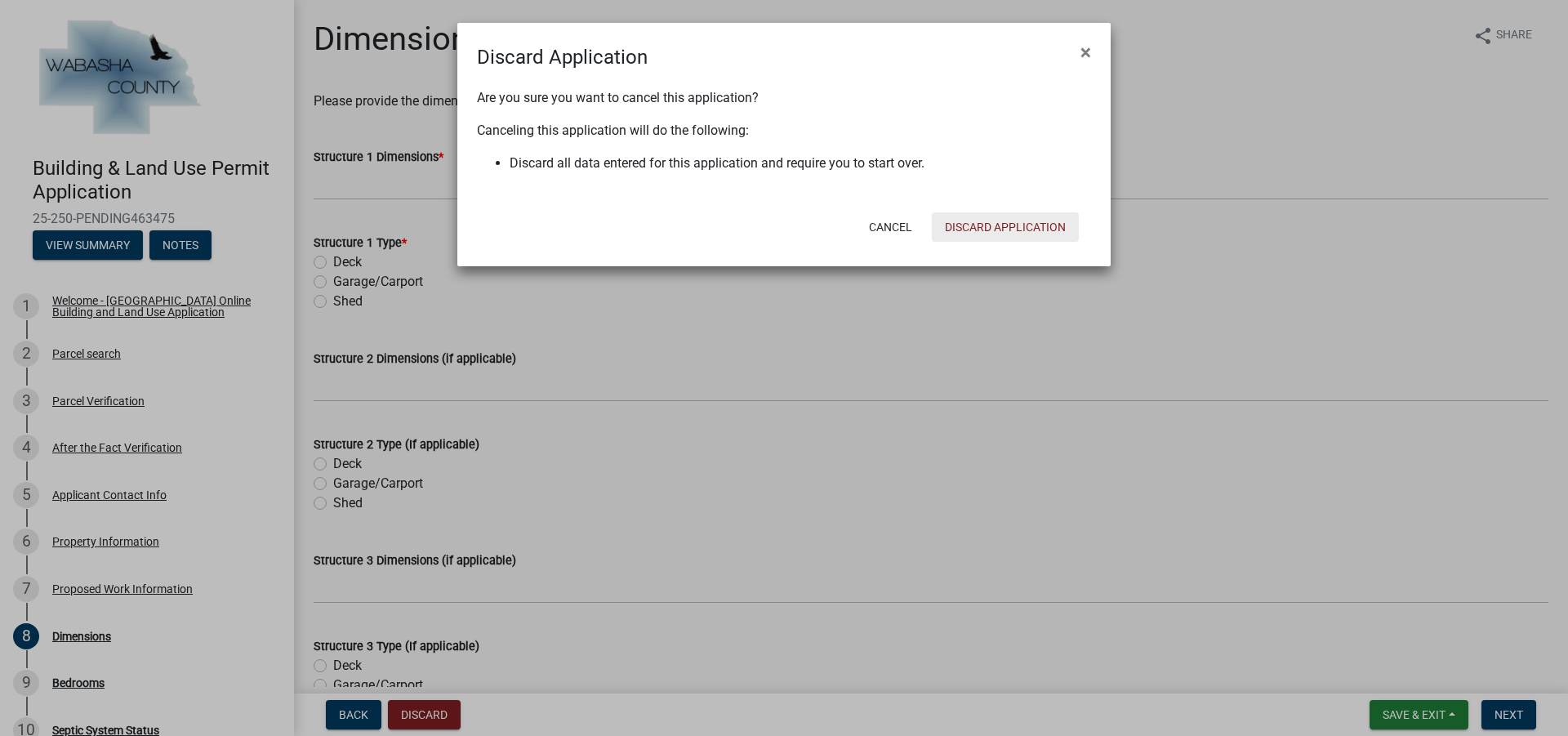
click at [1013, 227] on button "Discard Application" at bounding box center [1005, 227] width 147 height 30
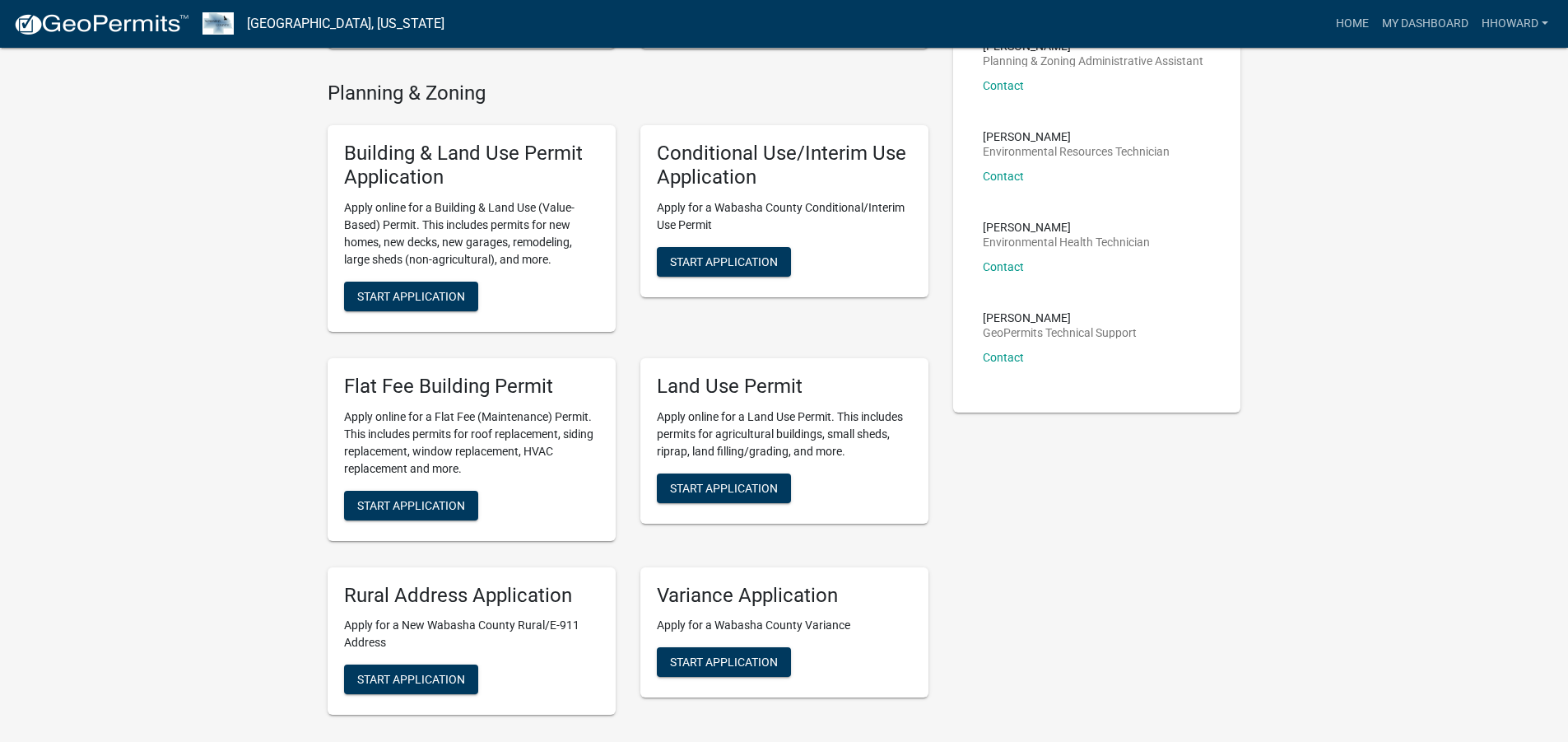
scroll to position [412, 0]
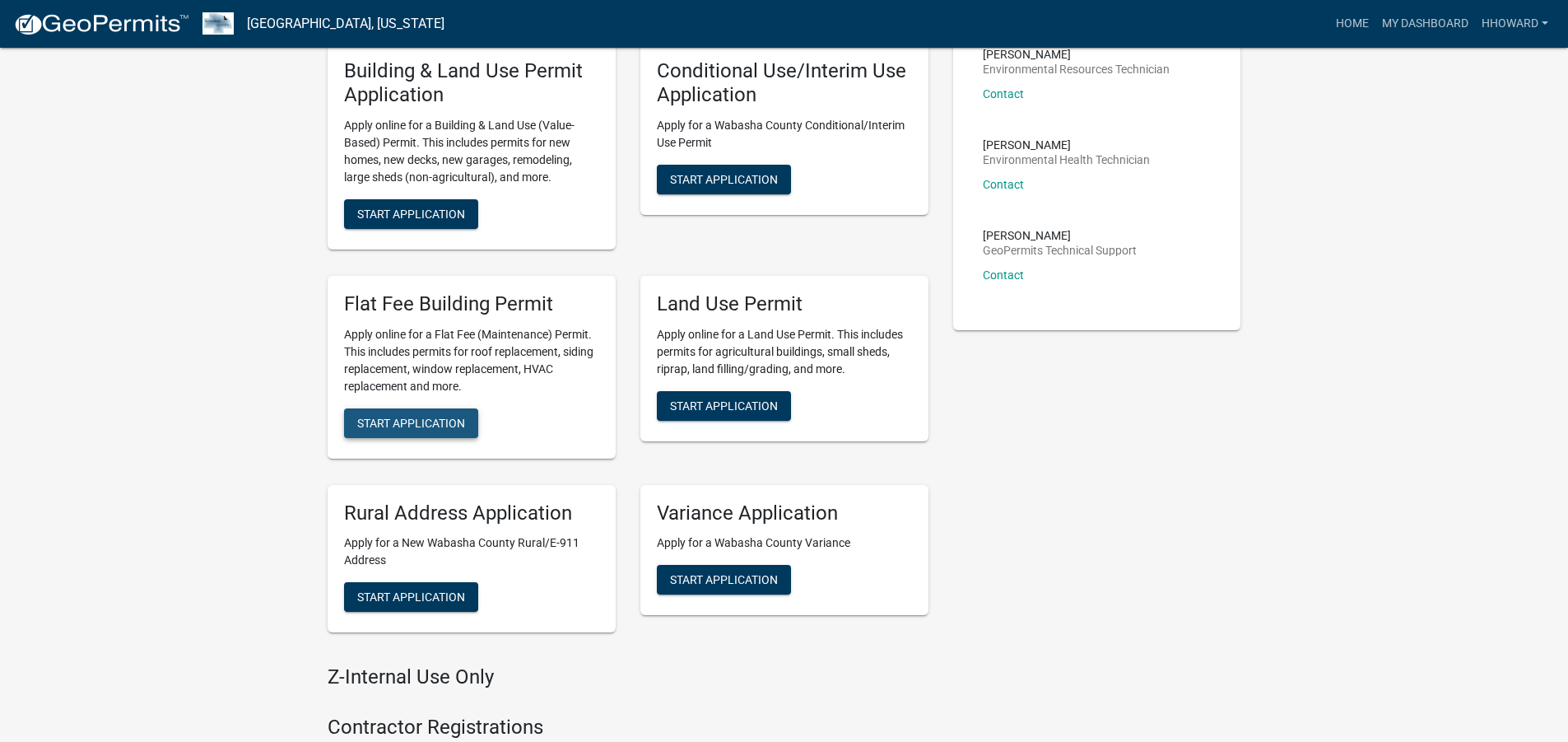
click at [396, 428] on span "Start Application" at bounding box center [411, 421] width 108 height 13
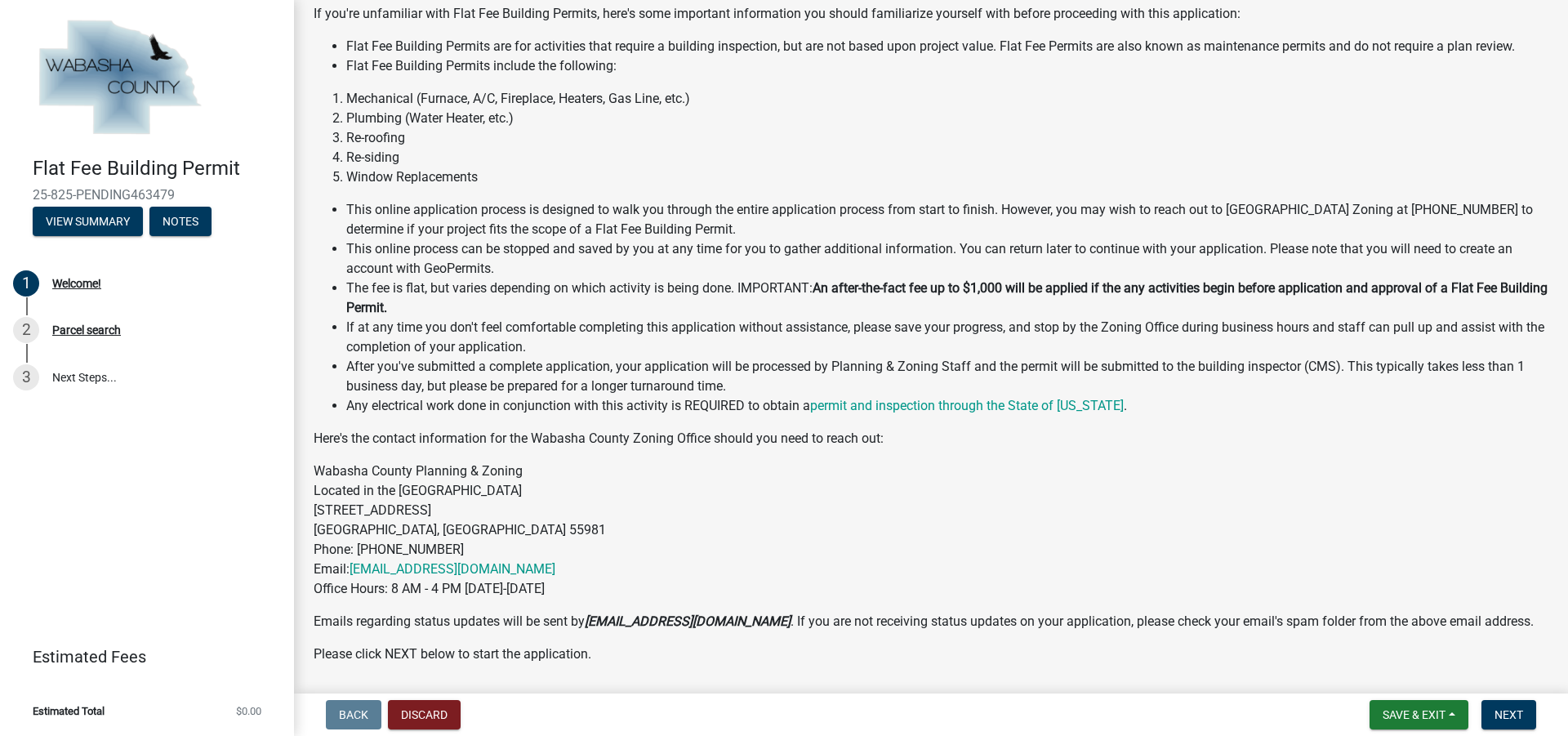
scroll to position [206, 0]
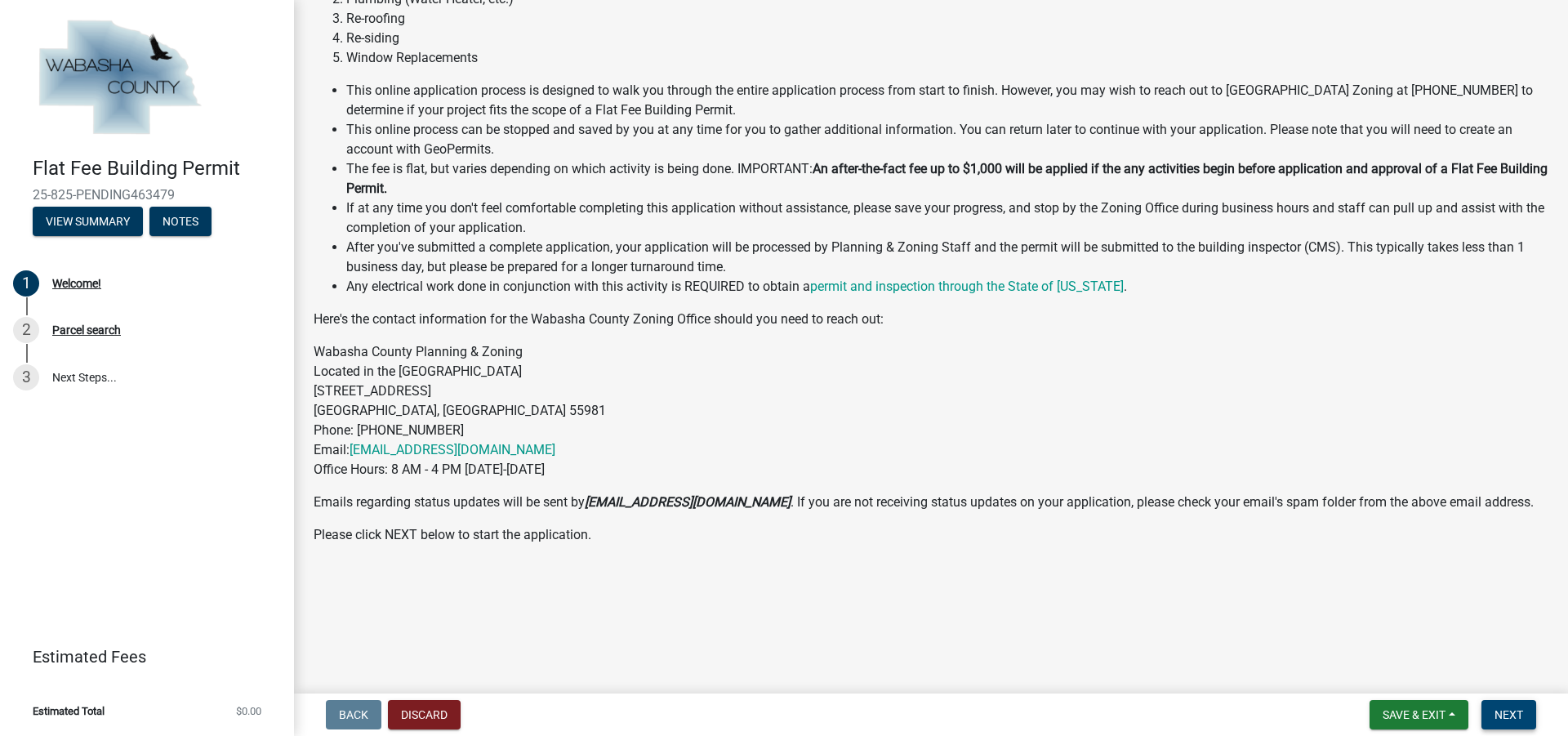
click at [1495, 706] on button "Next" at bounding box center [1508, 714] width 55 height 30
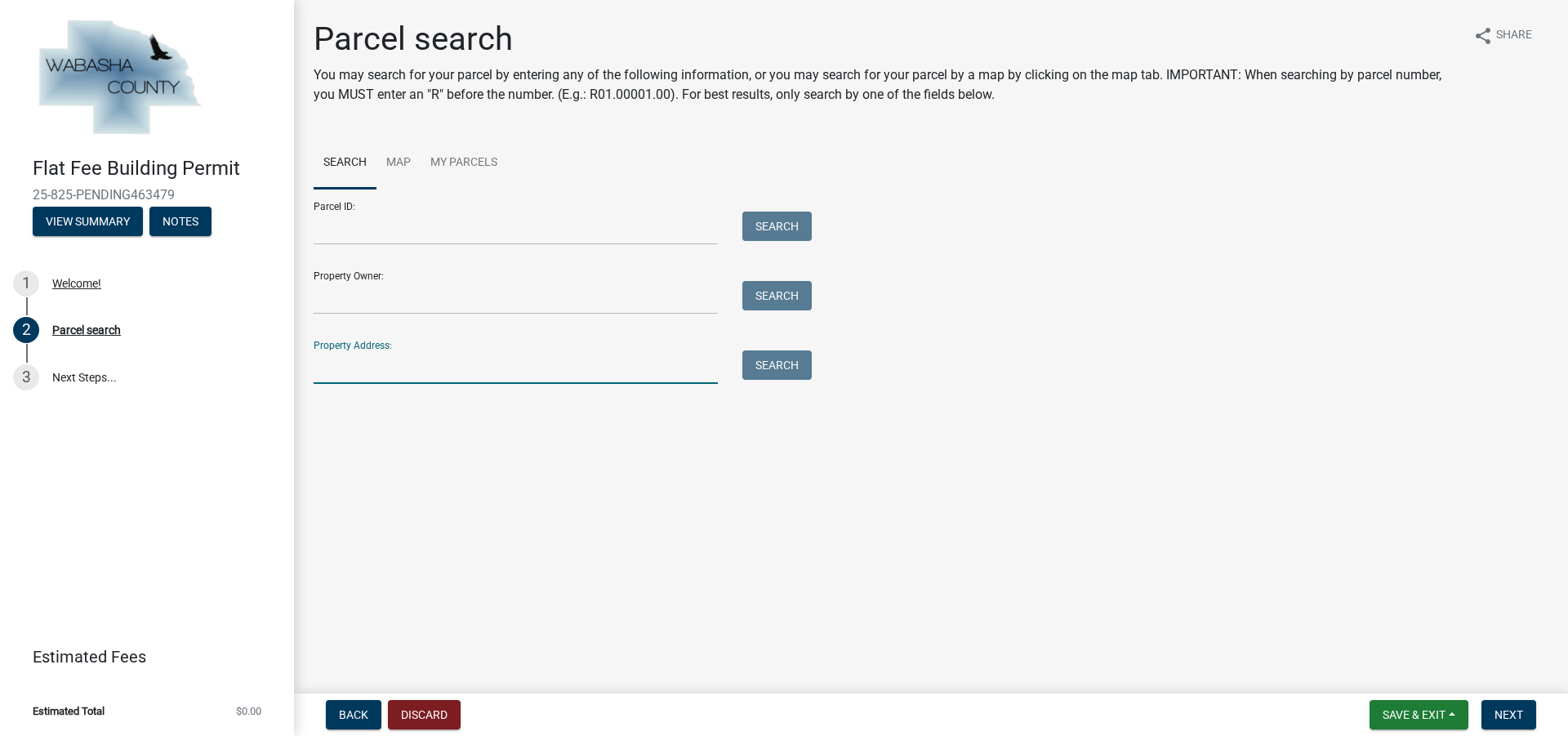
click at [597, 370] on input "Property Address:" at bounding box center [516, 367] width 404 height 33
type input "[STREET_ADDRESS]"
click at [757, 363] on button "Search" at bounding box center [777, 365] width 70 height 30
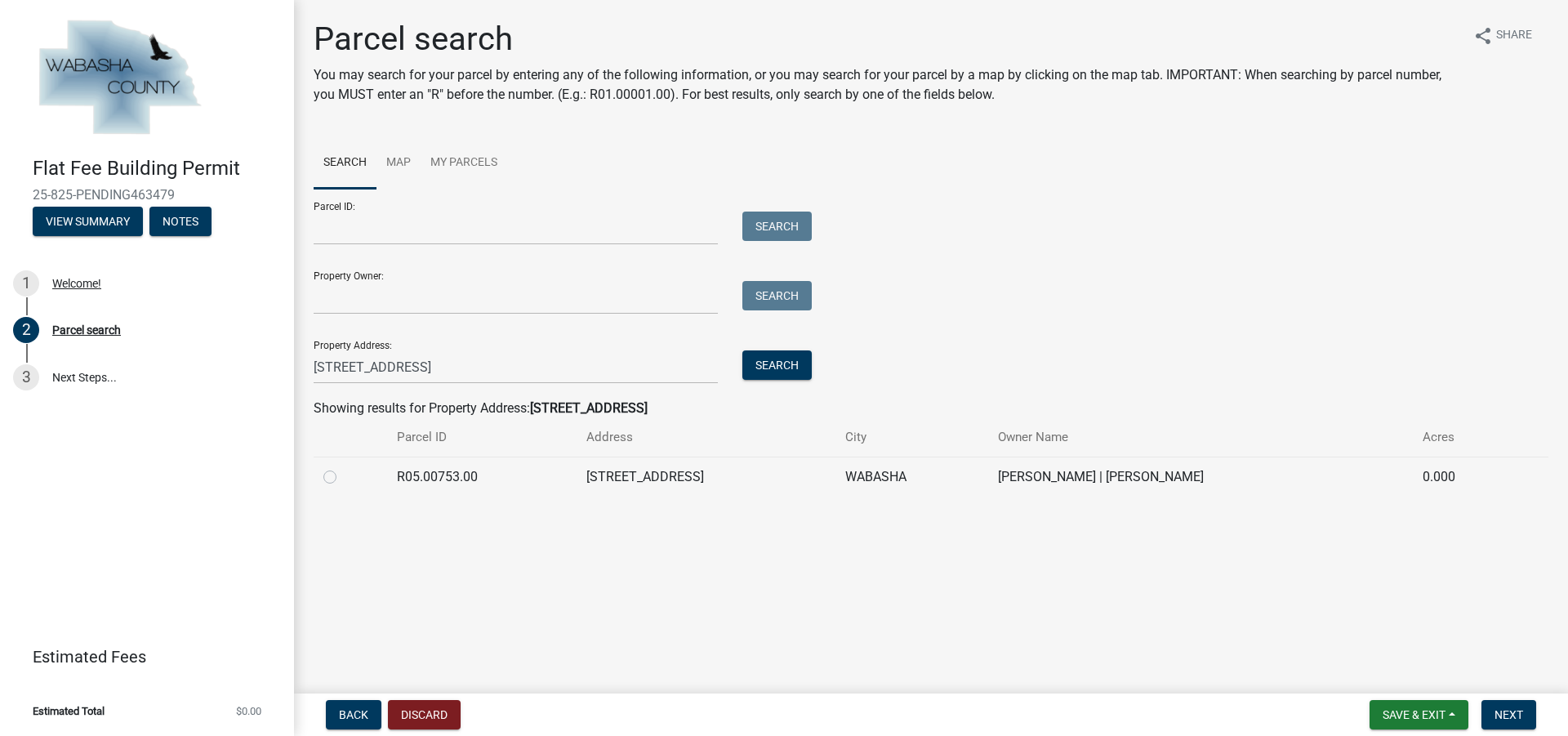
click at [343, 467] on label at bounding box center [343, 467] width 0 height 0
click at [343, 476] on input "radio" at bounding box center [348, 472] width 10 height 10
radio input "true"
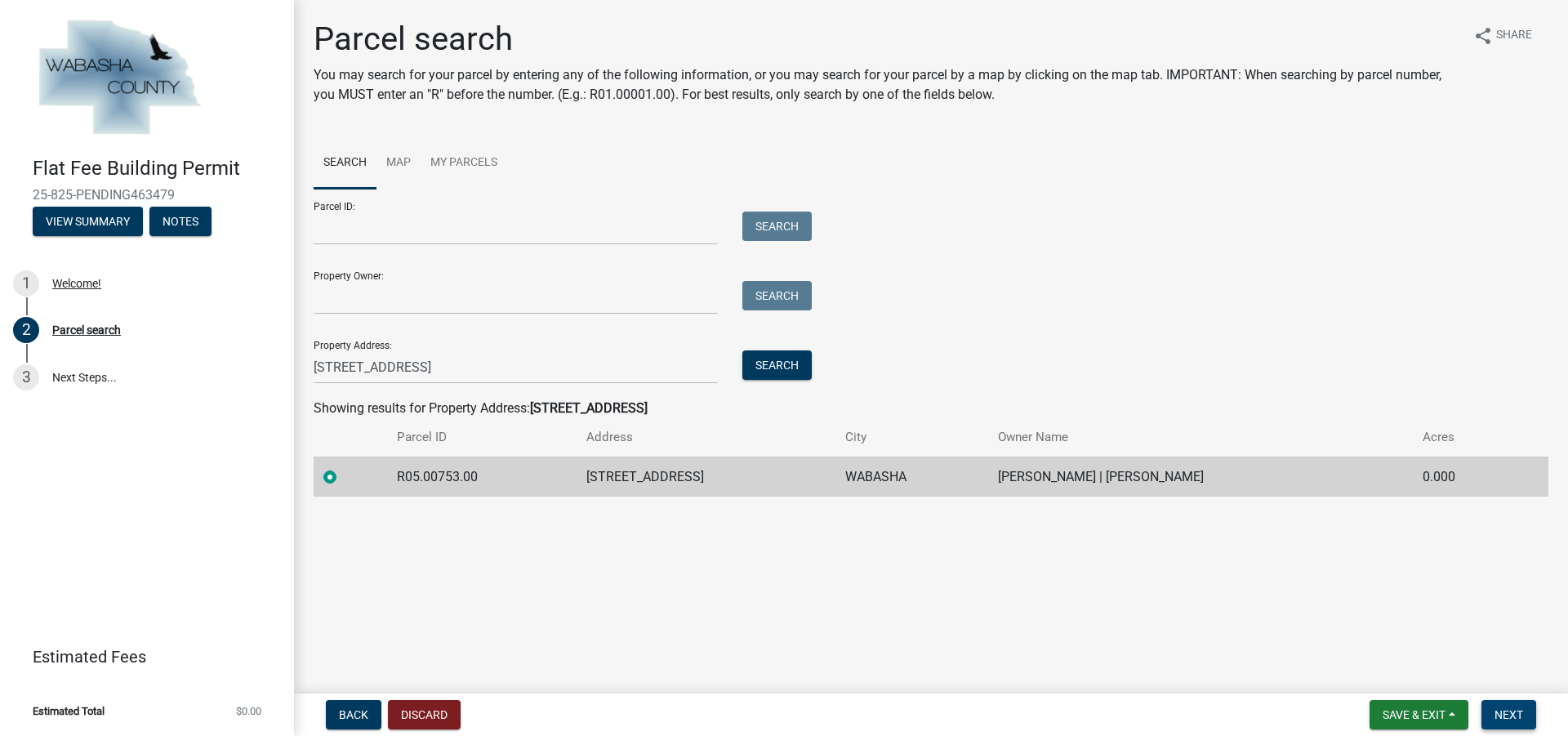
click at [1501, 706] on button "Next" at bounding box center [1508, 714] width 55 height 30
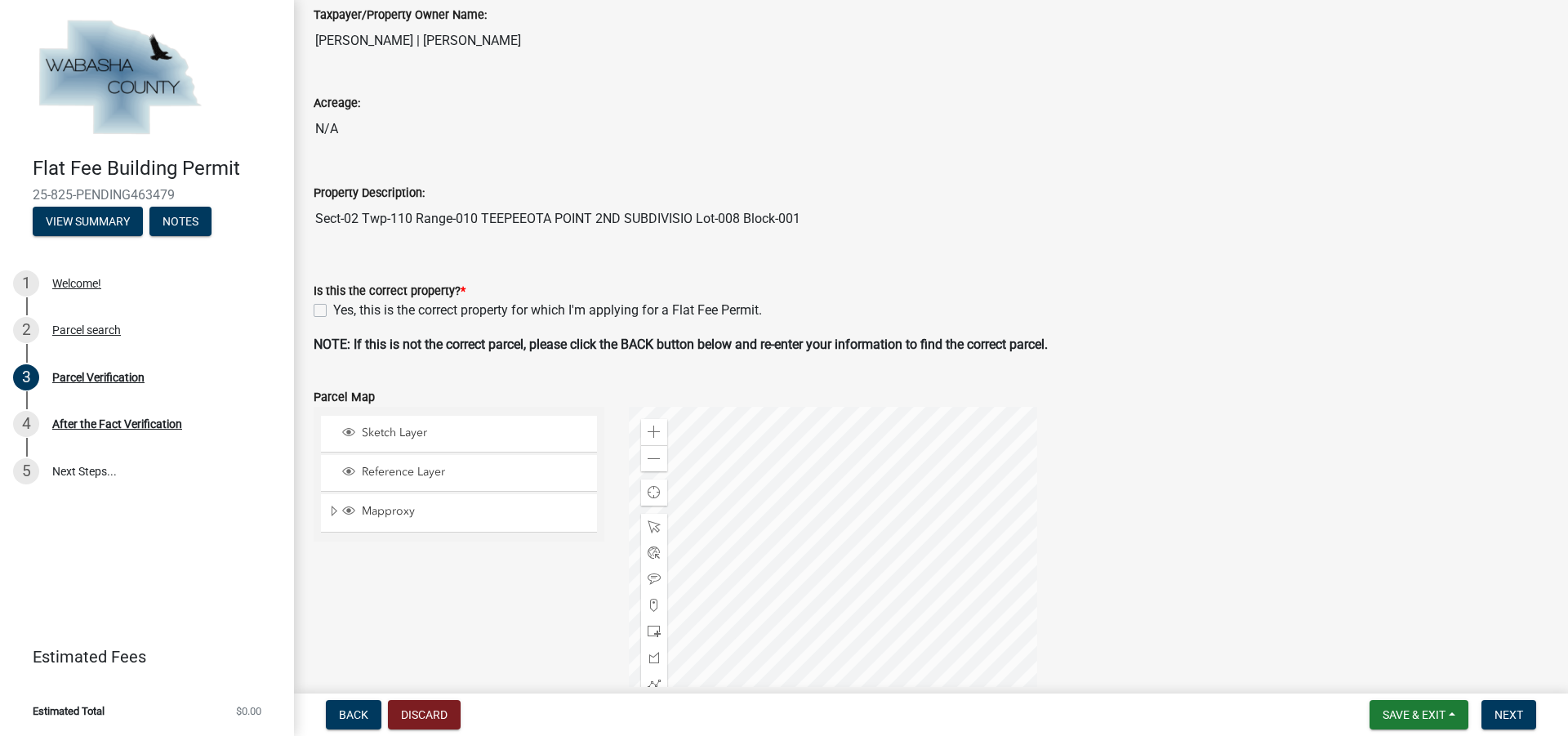
scroll to position [163, 0]
click at [333, 309] on label "Yes, this is the correct property for which I'm applying for a Flat Fee Permit." at bounding box center [547, 308] width 429 height 19
click at [333, 309] on input "Yes, this is the correct property for which I'm applying for a Flat Fee Permit." at bounding box center [338, 304] width 10 height 10
checkbox input "true"
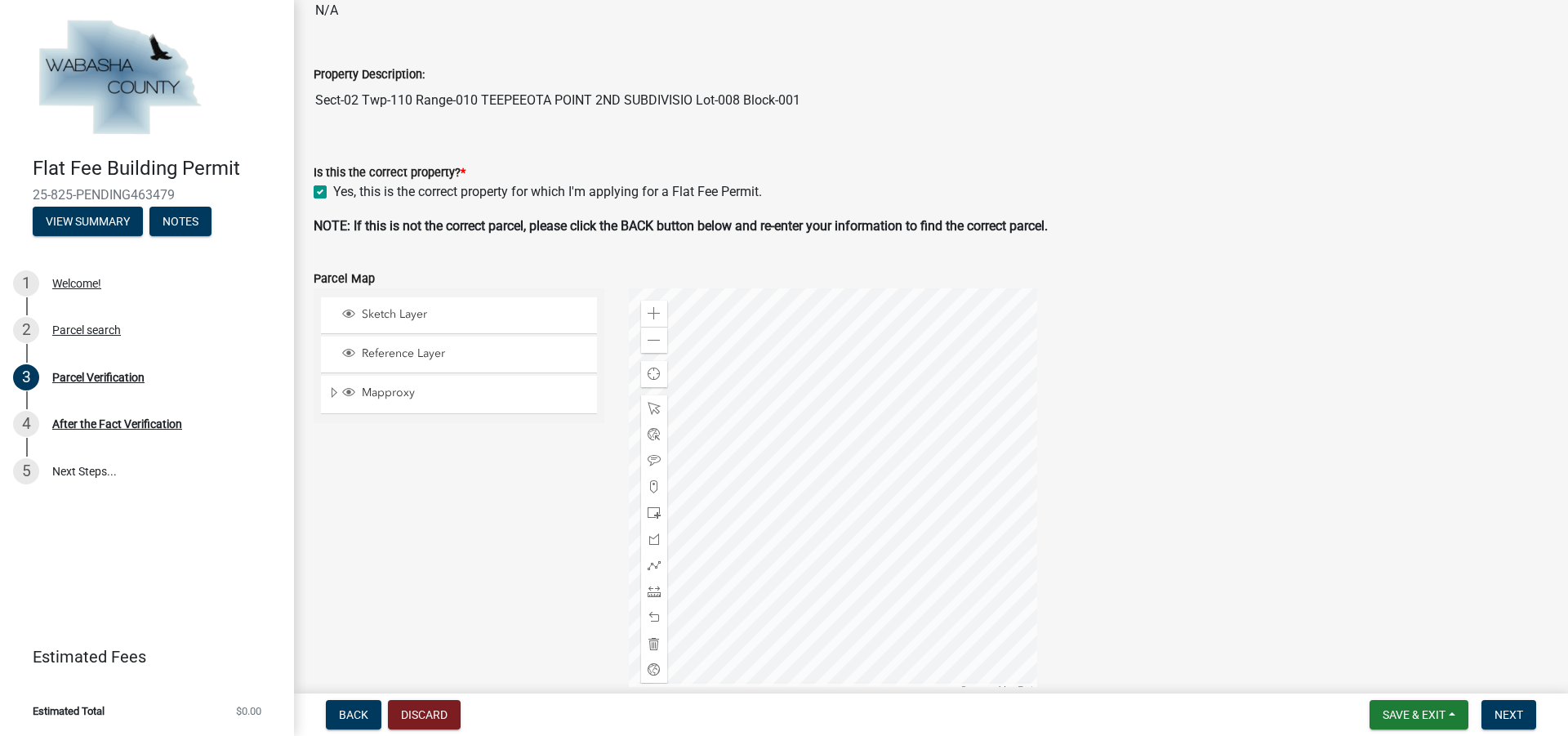
scroll to position [490, 0]
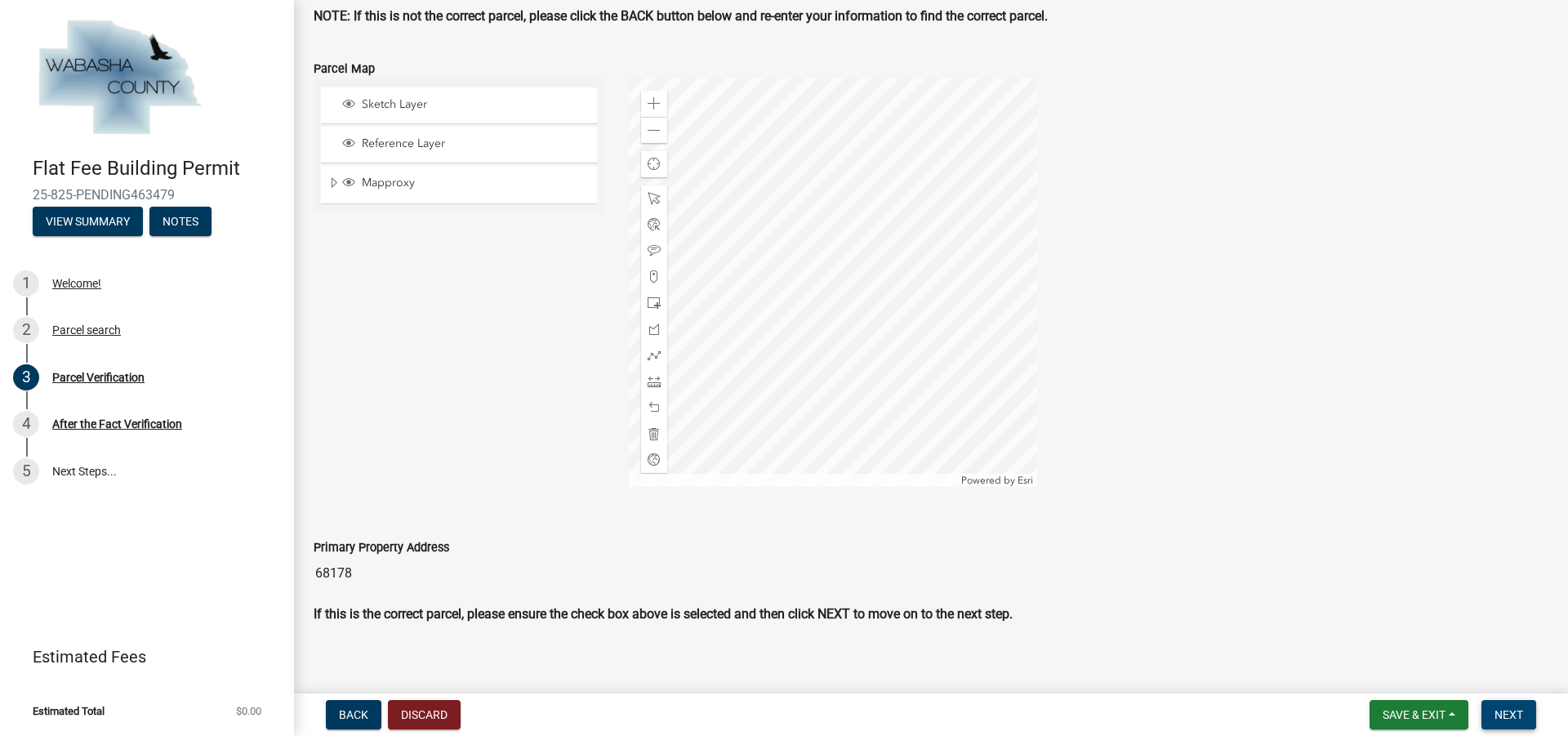
click at [1506, 716] on span "Next" at bounding box center [1508, 714] width 29 height 13
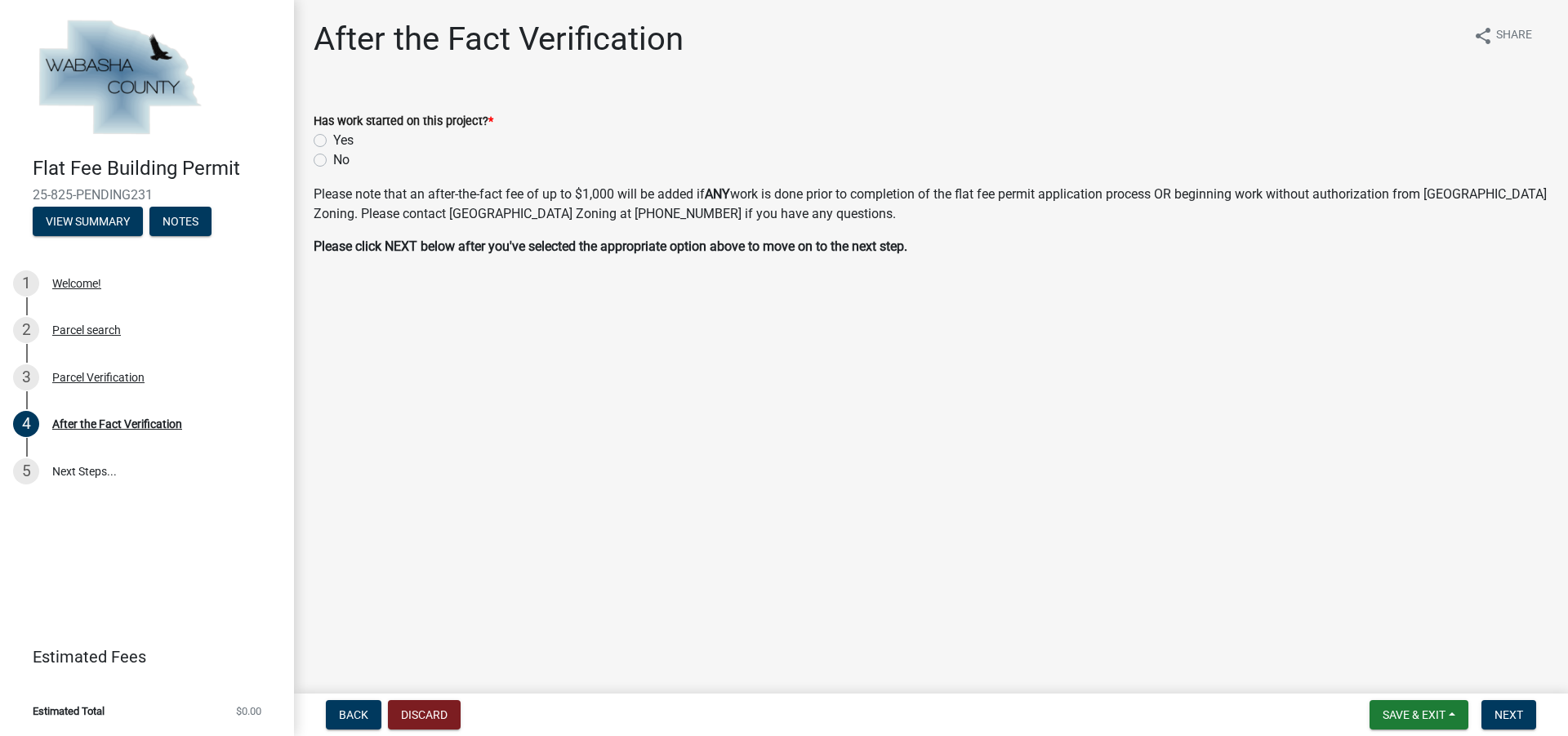
click at [333, 158] on label "No" at bounding box center [341, 159] width 17 height 19
click at [333, 158] on input "No" at bounding box center [338, 155] width 10 height 10
radio input "true"
click at [1504, 706] on button "Next" at bounding box center [1508, 714] width 55 height 30
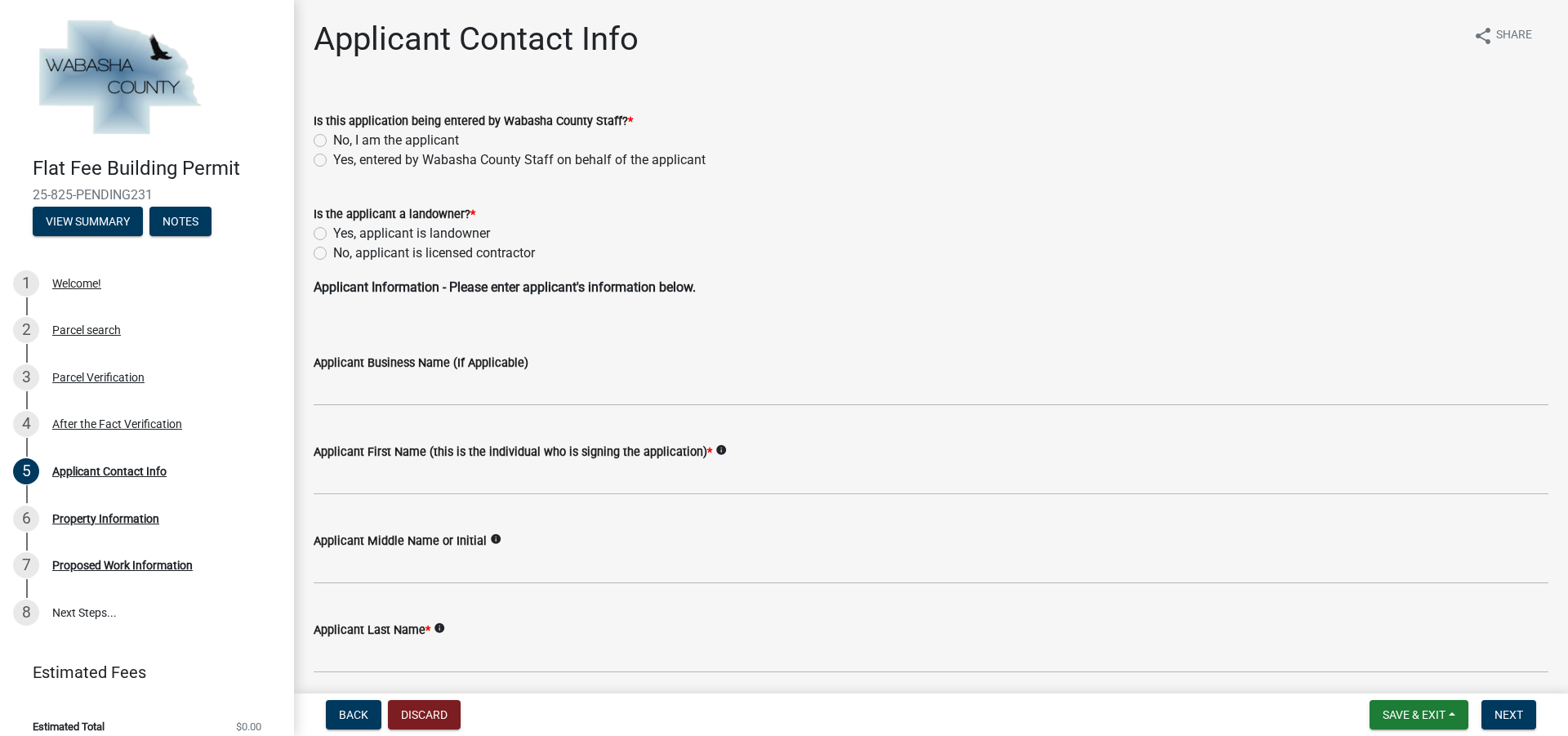
click at [333, 138] on label "No, I am the applicant" at bounding box center [395, 140] width 125 height 19
click at [333, 138] on input "No, I am the applicant" at bounding box center [338, 136] width 10 height 10
radio input "true"
click at [333, 255] on label "No, applicant is licensed contractor" at bounding box center [434, 253] width 202 height 19
click at [333, 254] on input "No, applicant is licensed contractor" at bounding box center [338, 248] width 10 height 10
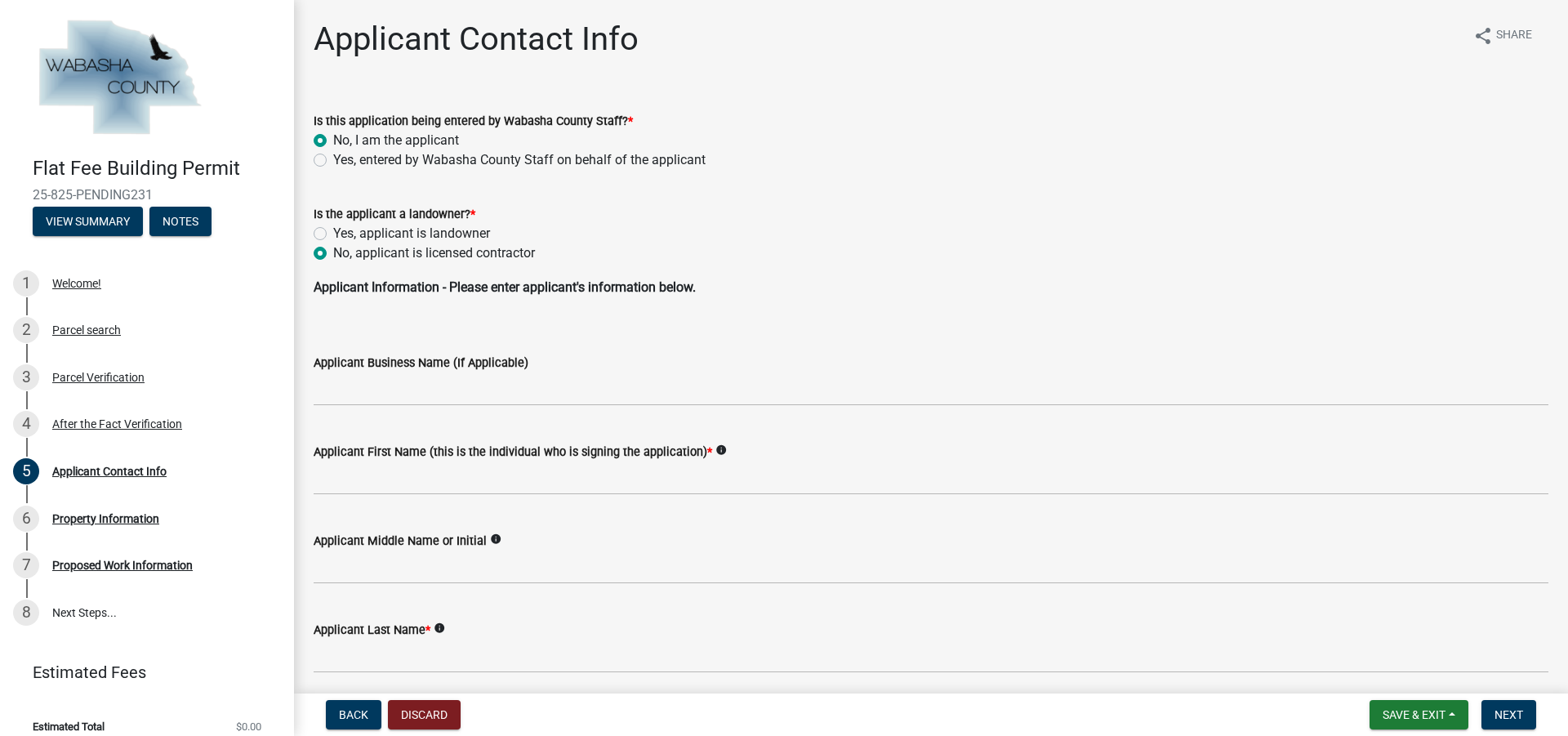
radio input "true"
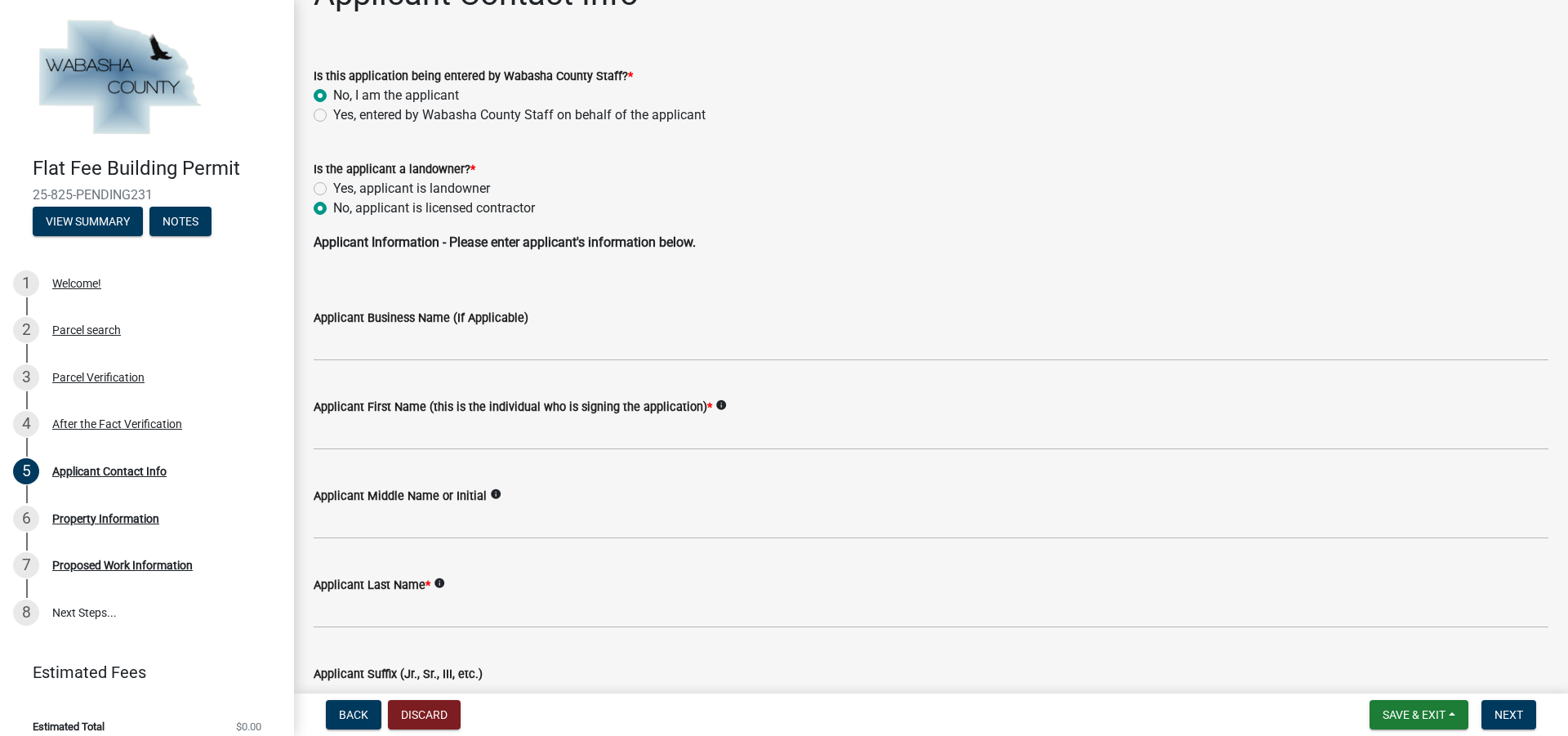
scroll to position [82, 0]
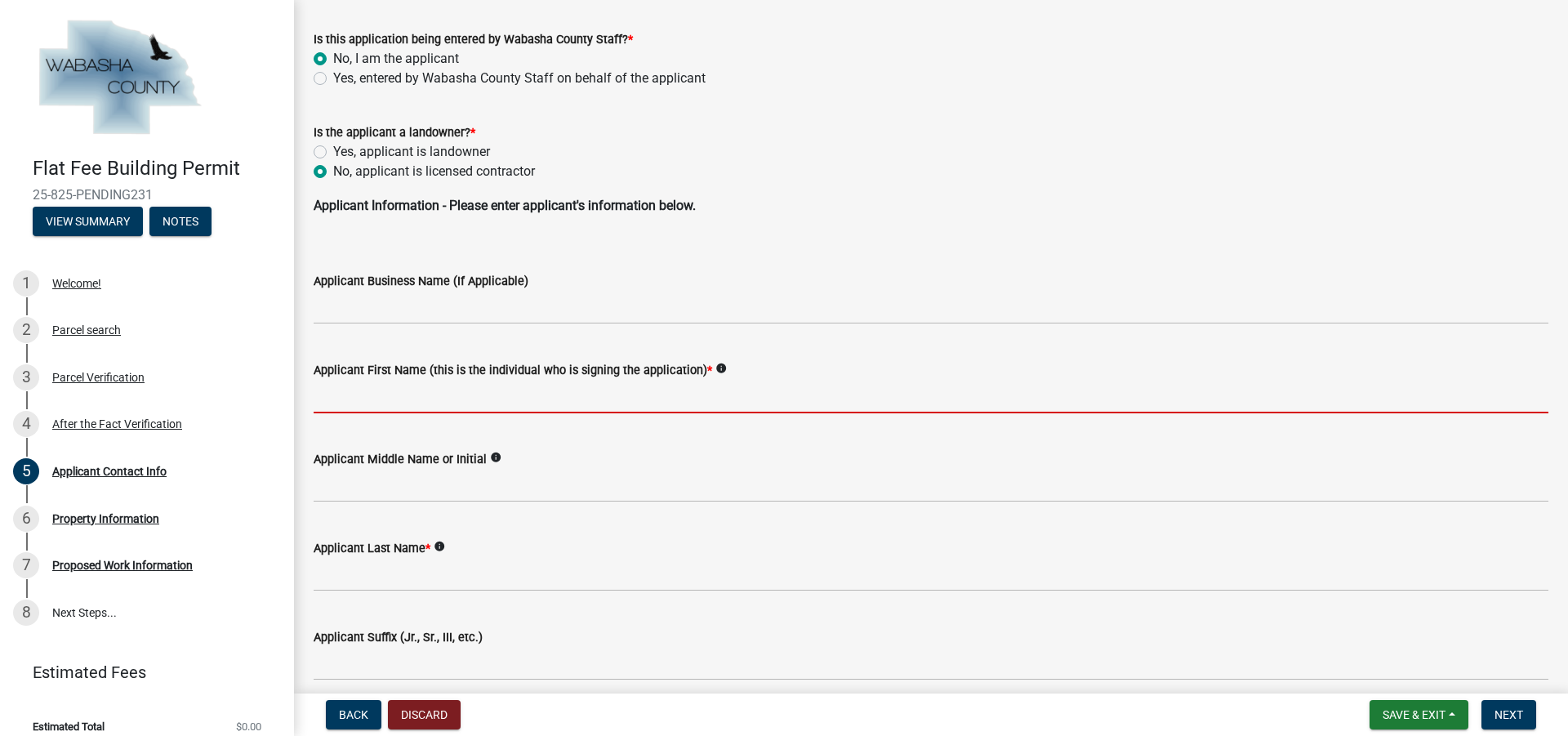
click at [375, 408] on input "Applicant First Name (this is the individual who is signing the application) *" at bounding box center [930, 396] width 1234 height 33
type input "Hayley"
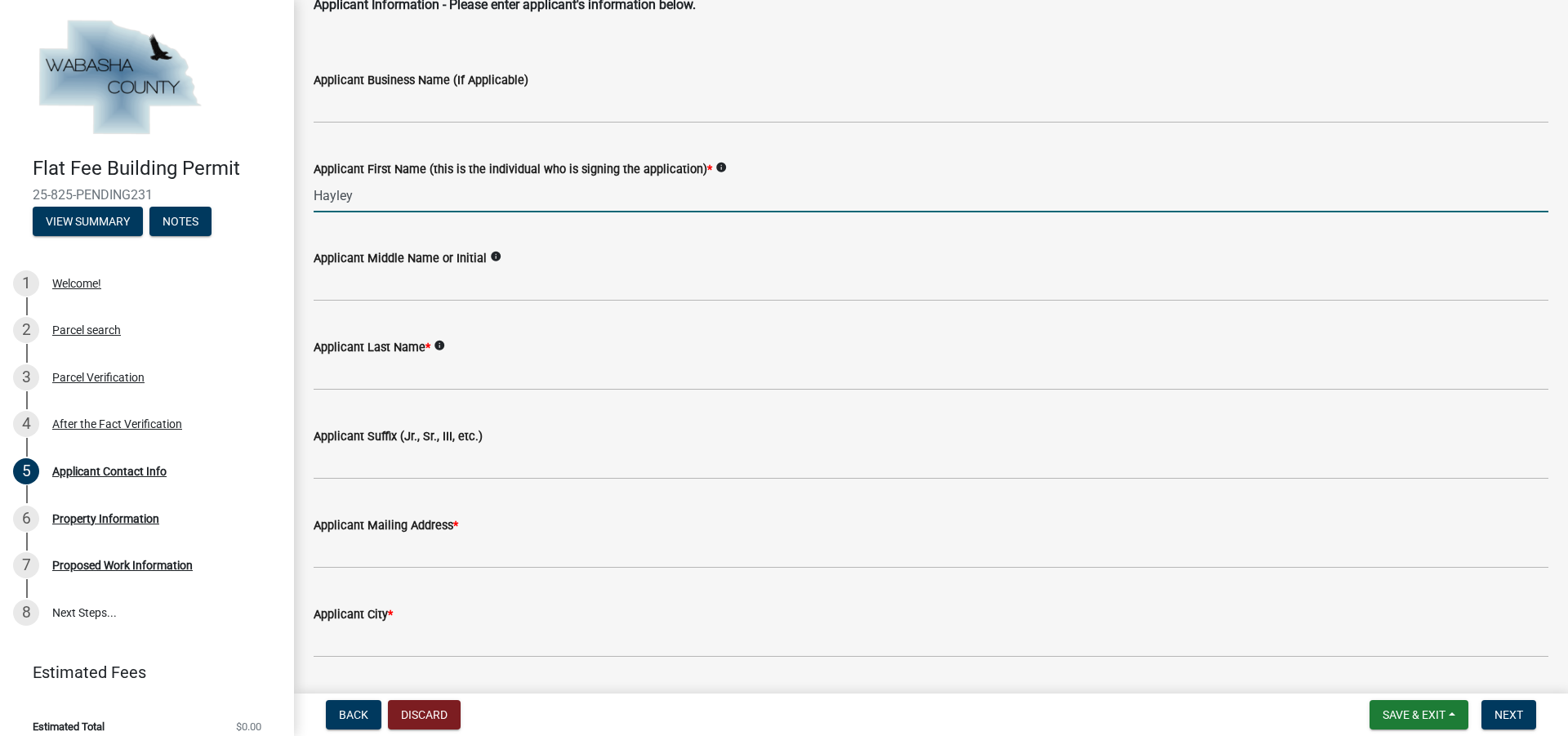
scroll to position [327, 0]
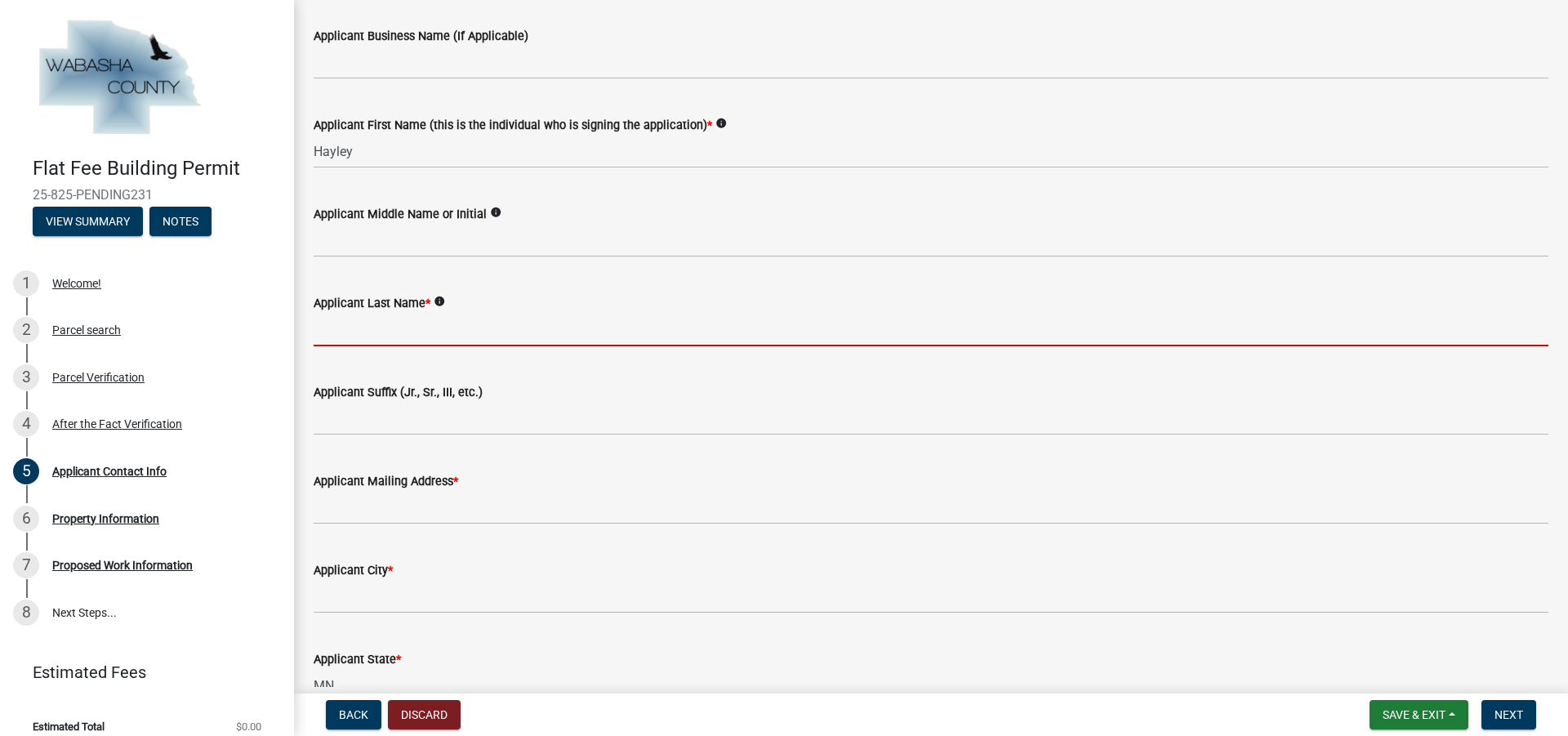
click at [386, 314] on input "Applicant Last Name *" at bounding box center [930, 329] width 1234 height 33
type input "[PERSON_NAME]"
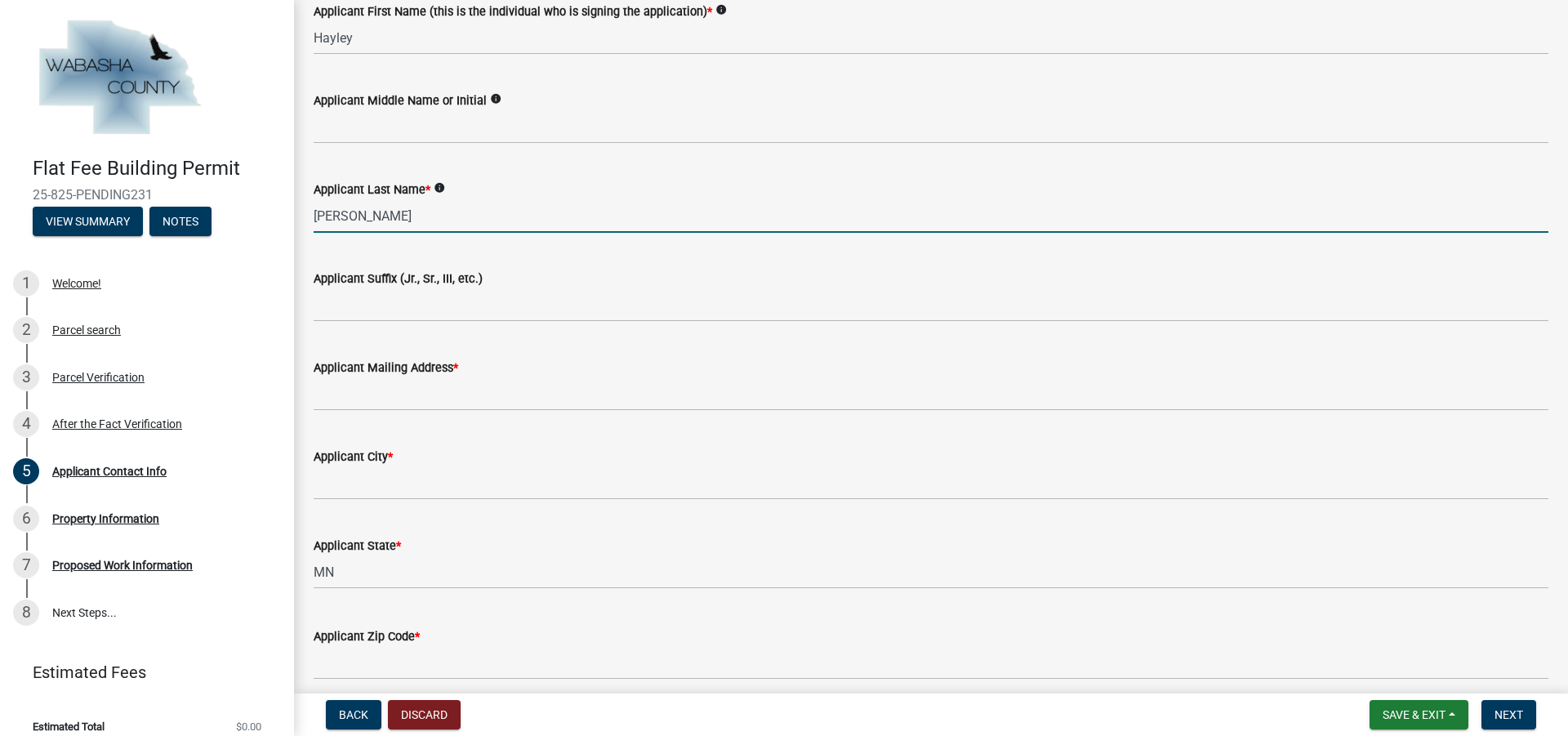
scroll to position [490, 0]
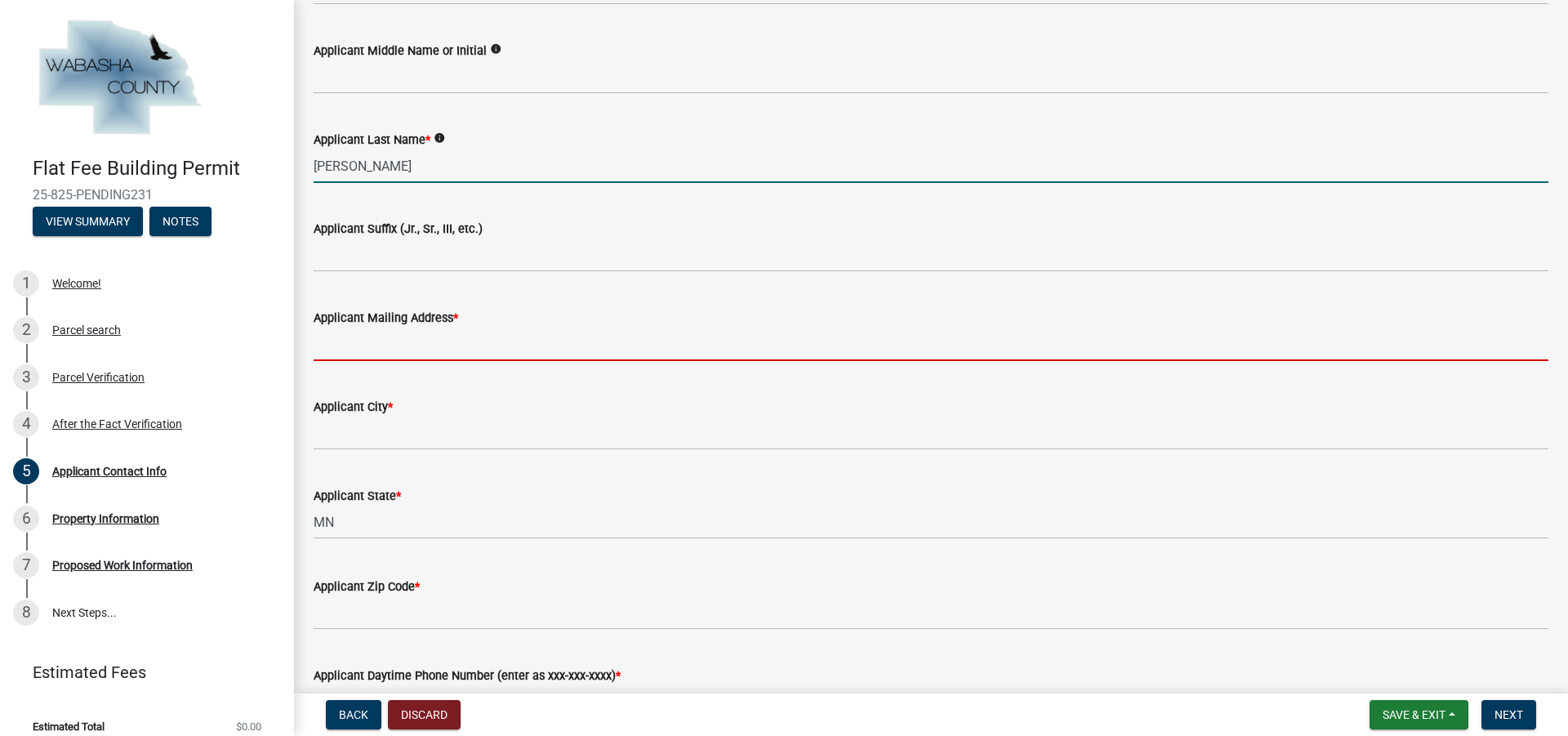
click at [387, 335] on input "Applicant Mailing Address *" at bounding box center [930, 344] width 1234 height 33
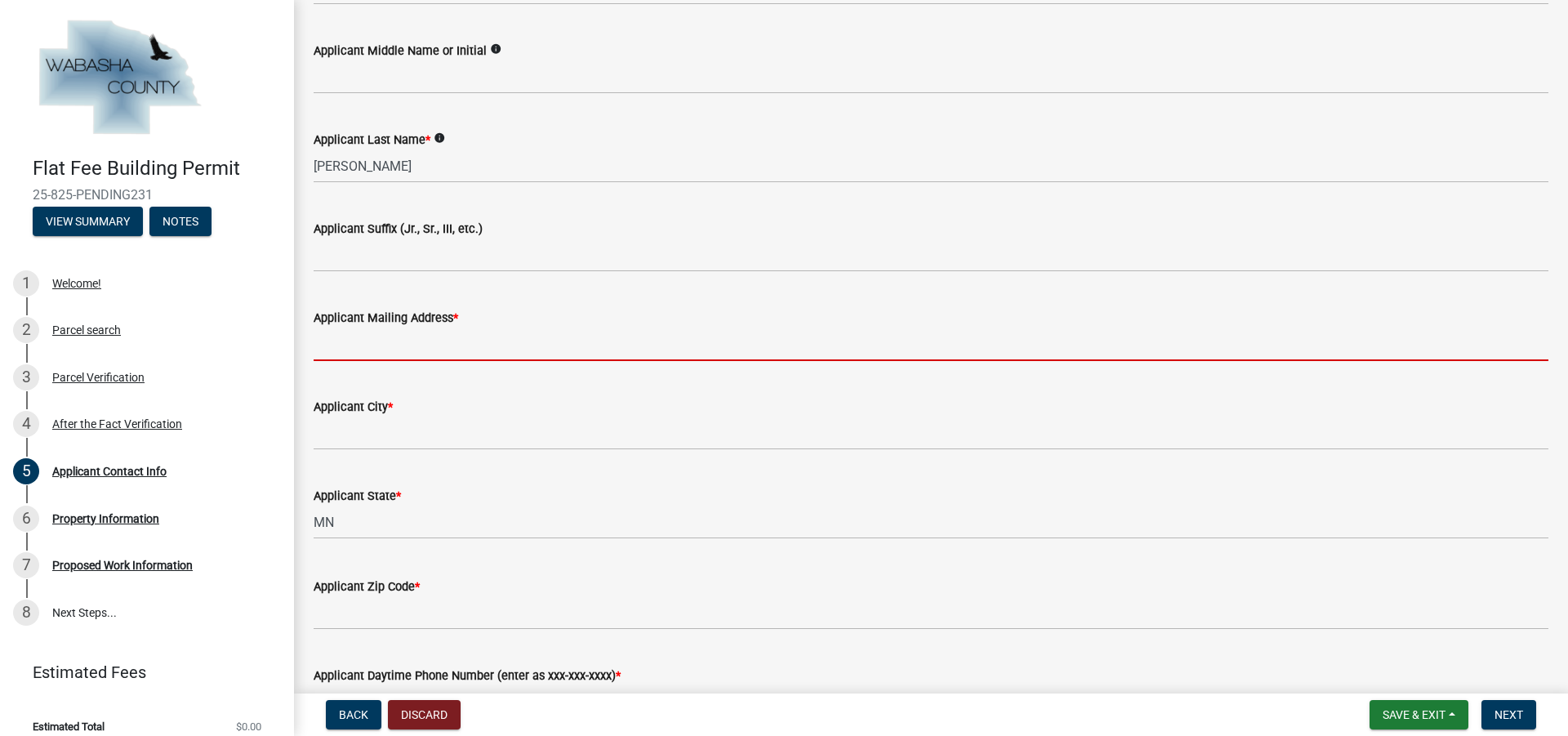
type input "[STREET_ADDRESS]"
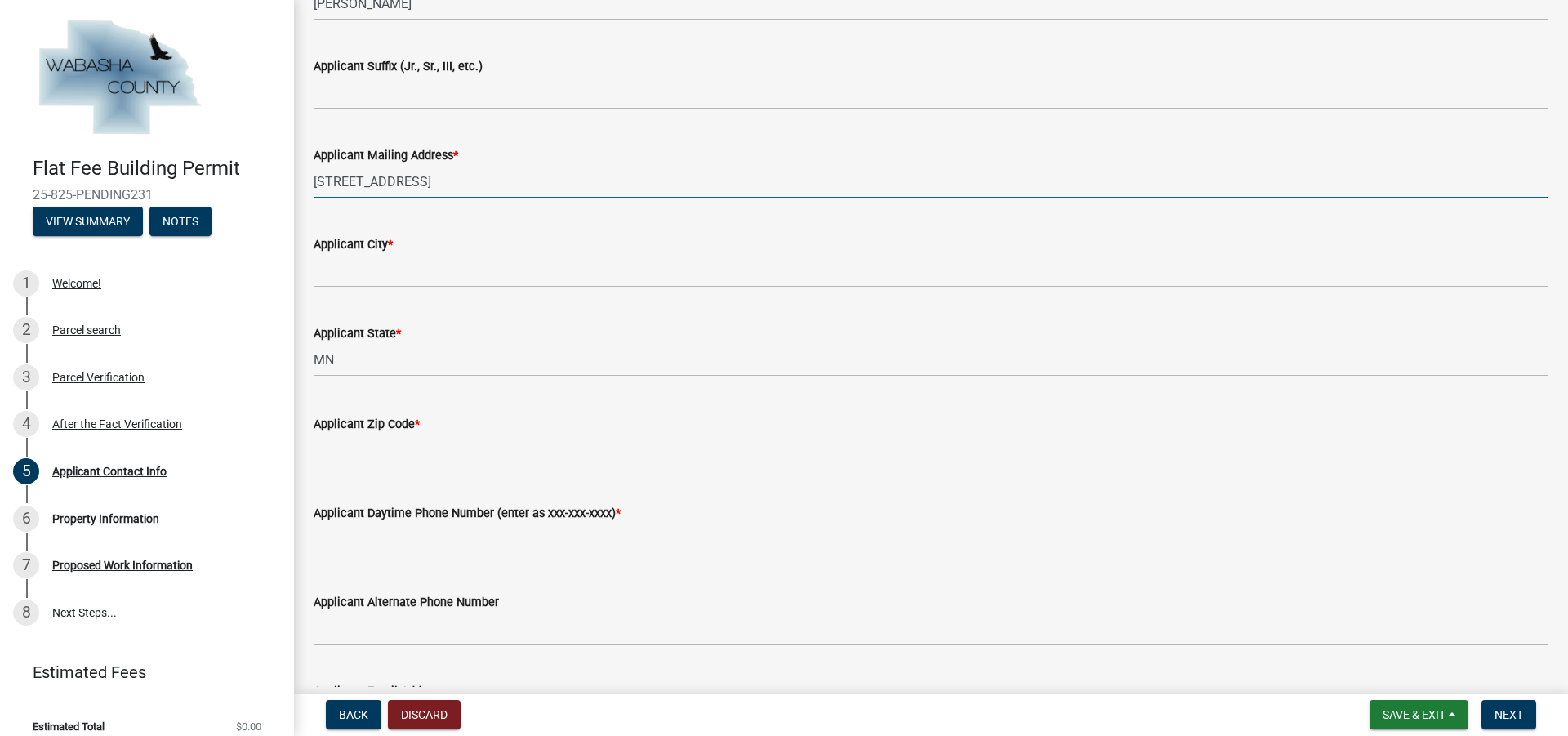
scroll to position [653, 0]
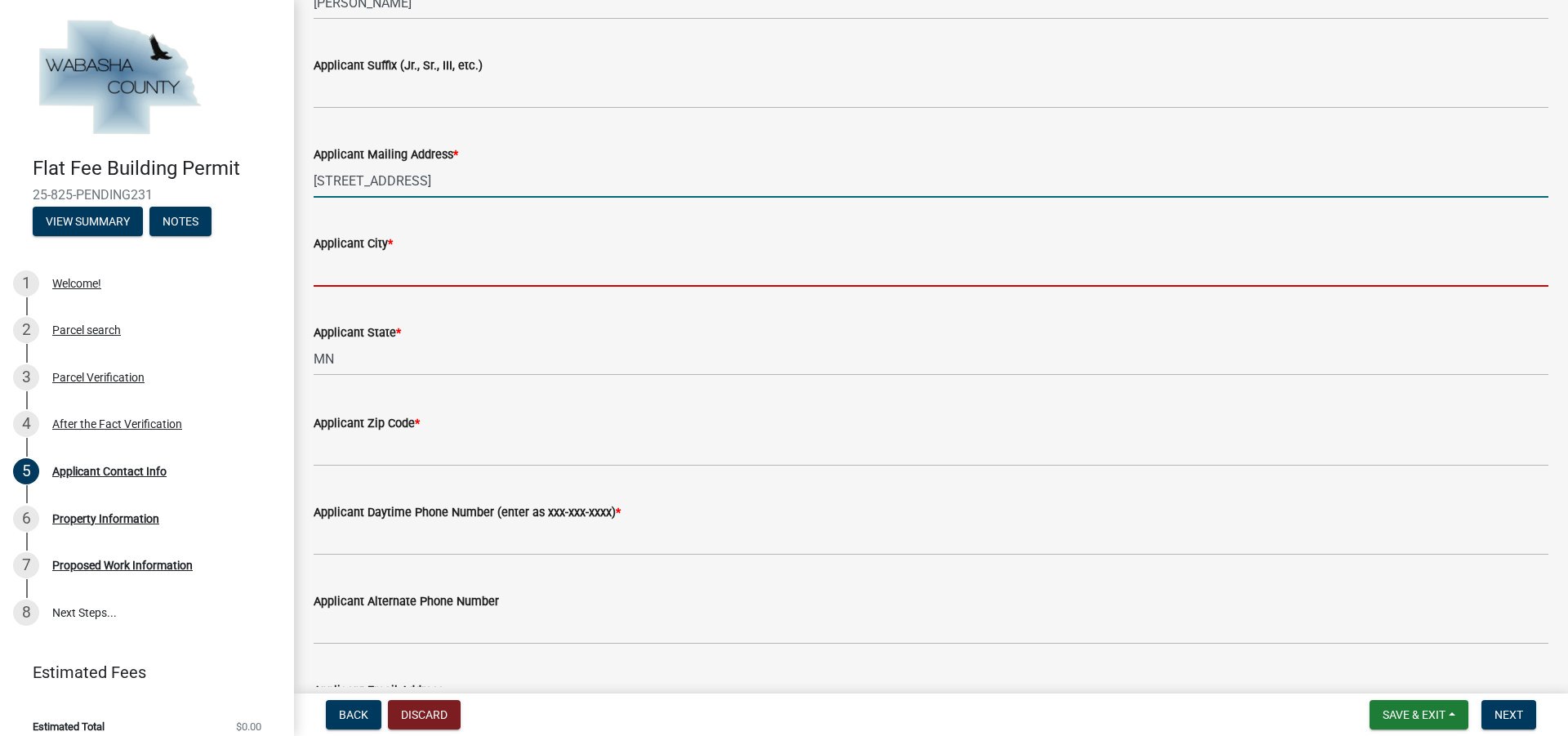
click at [360, 277] on input "Applicant City *" at bounding box center [930, 270] width 1234 height 33
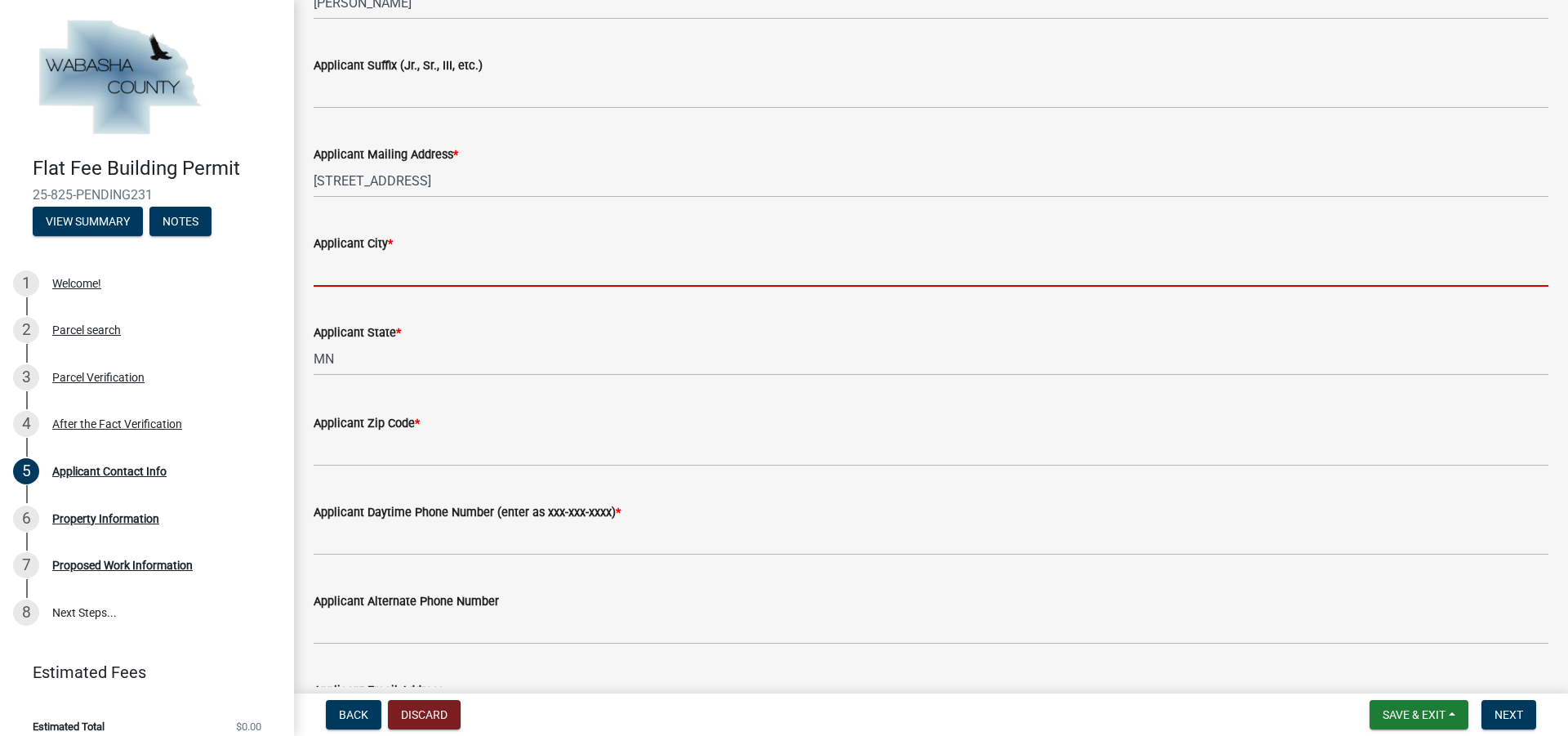
type input "[GEOGRAPHIC_DATA]"
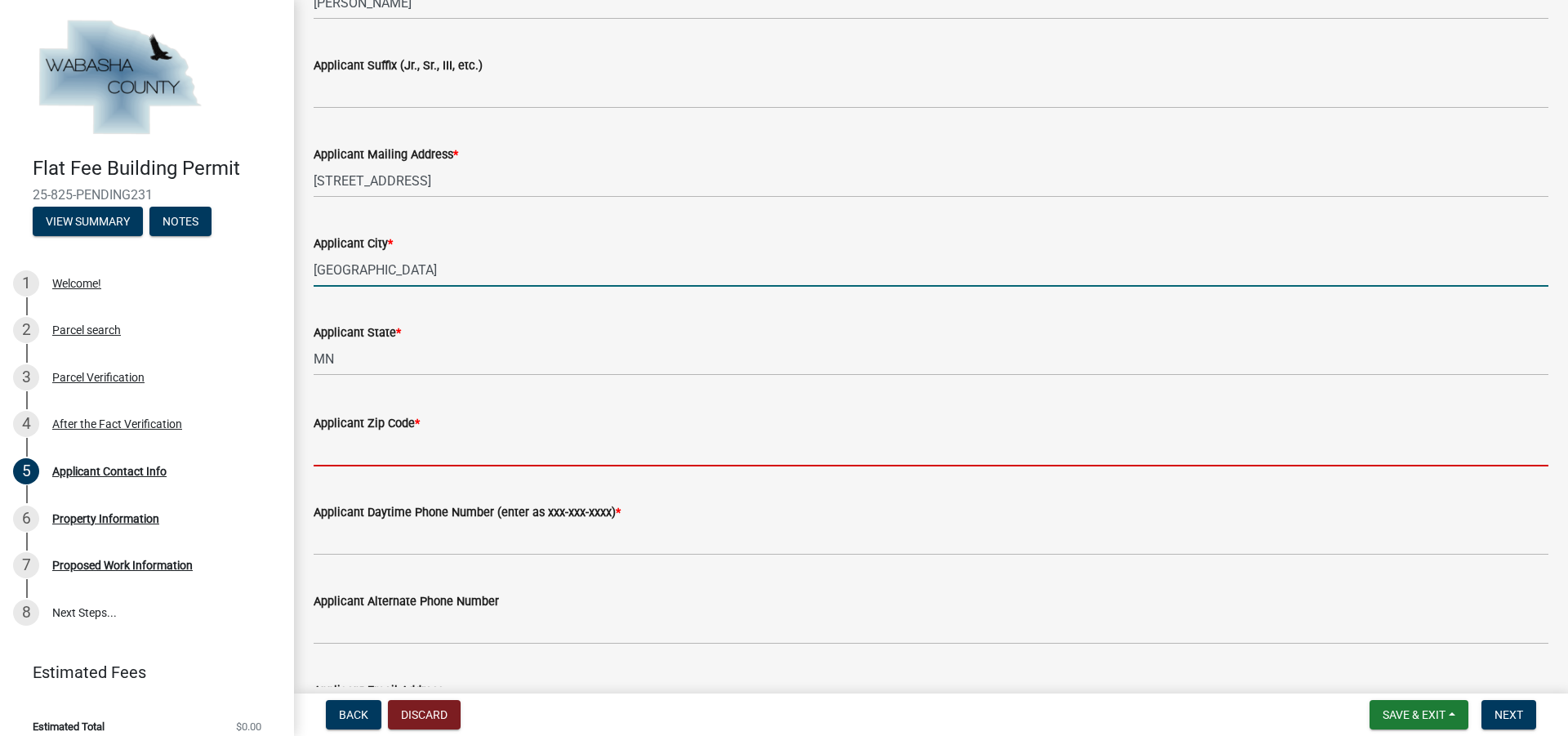
drag, startPoint x: 356, startPoint y: 440, endPoint x: 375, endPoint y: 451, distance: 22.0
click at [356, 440] on input "Applicant Zip Code *" at bounding box center [930, 449] width 1234 height 33
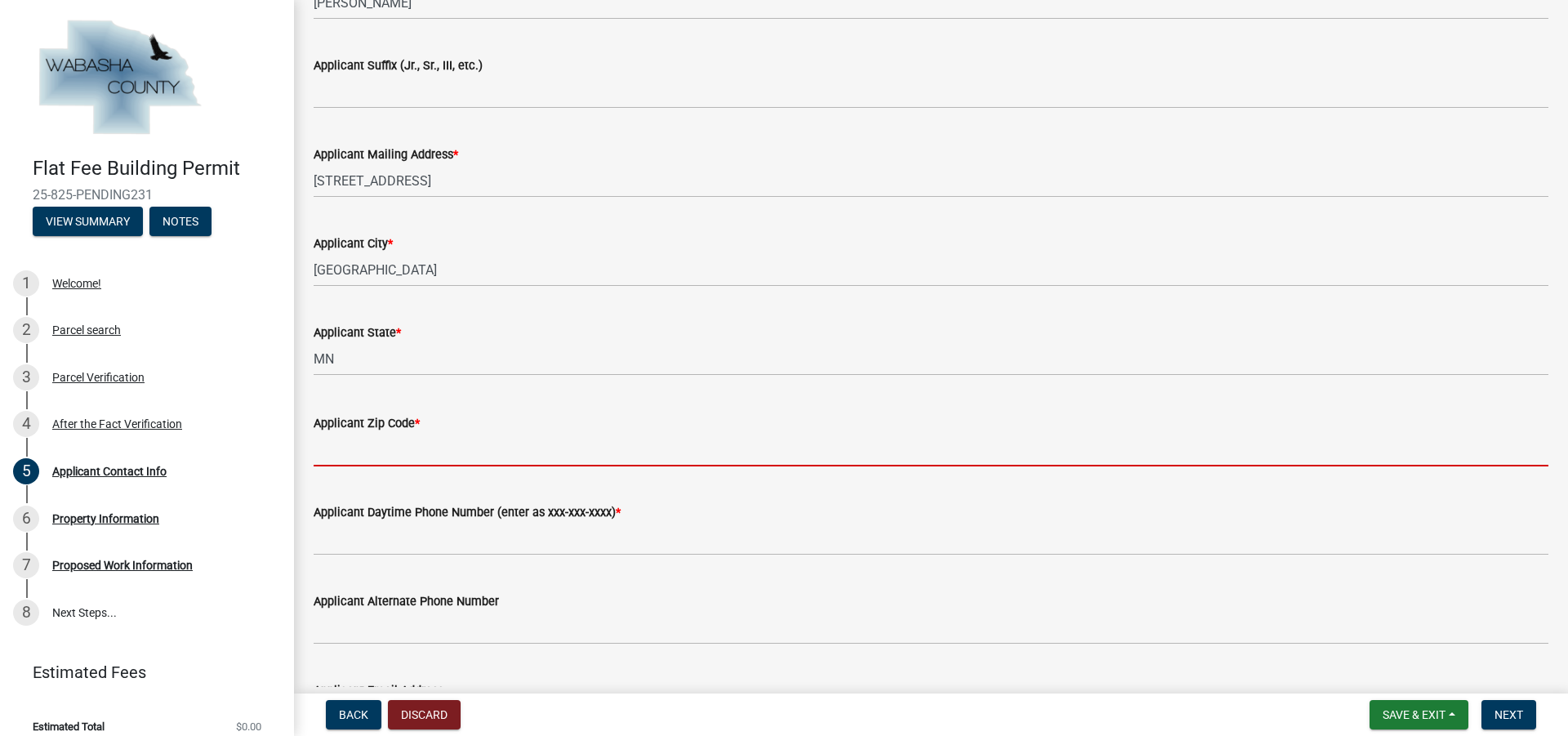
type input "55901"
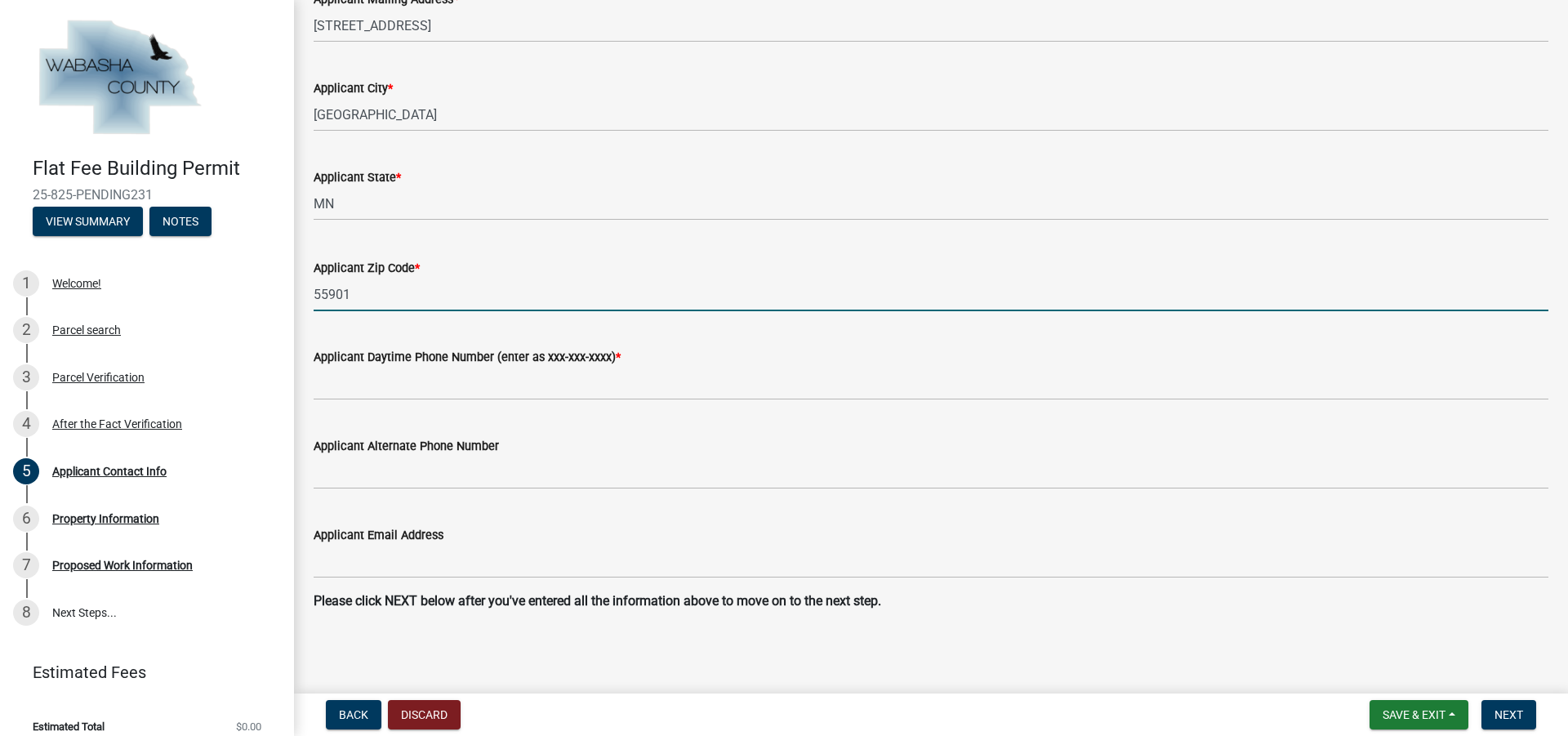
scroll to position [809, 0]
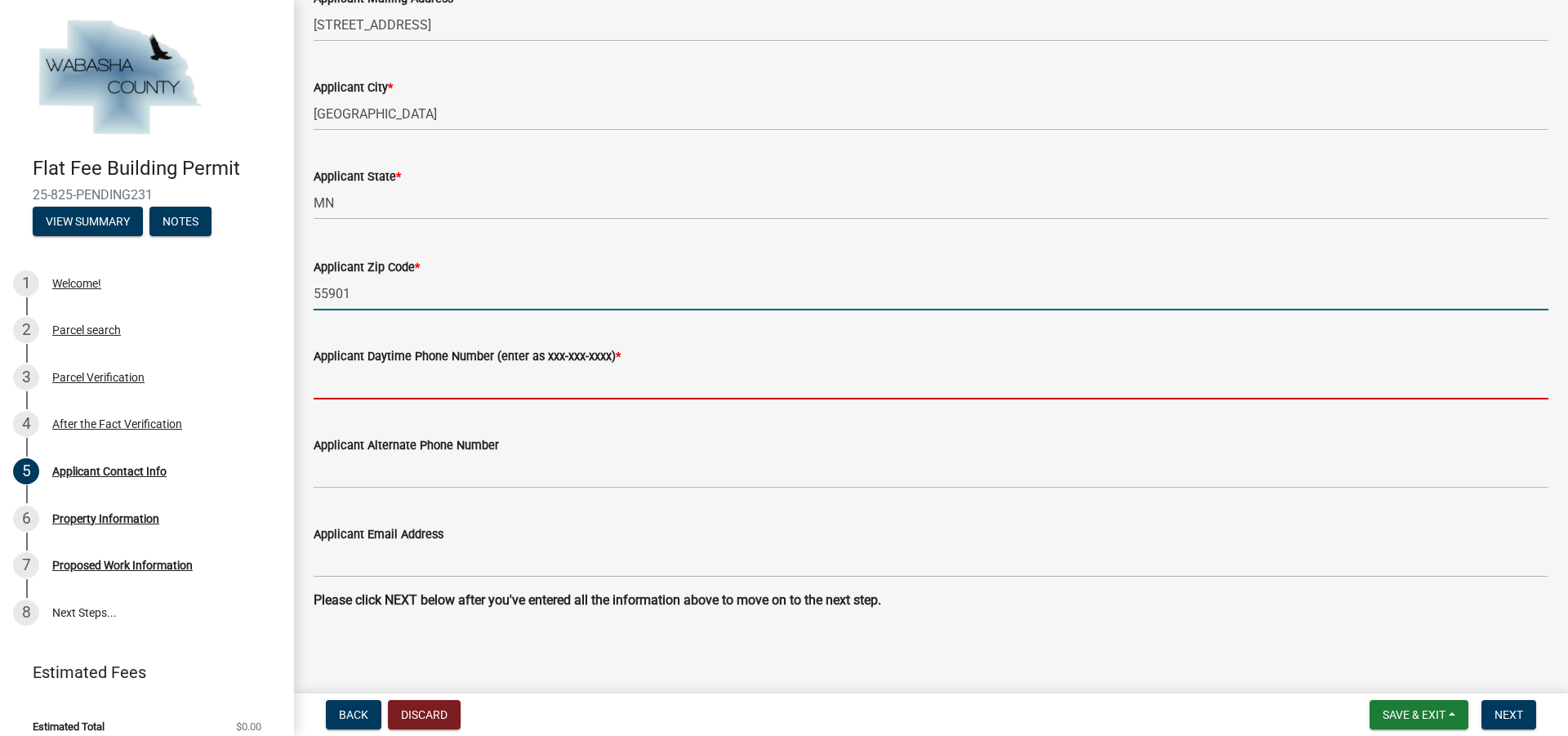
click at [361, 385] on input "Applicant Daytime Phone Number (enter as xxx-xxx-xxxx) *" at bounding box center [930, 382] width 1234 height 33
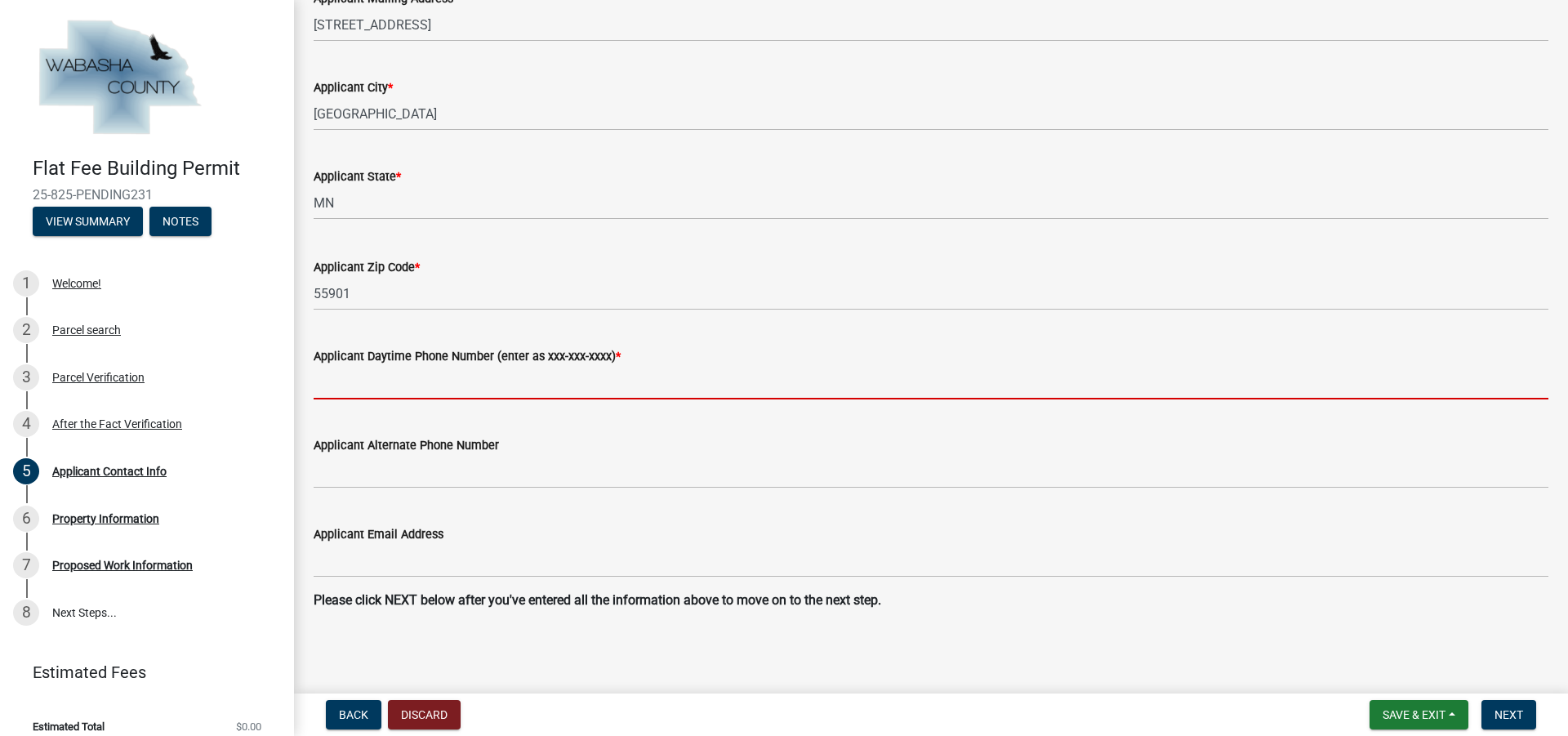
type input "[PHONE_NUMBER]"
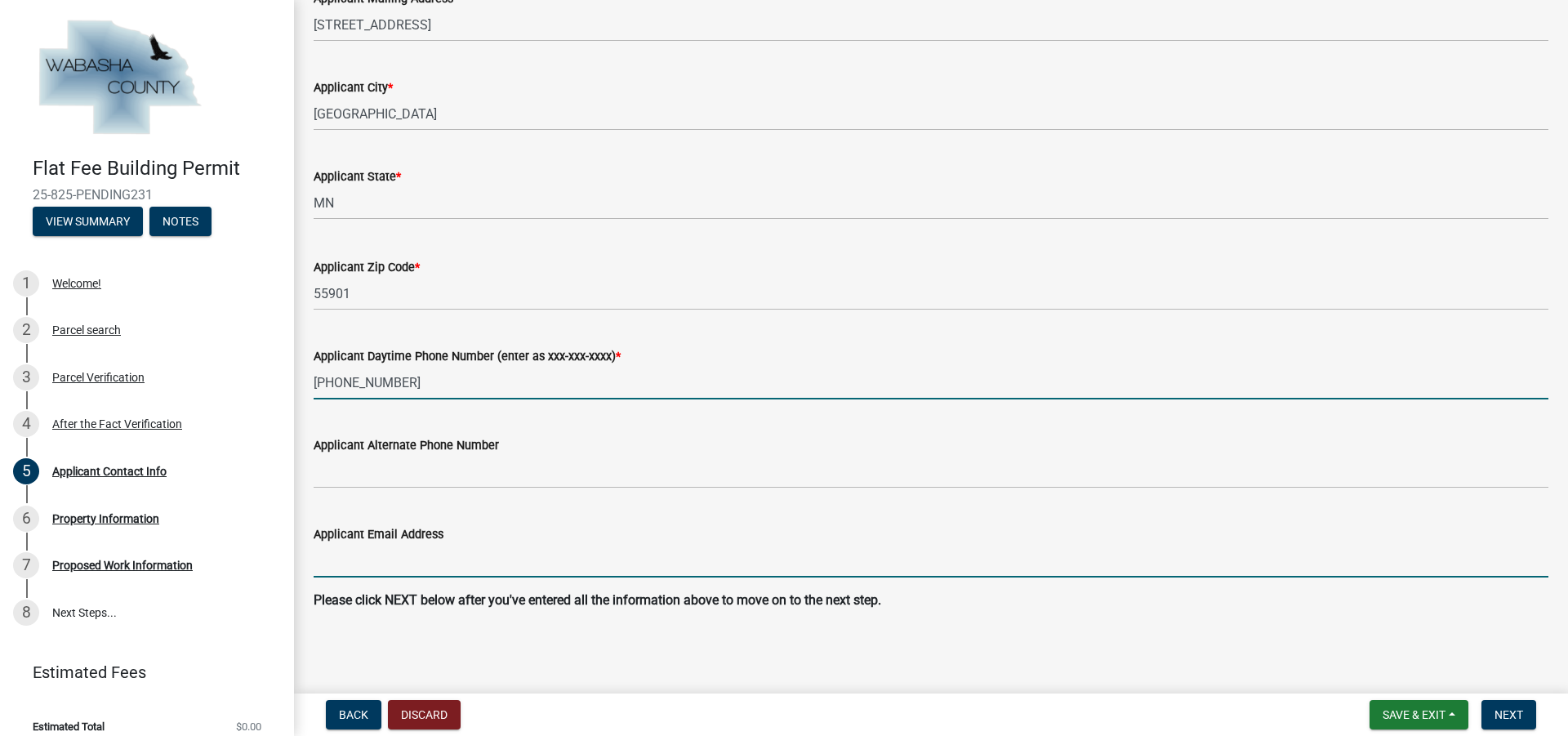
click at [352, 567] on input "Applicant Email Address" at bounding box center [930, 560] width 1234 height 33
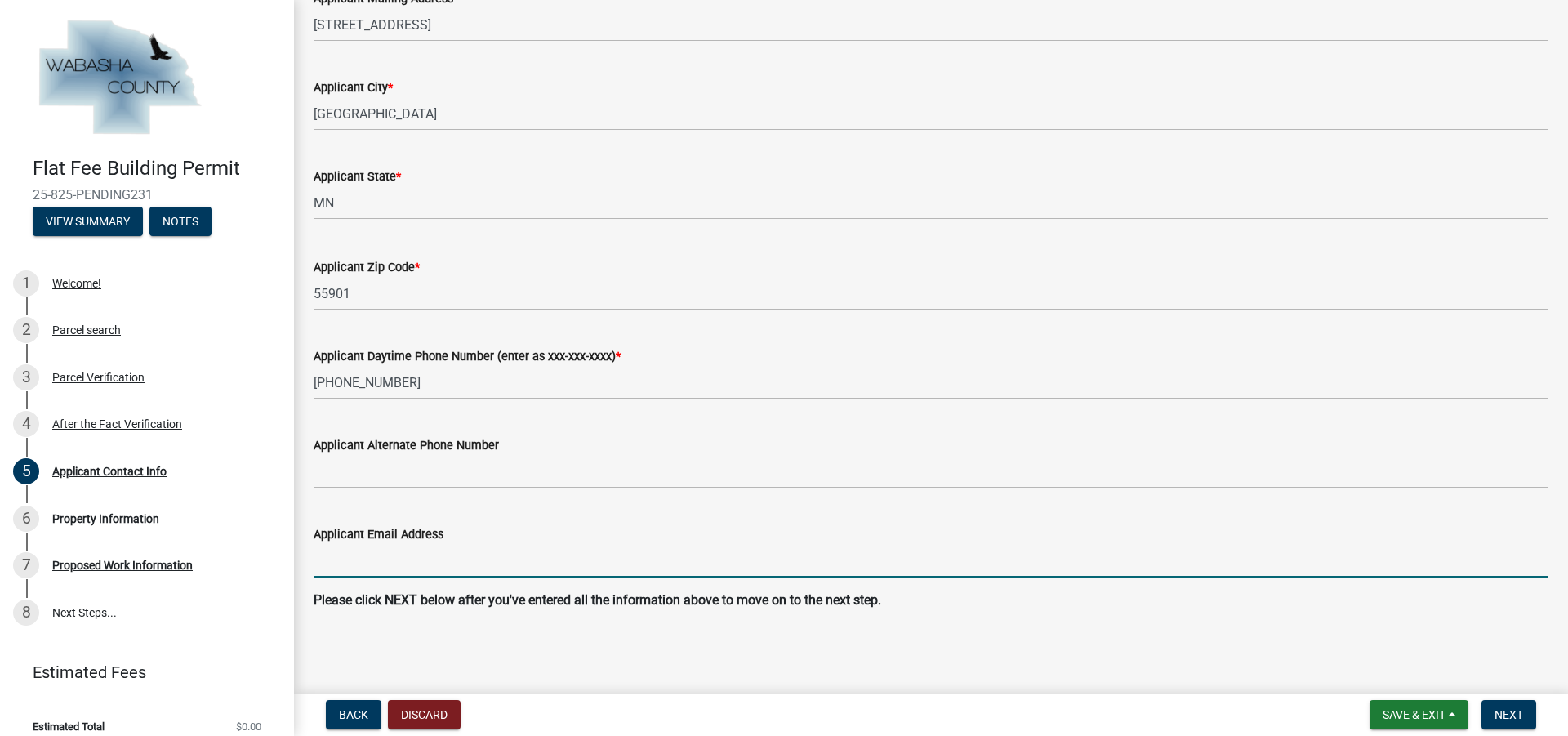
type input "[PERSON_NAME][EMAIL_ADDRESS][DOMAIN_NAME]"
click at [1500, 716] on span "Next" at bounding box center [1508, 714] width 29 height 13
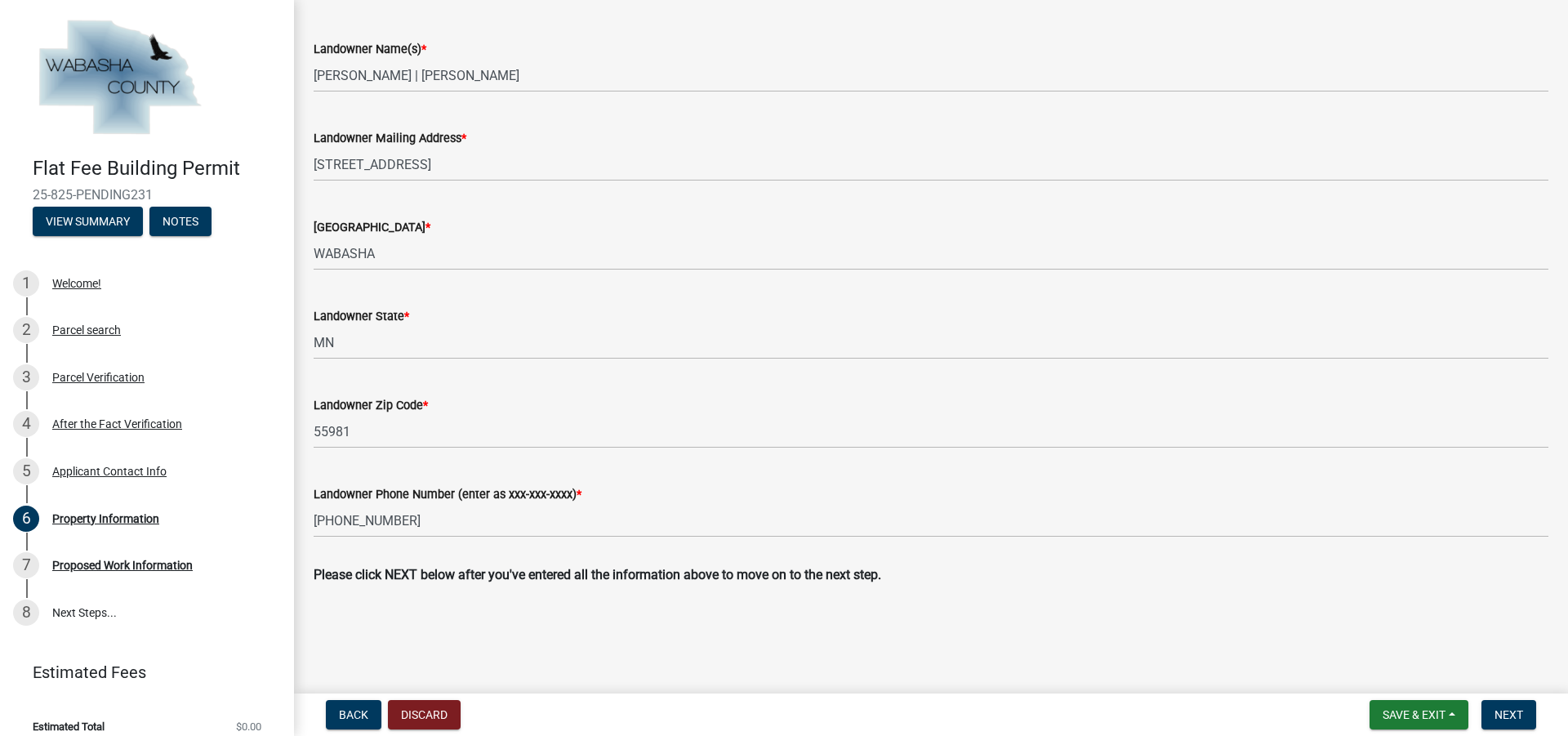
scroll to position [572, 0]
click at [1500, 708] on span "Next" at bounding box center [1508, 714] width 29 height 13
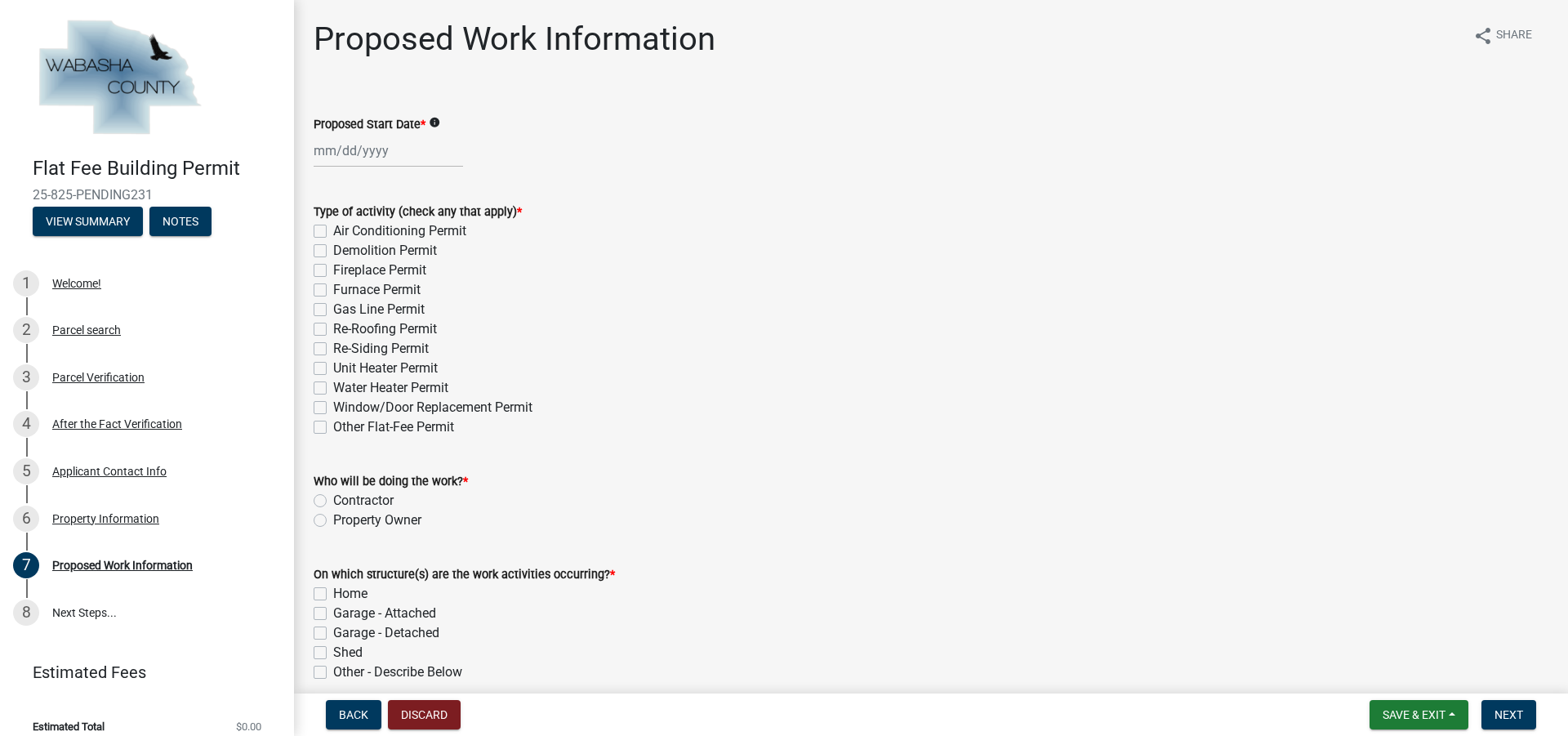
click at [331, 145] on div at bounding box center [389, 151] width 150 height 33
select select "8"
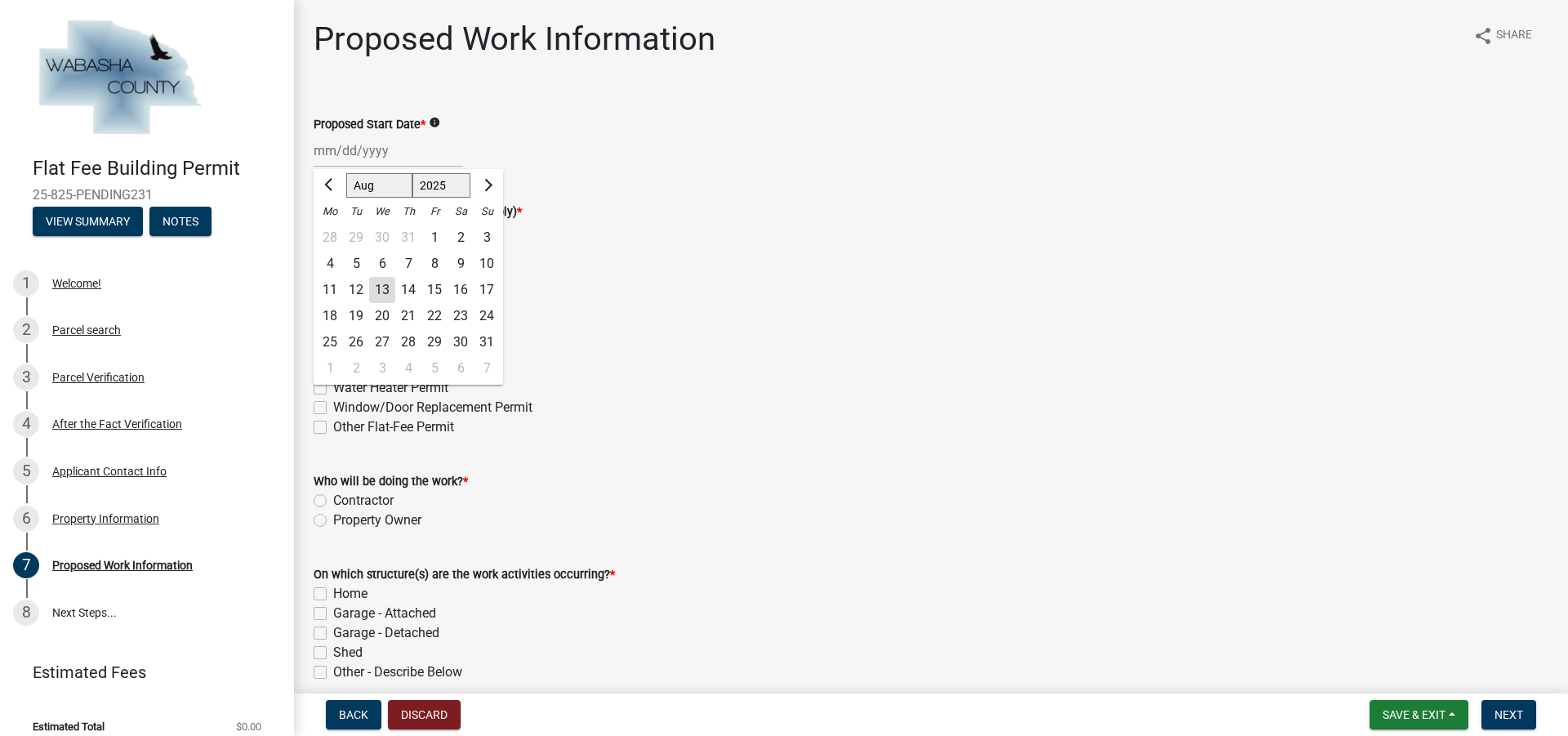
click at [426, 343] on div "29" at bounding box center [435, 342] width 26 height 26
type input "[DATE]"
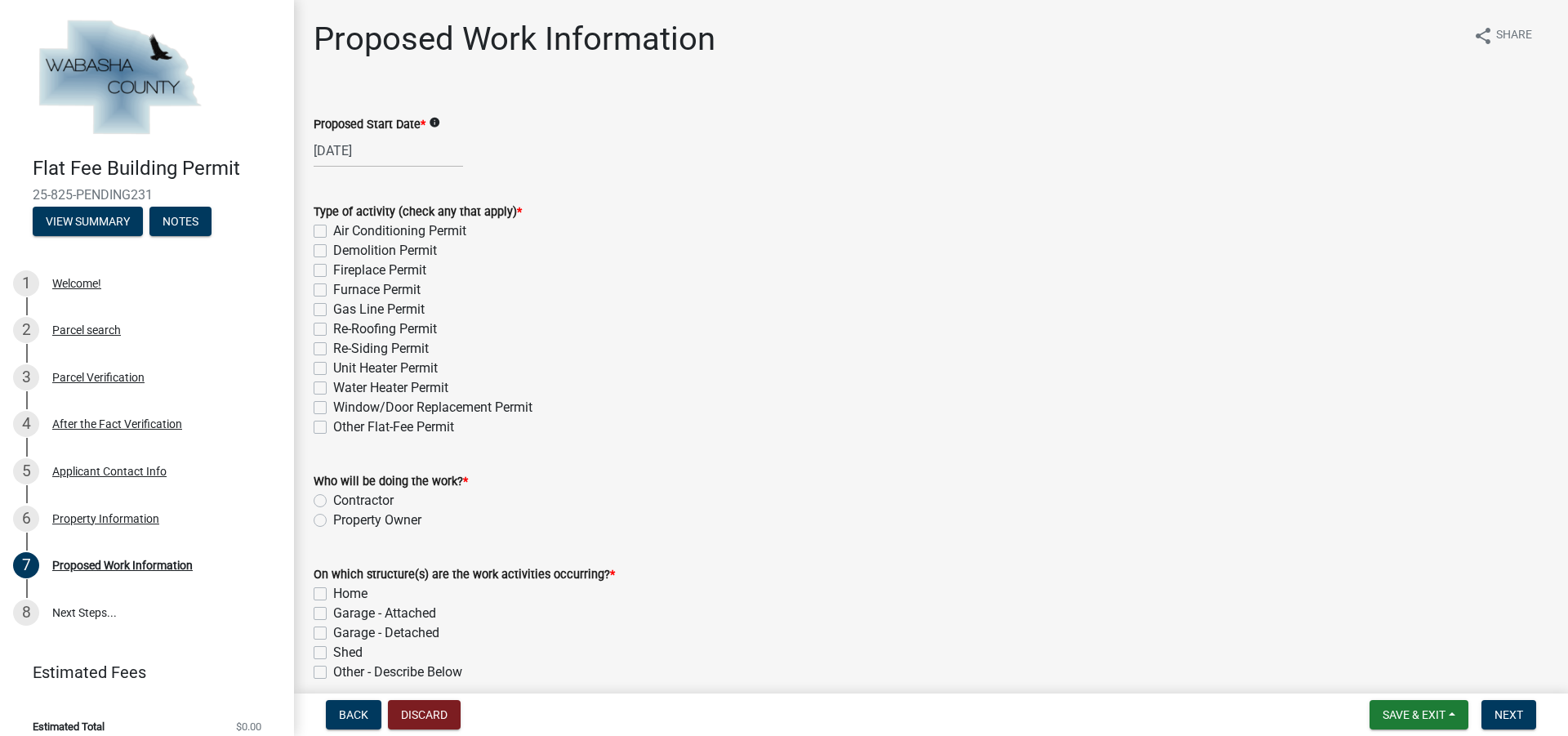
click at [333, 323] on label "Re-Roofing Permit" at bounding box center [384, 329] width 104 height 19
click at [333, 323] on input "Re-Roofing Permit" at bounding box center [338, 325] width 10 height 10
checkbox input "true"
checkbox input "false"
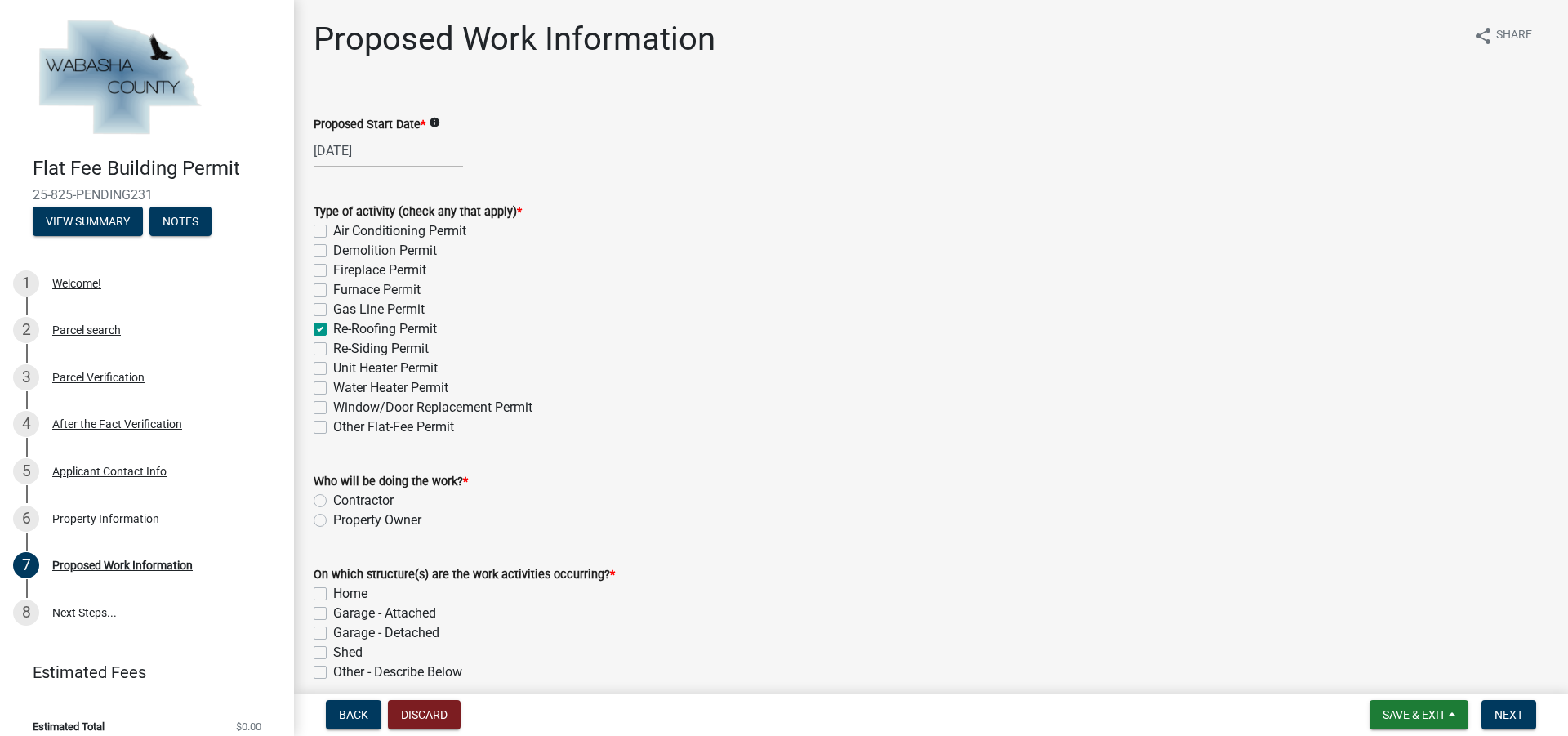
checkbox input "false"
checkbox input "true"
checkbox input "false"
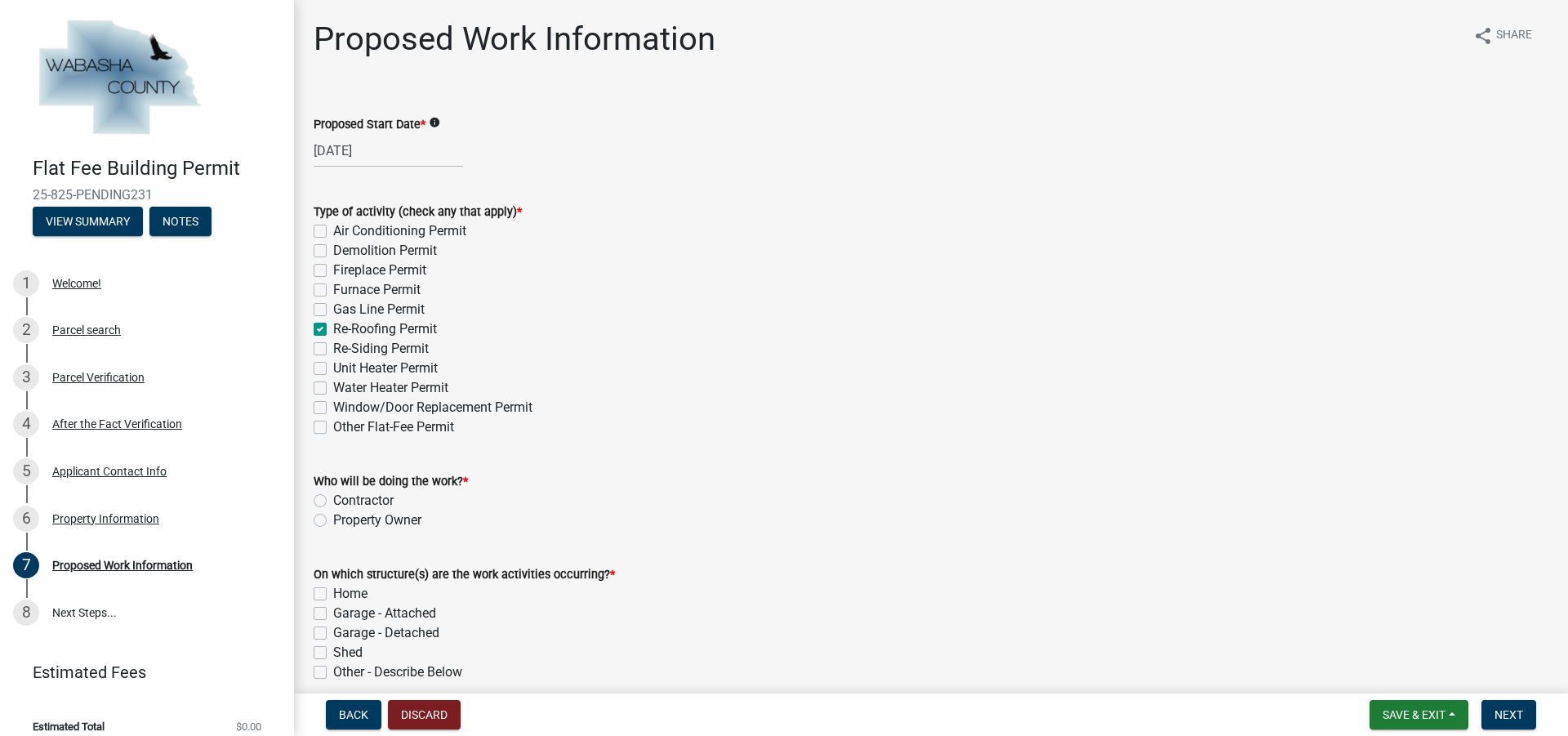
checkbox input "false"
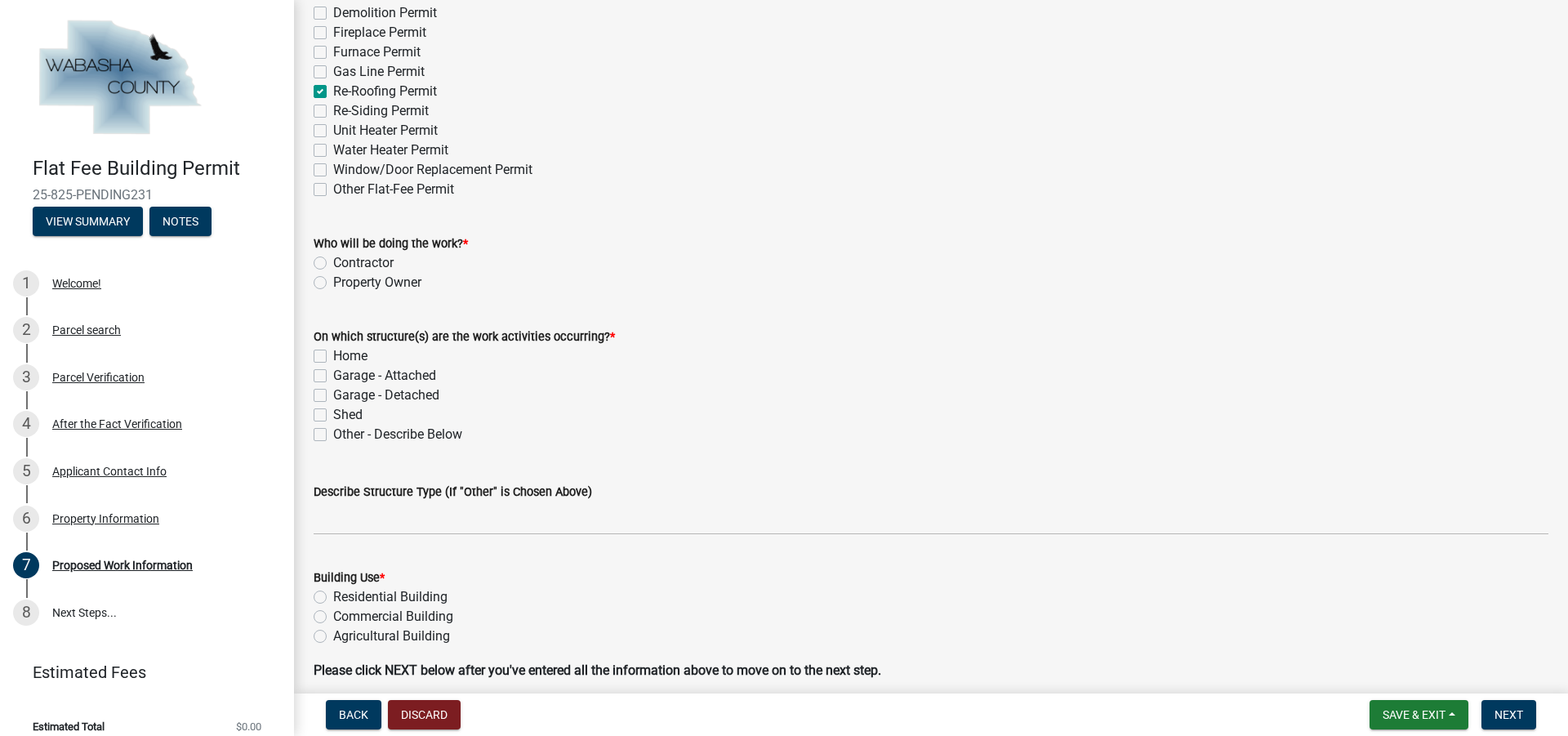
scroll to position [307, 0]
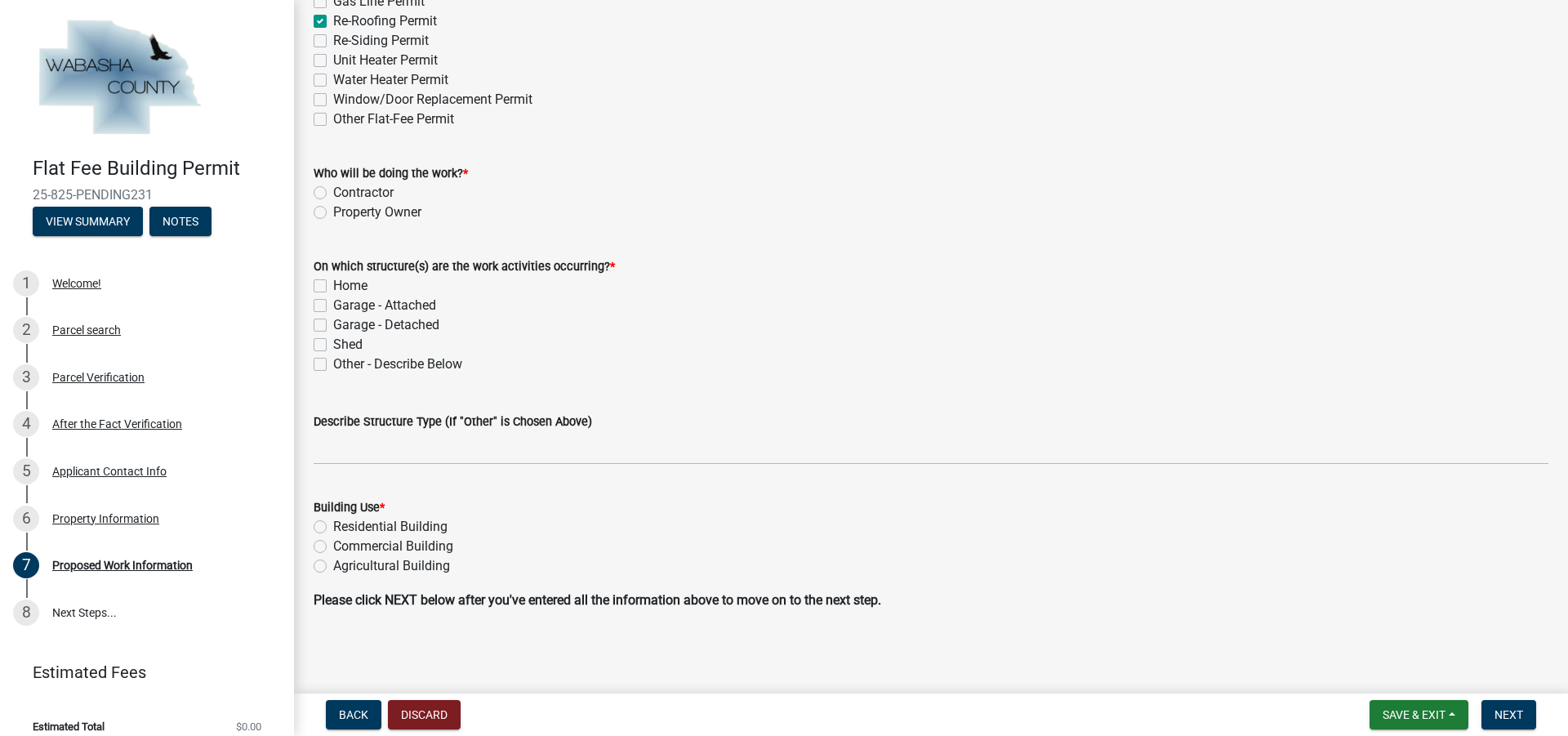
click at [333, 192] on label "Contractor" at bounding box center [362, 192] width 60 height 19
click at [333, 192] on input "Contractor" at bounding box center [338, 188] width 10 height 10
radio input "true"
click at [333, 286] on label "Home" at bounding box center [349, 286] width 34 height 19
click at [333, 286] on input "Home" at bounding box center [338, 281] width 10 height 10
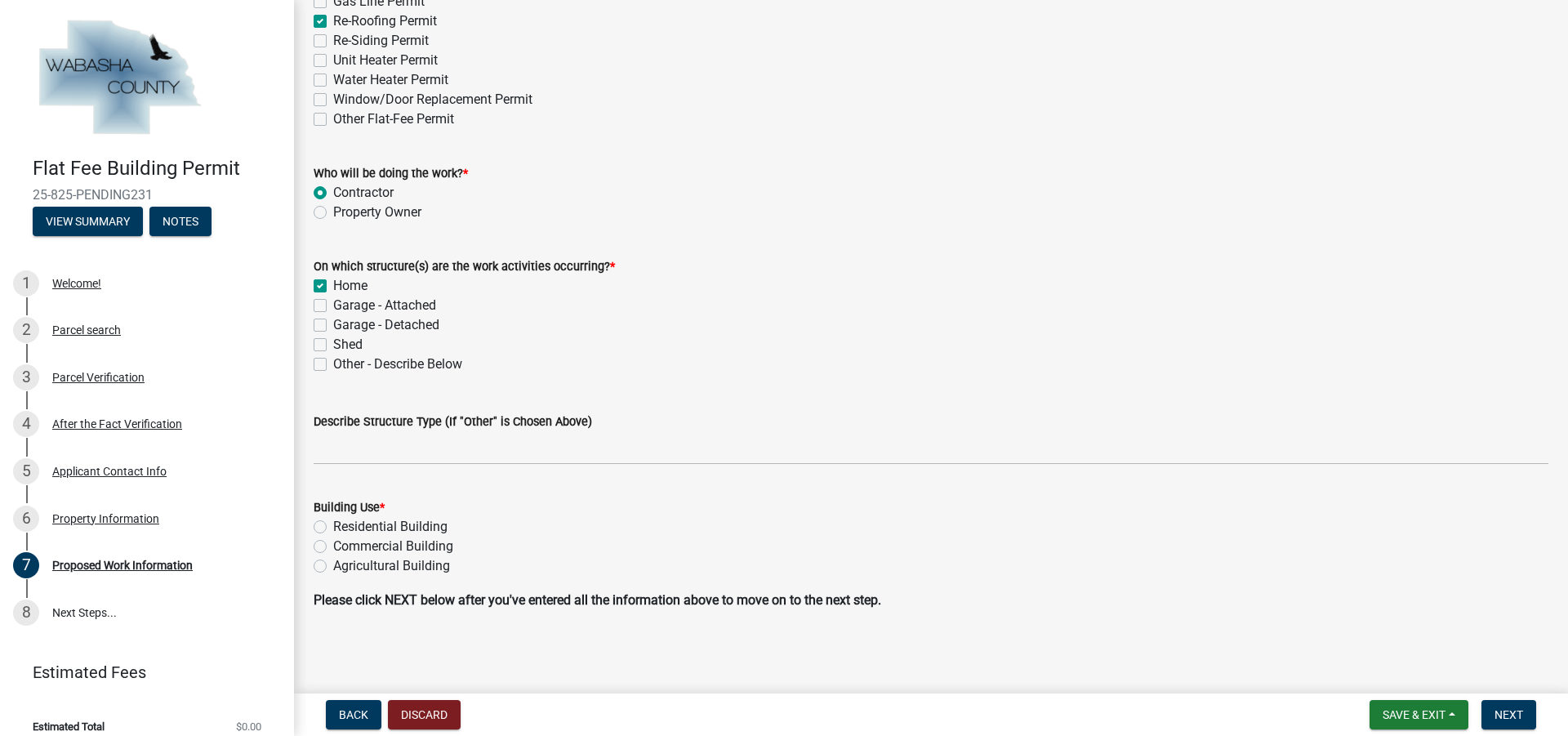
checkbox input "true"
checkbox input "false"
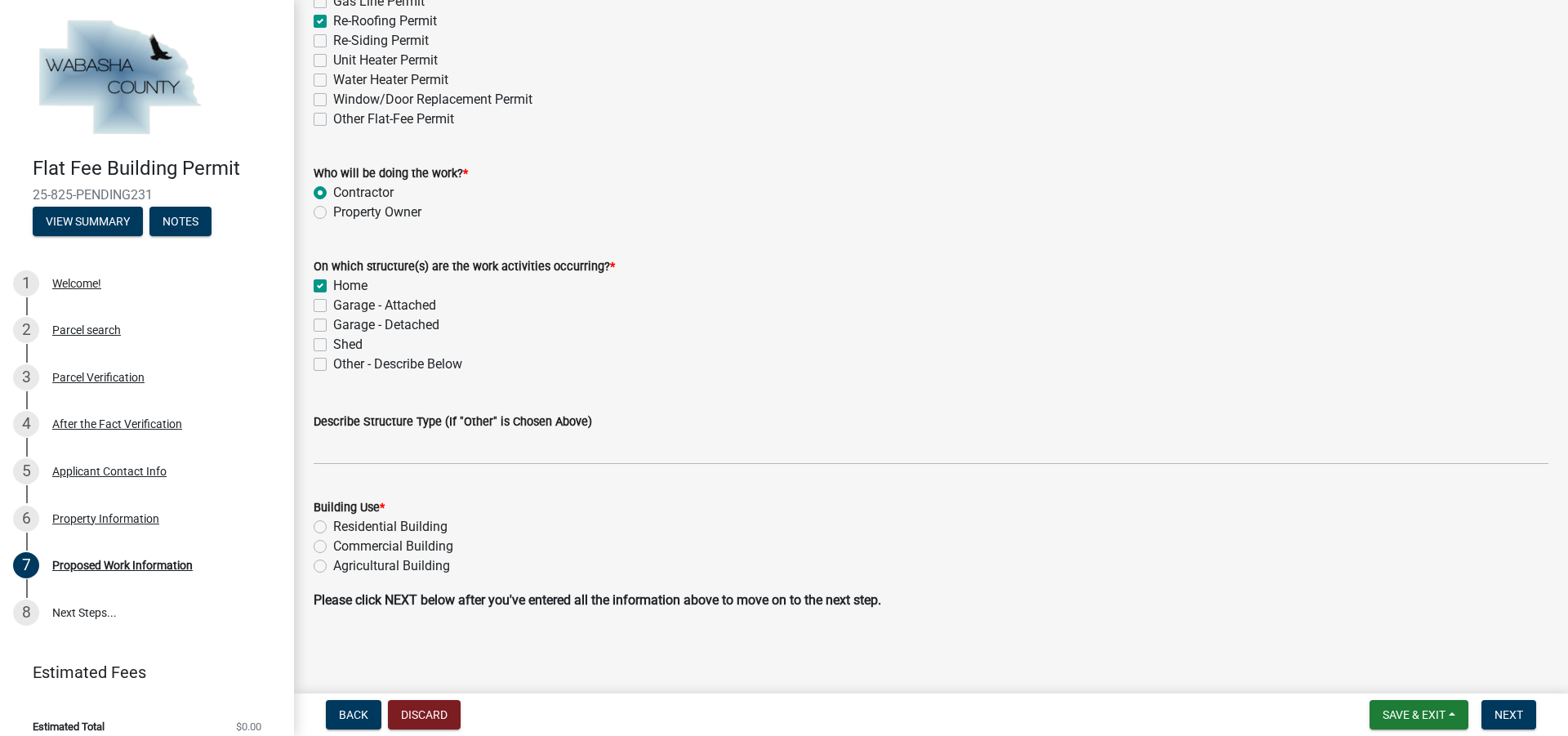
click at [333, 321] on label "Garage - Detached" at bounding box center [386, 325] width 106 height 19
click at [333, 321] on input "Garage - Detached" at bounding box center [338, 321] width 10 height 10
checkbox input "true"
checkbox input "false"
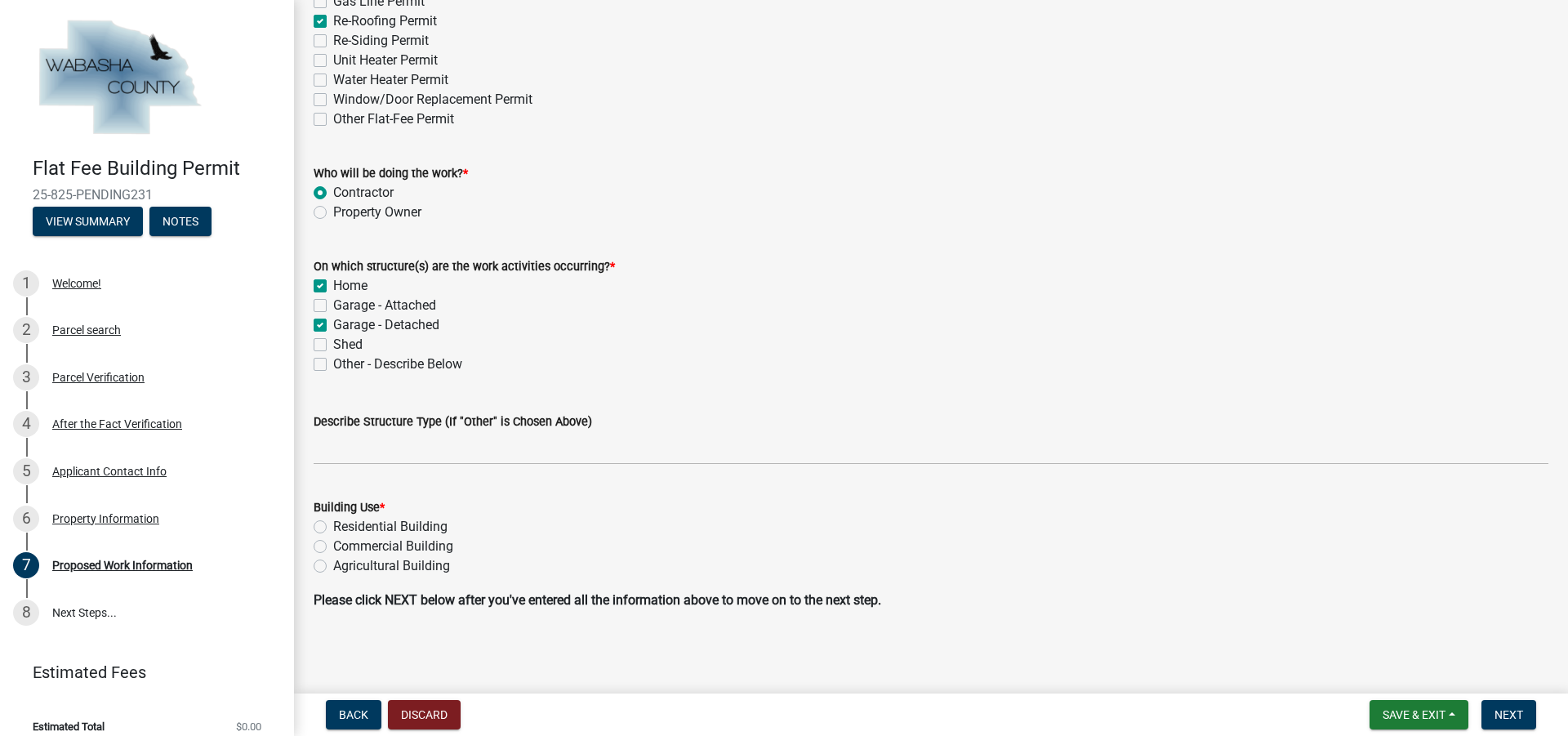
checkbox input "true"
checkbox input "false"
click at [333, 528] on label "Residential Building" at bounding box center [389, 526] width 114 height 19
click at [333, 528] on input "Residential Building" at bounding box center [338, 522] width 10 height 10
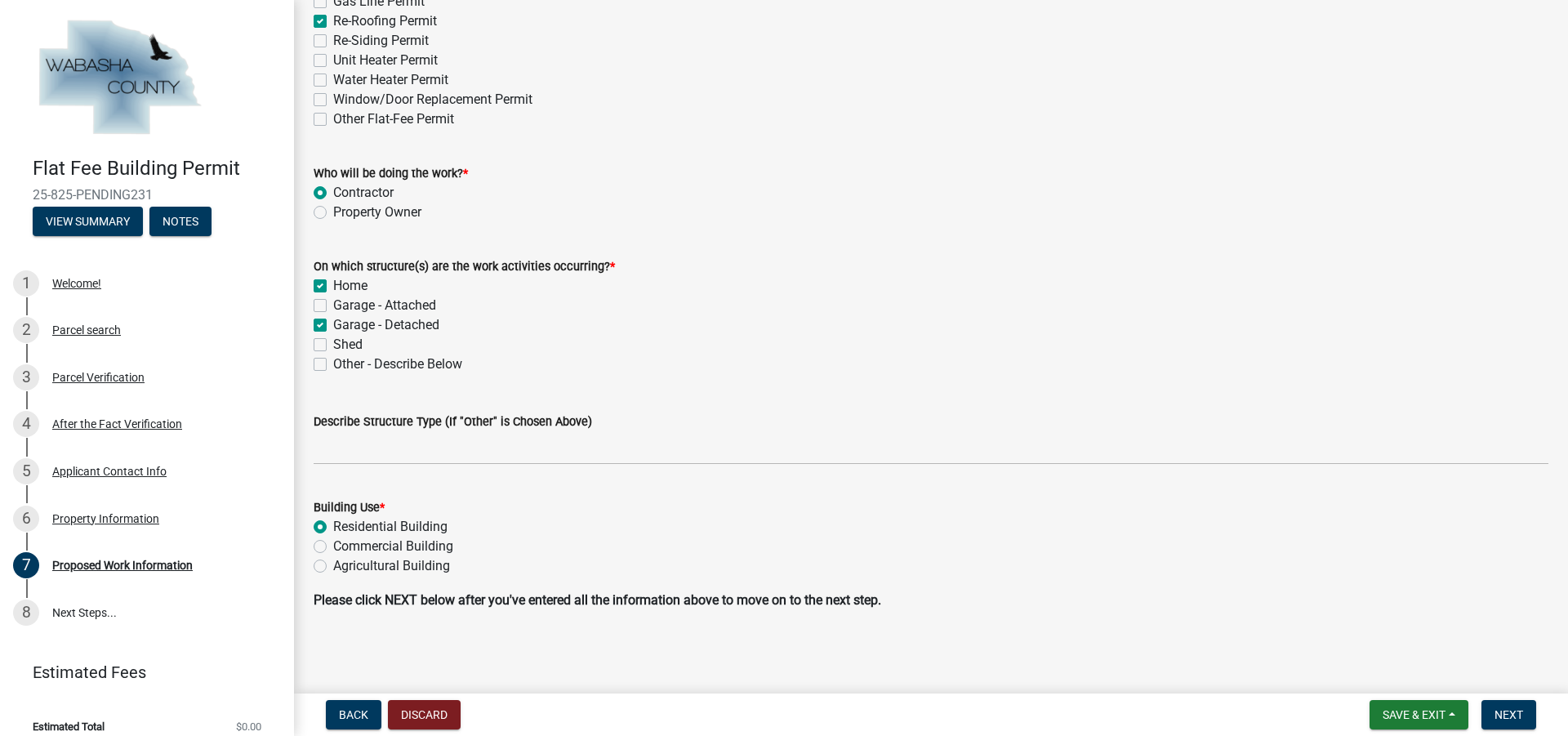
radio input "true"
click at [1505, 696] on nav "Back Discard Save & Exit Save Save & Exit Next" at bounding box center [930, 714] width 1274 height 43
click at [1502, 712] on span "Next" at bounding box center [1508, 714] width 29 height 13
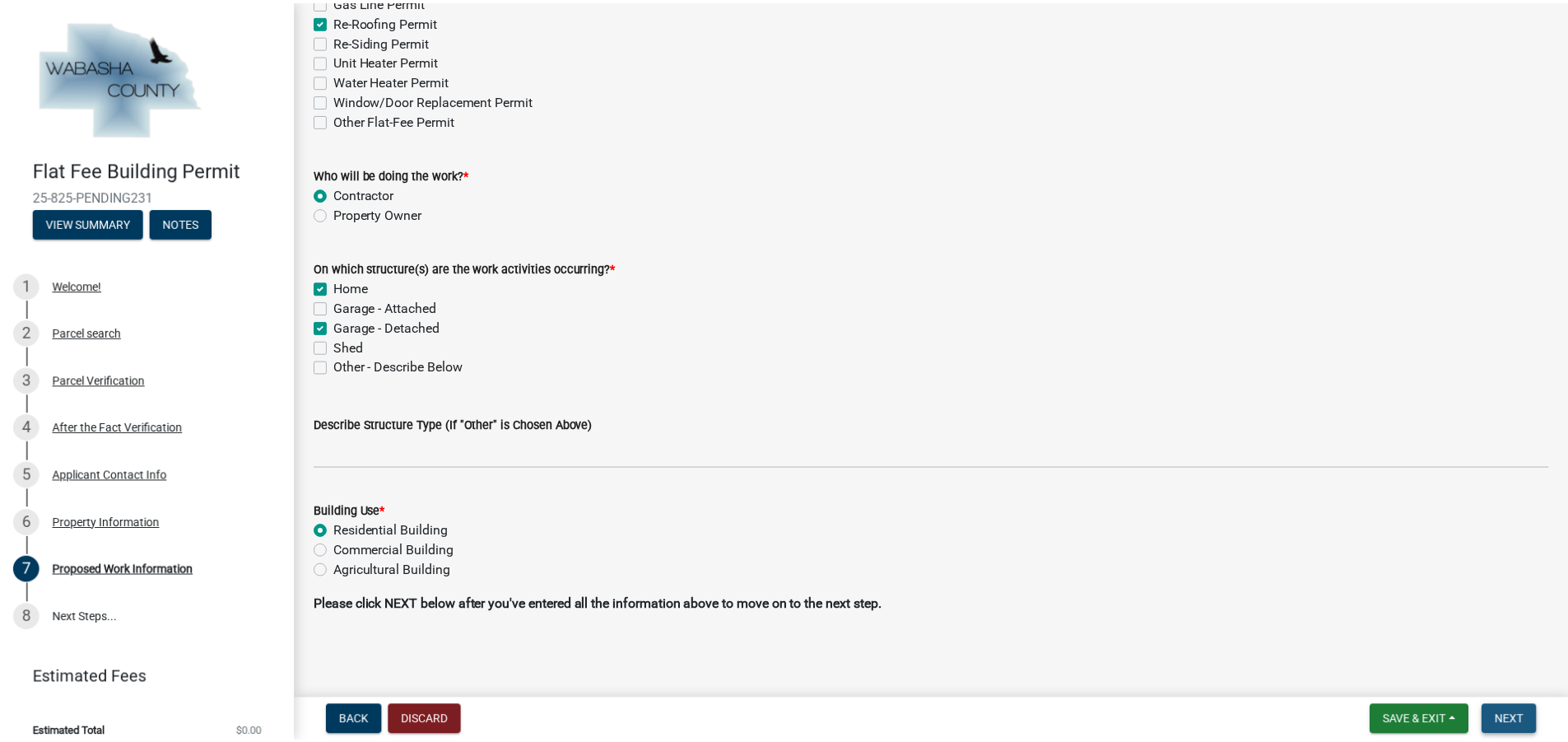
scroll to position [0, 0]
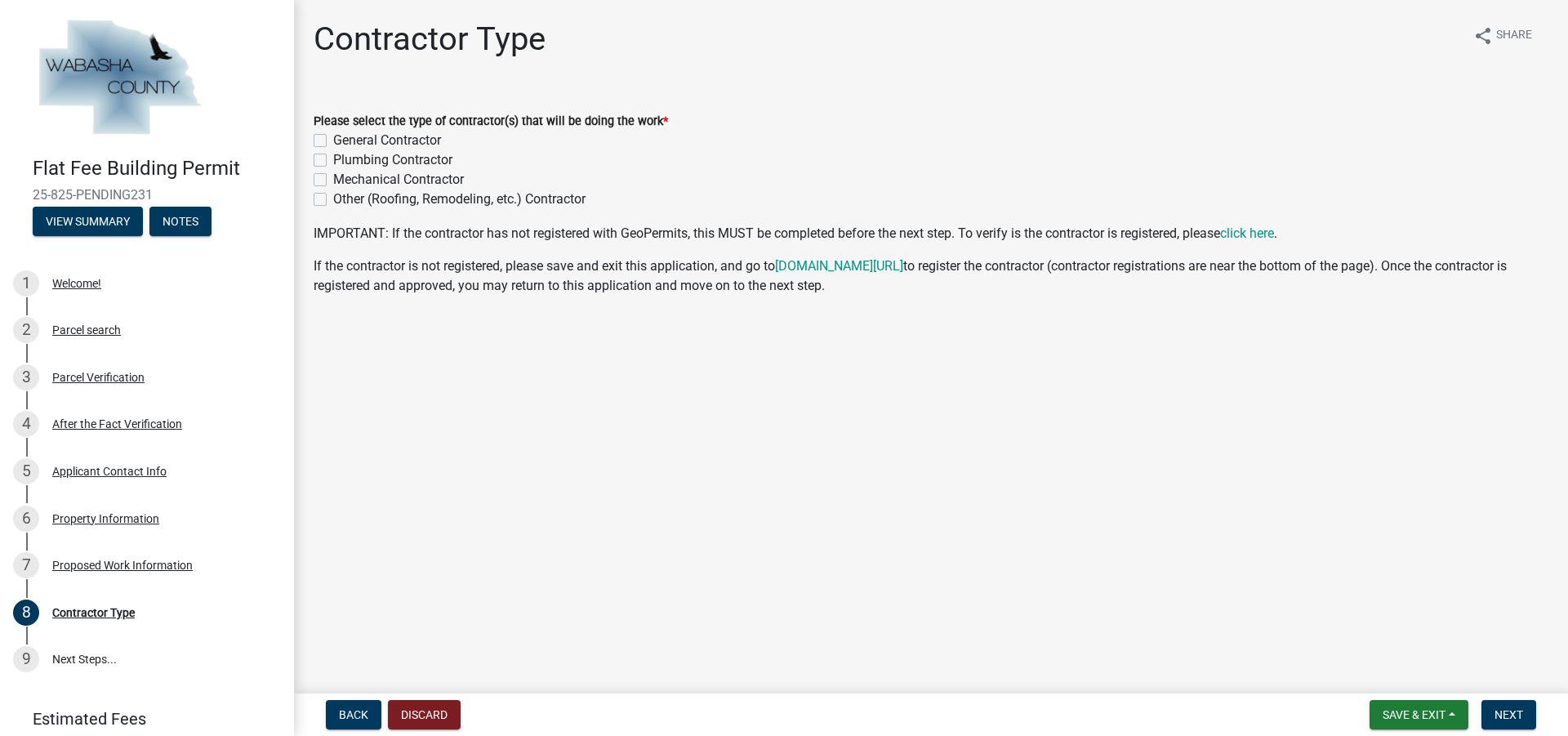
click at [333, 140] on label "General Contractor" at bounding box center [387, 140] width 108 height 19
click at [333, 140] on input "General Contractor" at bounding box center [338, 136] width 10 height 10
checkbox input "true"
checkbox input "false"
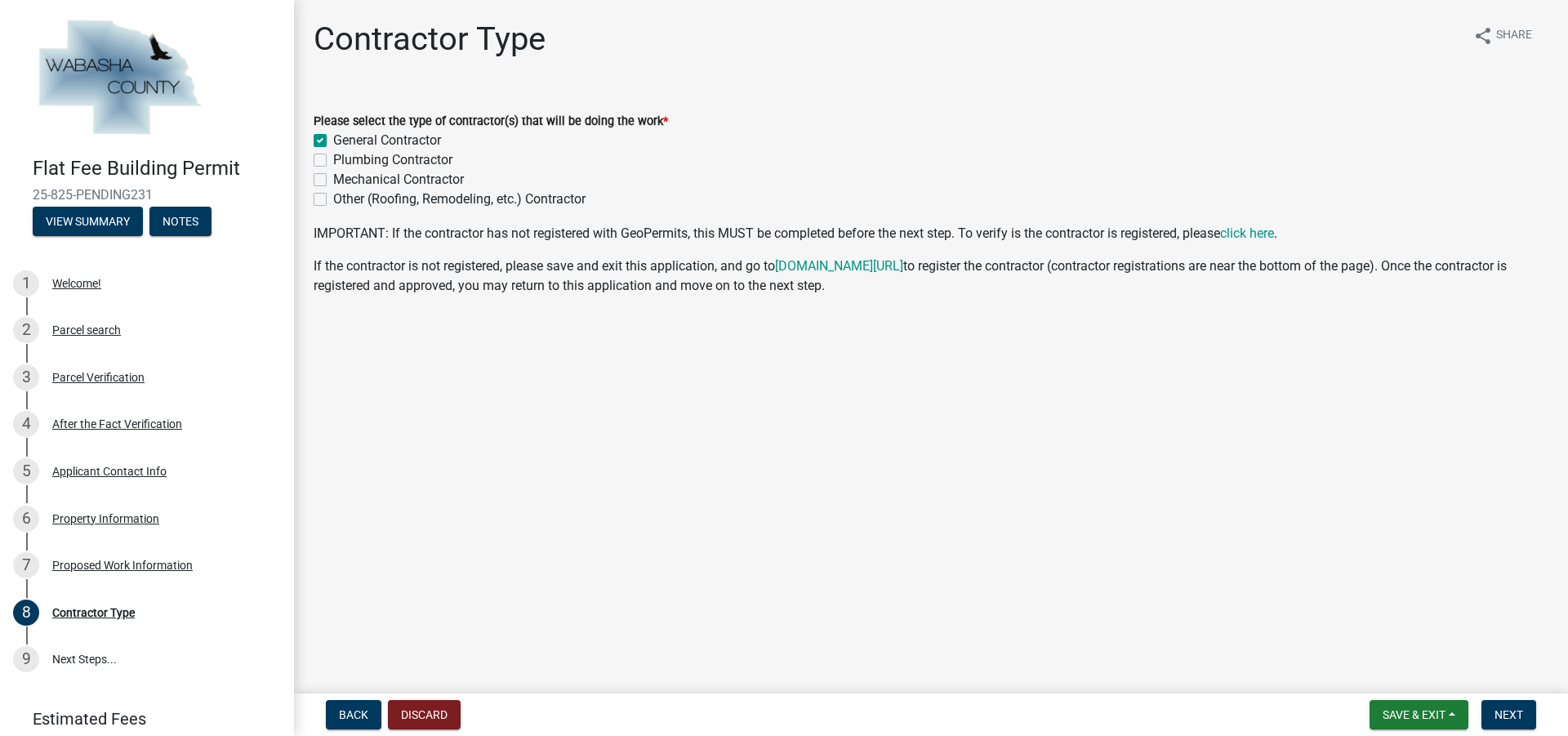
checkbox input "false"
click at [1495, 708] on span "Next" at bounding box center [1508, 714] width 29 height 13
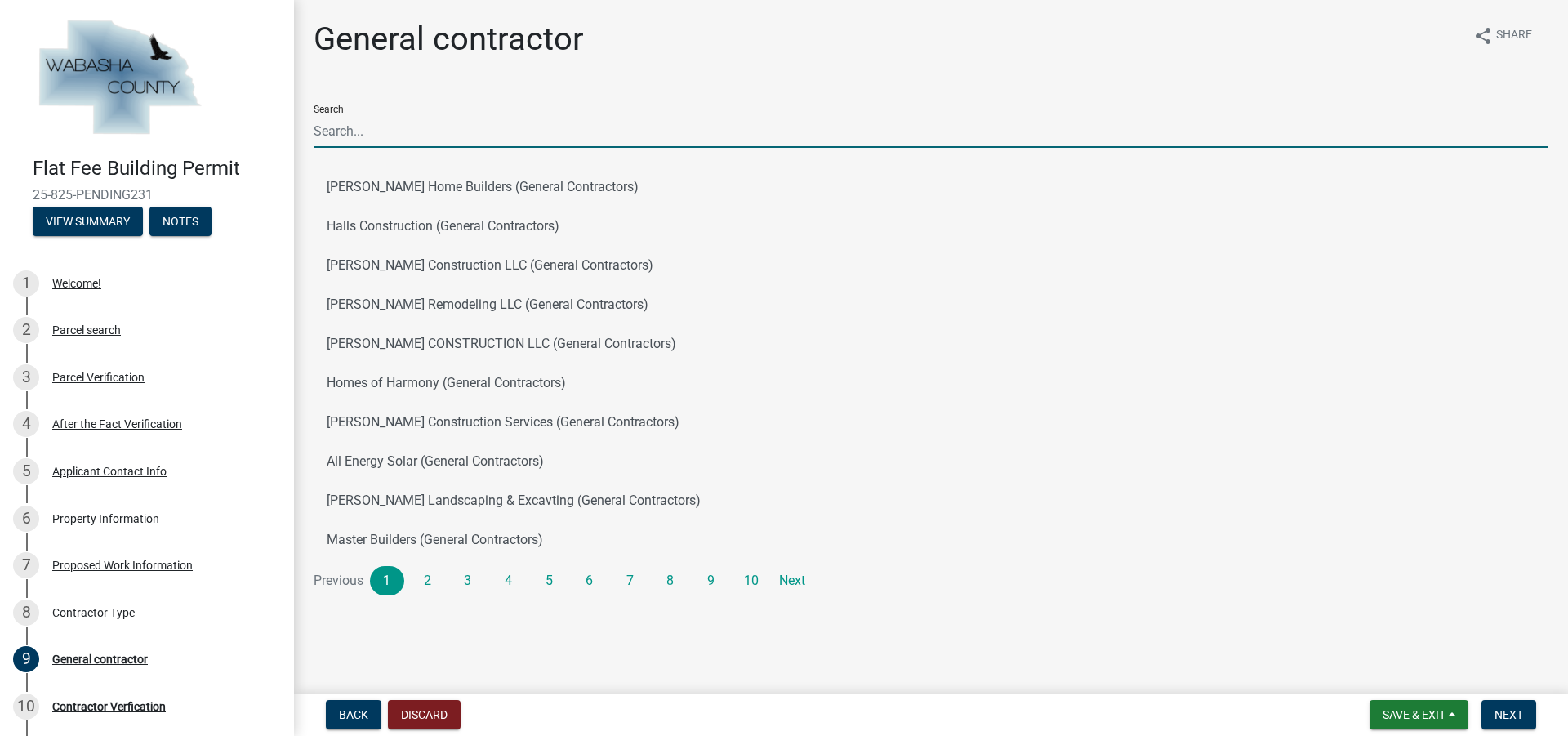
click at [360, 125] on input "Search" at bounding box center [930, 131] width 1234 height 33
type input "All Craft"
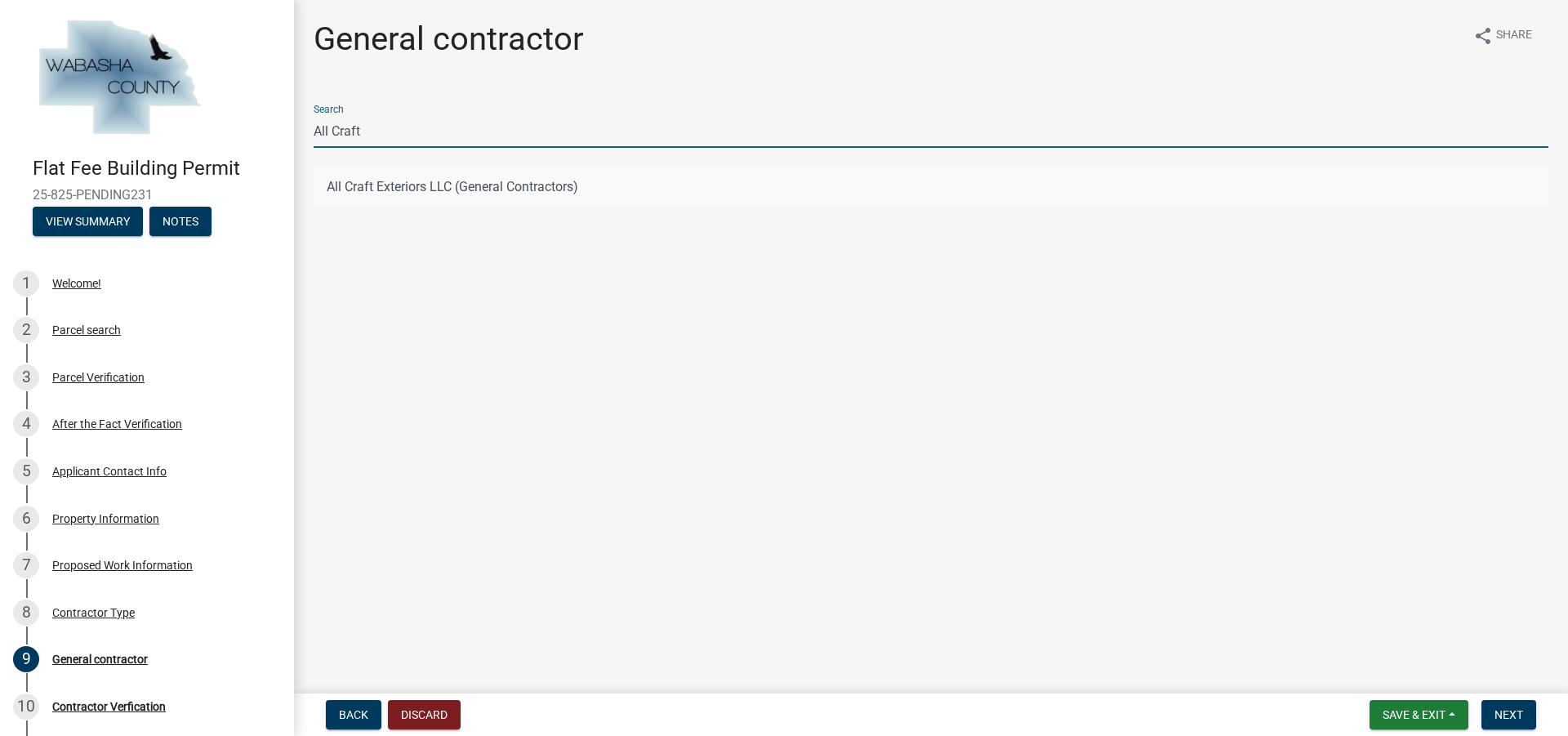
click at [411, 186] on button "All Craft Exteriors LLC (General Contractors)" at bounding box center [930, 186] width 1234 height 39
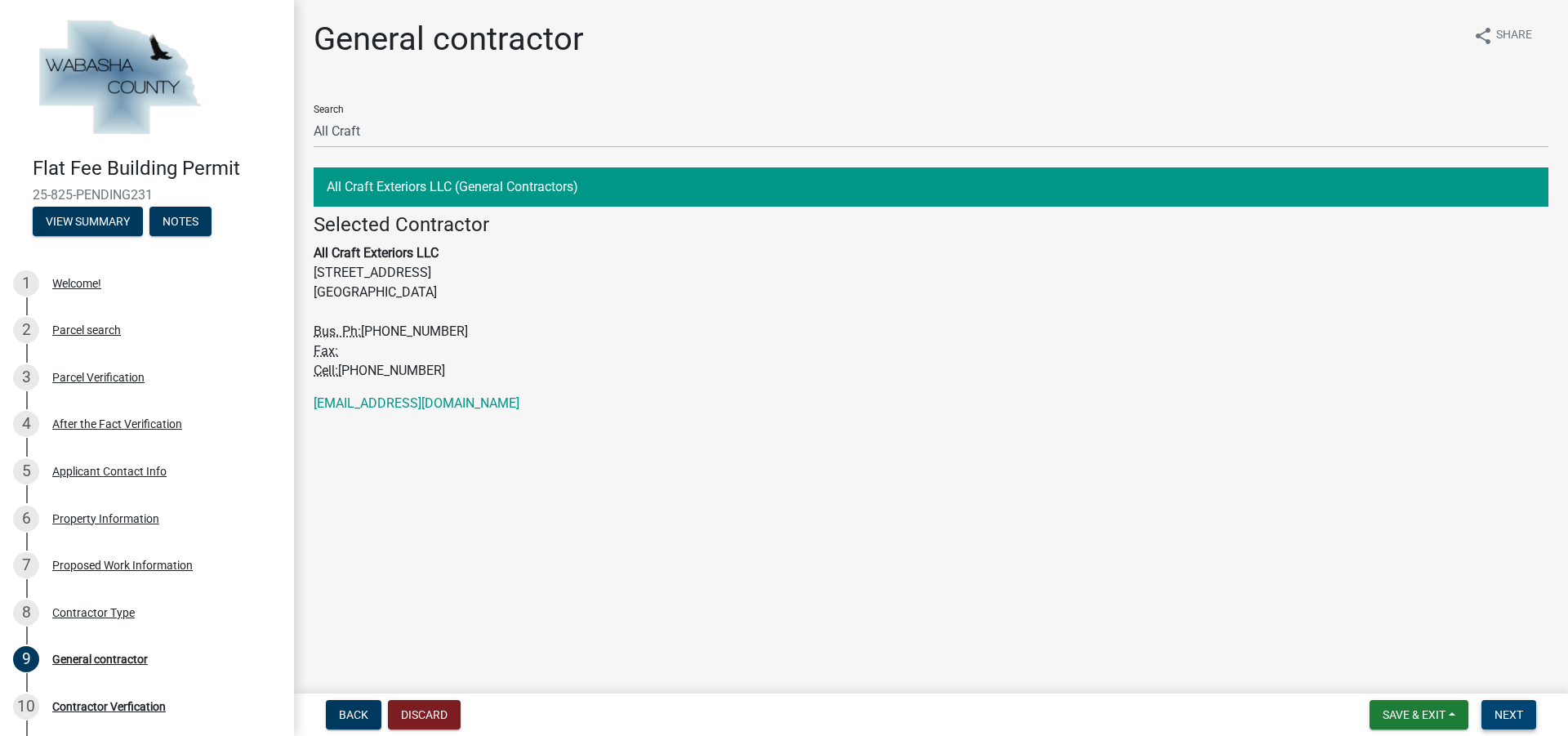
click at [1521, 726] on button "Next" at bounding box center [1508, 714] width 55 height 30
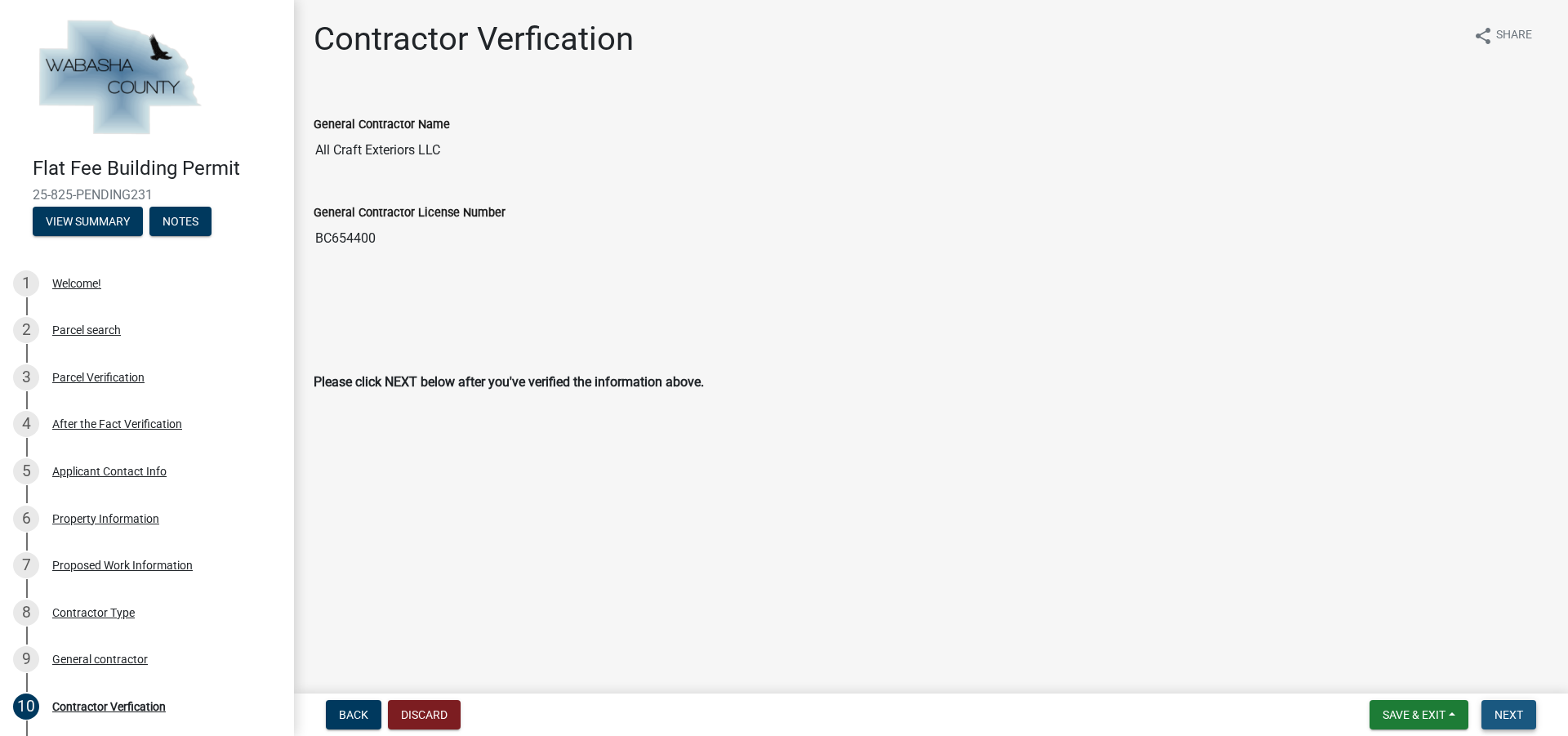
click at [1500, 706] on button "Next" at bounding box center [1508, 714] width 55 height 30
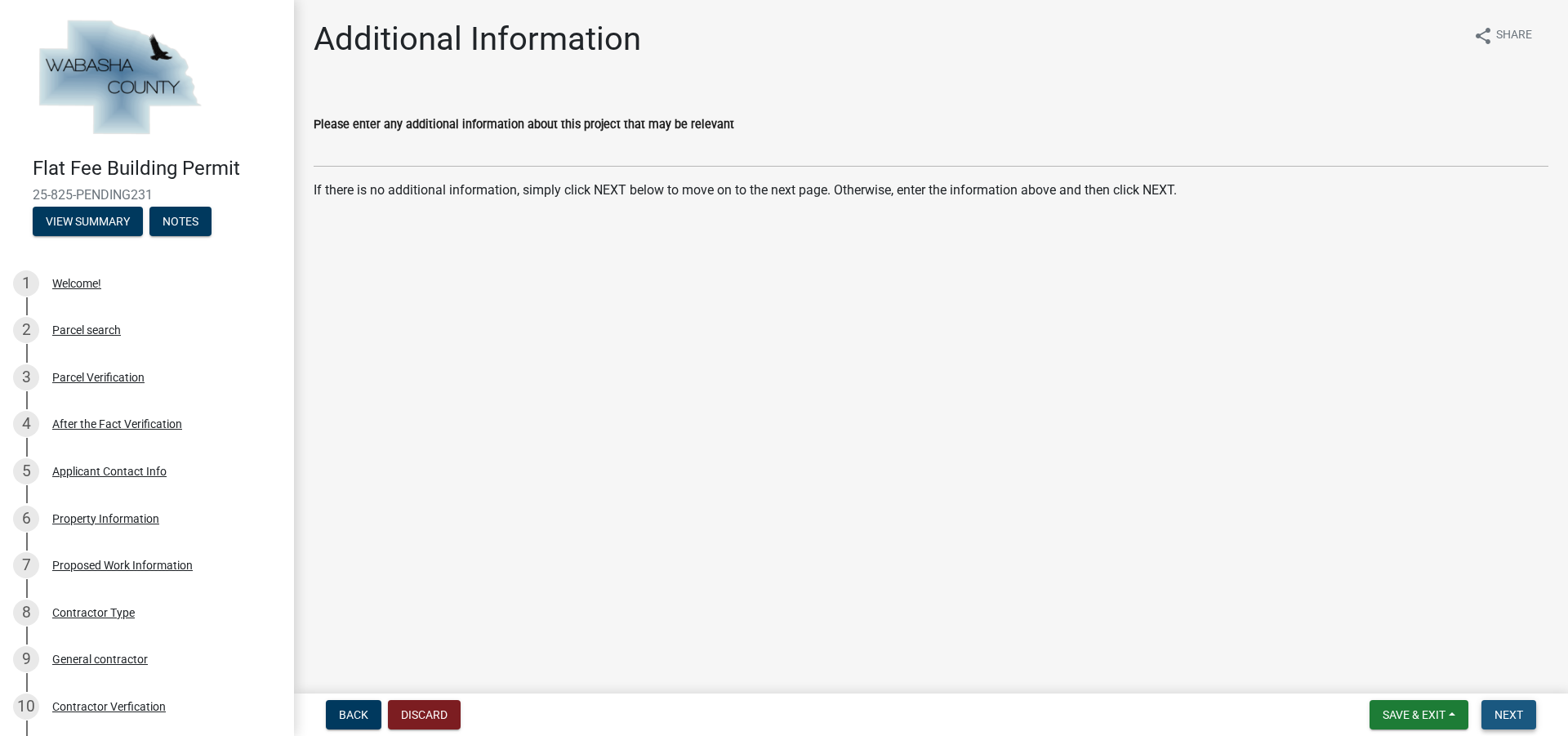
click at [1531, 719] on button "Next" at bounding box center [1508, 714] width 55 height 30
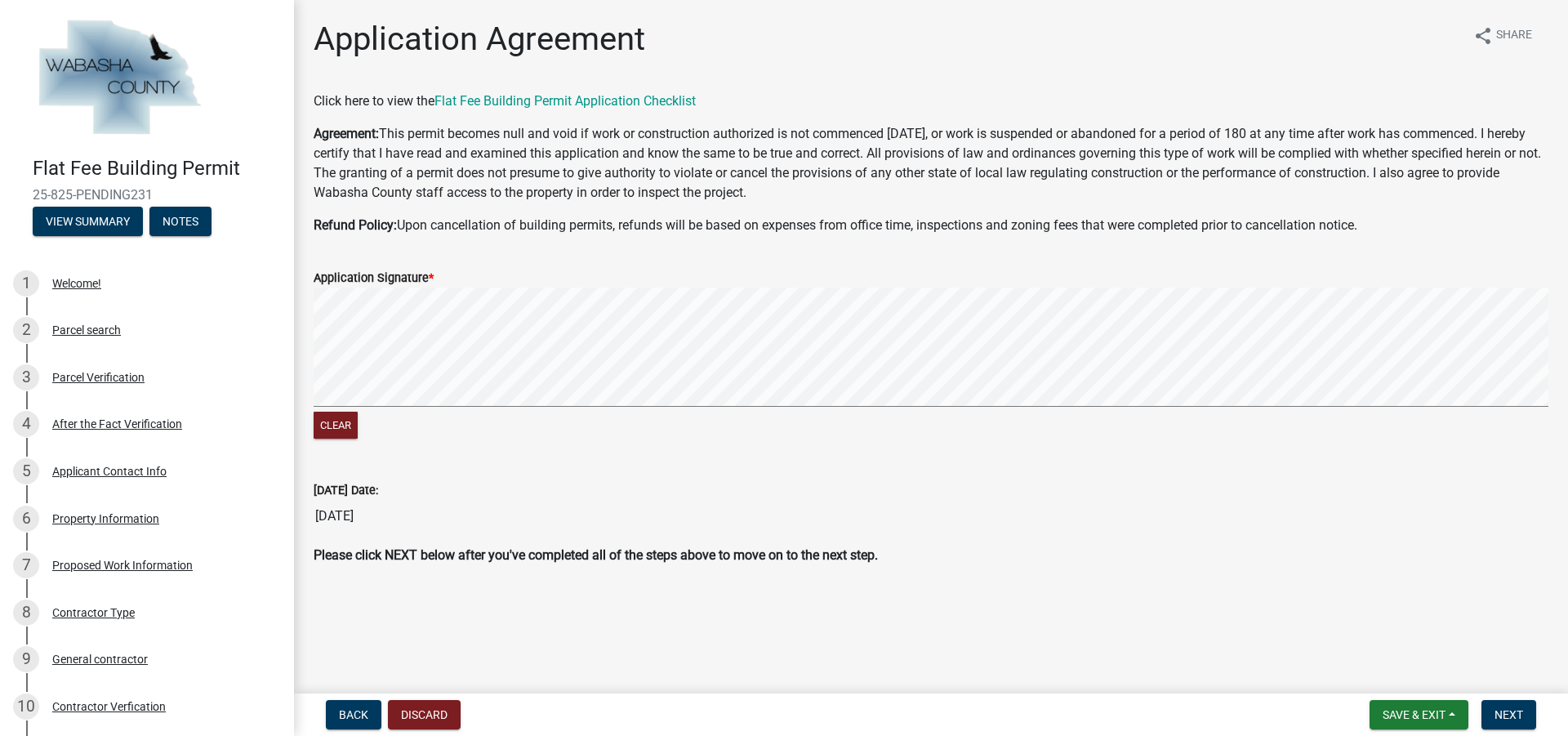
click at [359, 415] on div "Clear" at bounding box center [930, 365] width 1234 height 155
click at [381, 427] on div "Clear" at bounding box center [930, 365] width 1234 height 155
click at [735, 402] on form "Application Signature * Clear" at bounding box center [930, 345] width 1234 height 194
click at [1504, 709] on span "Next" at bounding box center [1508, 714] width 29 height 13
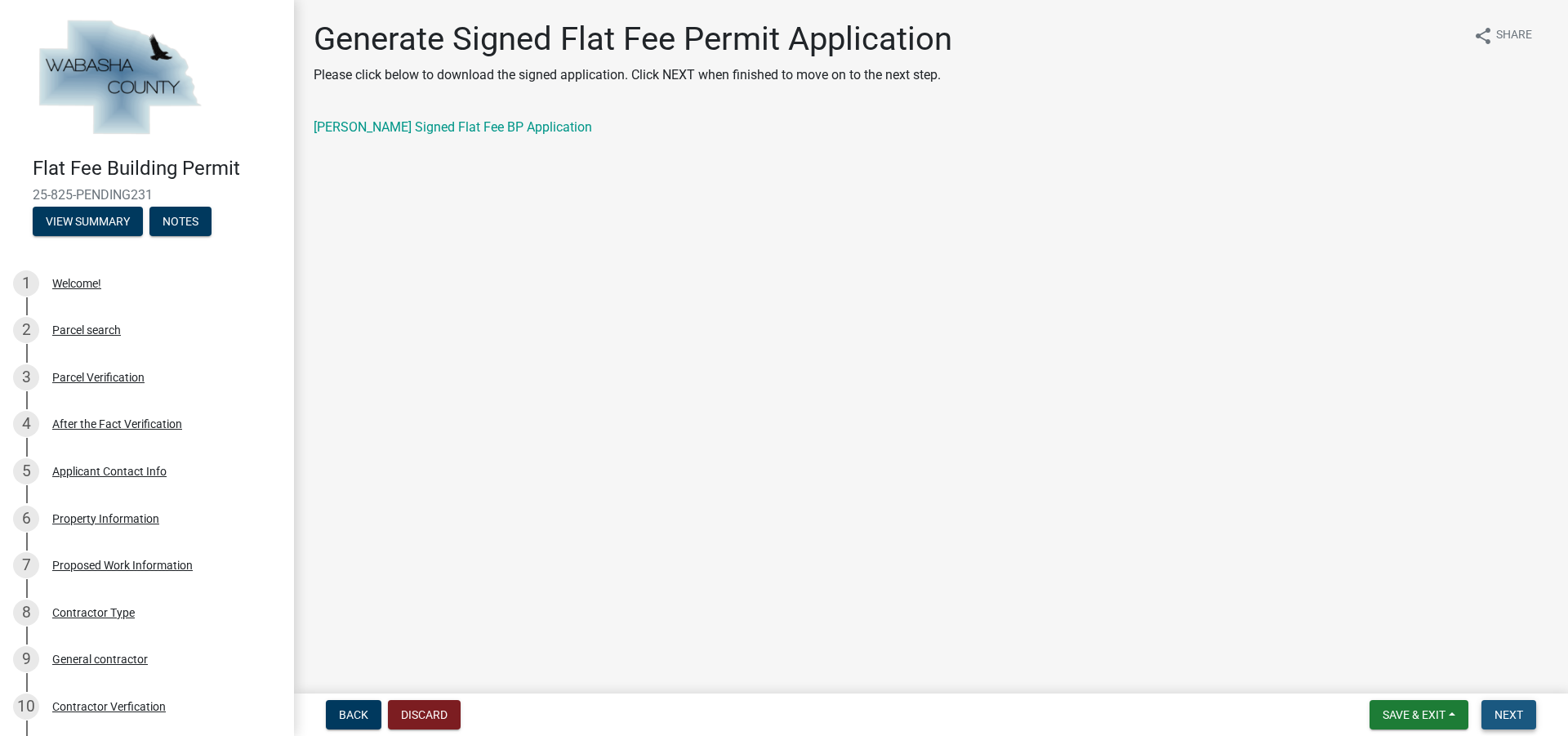
click at [1505, 717] on span "Next" at bounding box center [1508, 714] width 29 height 13
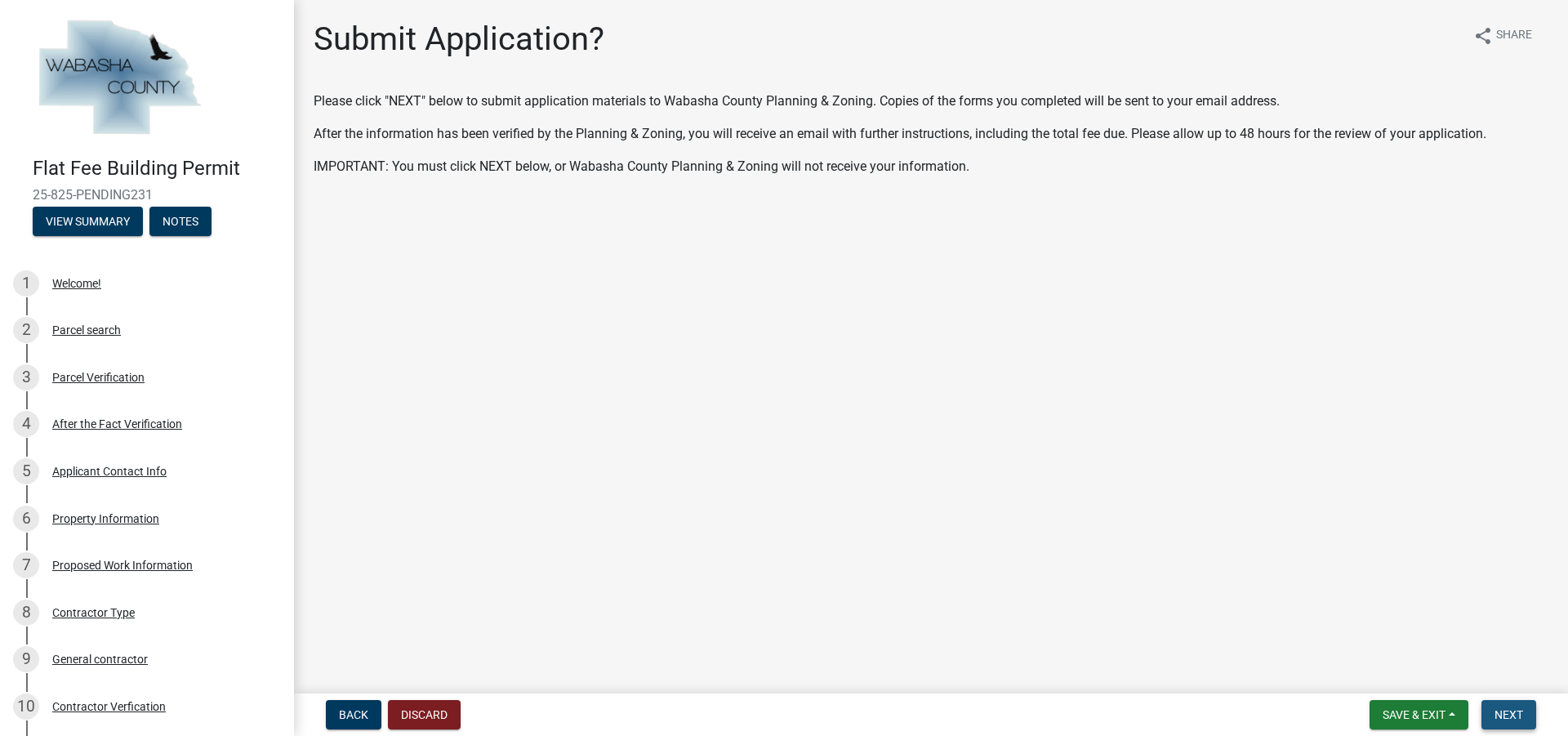
click at [1489, 719] on button "Next" at bounding box center [1508, 714] width 55 height 30
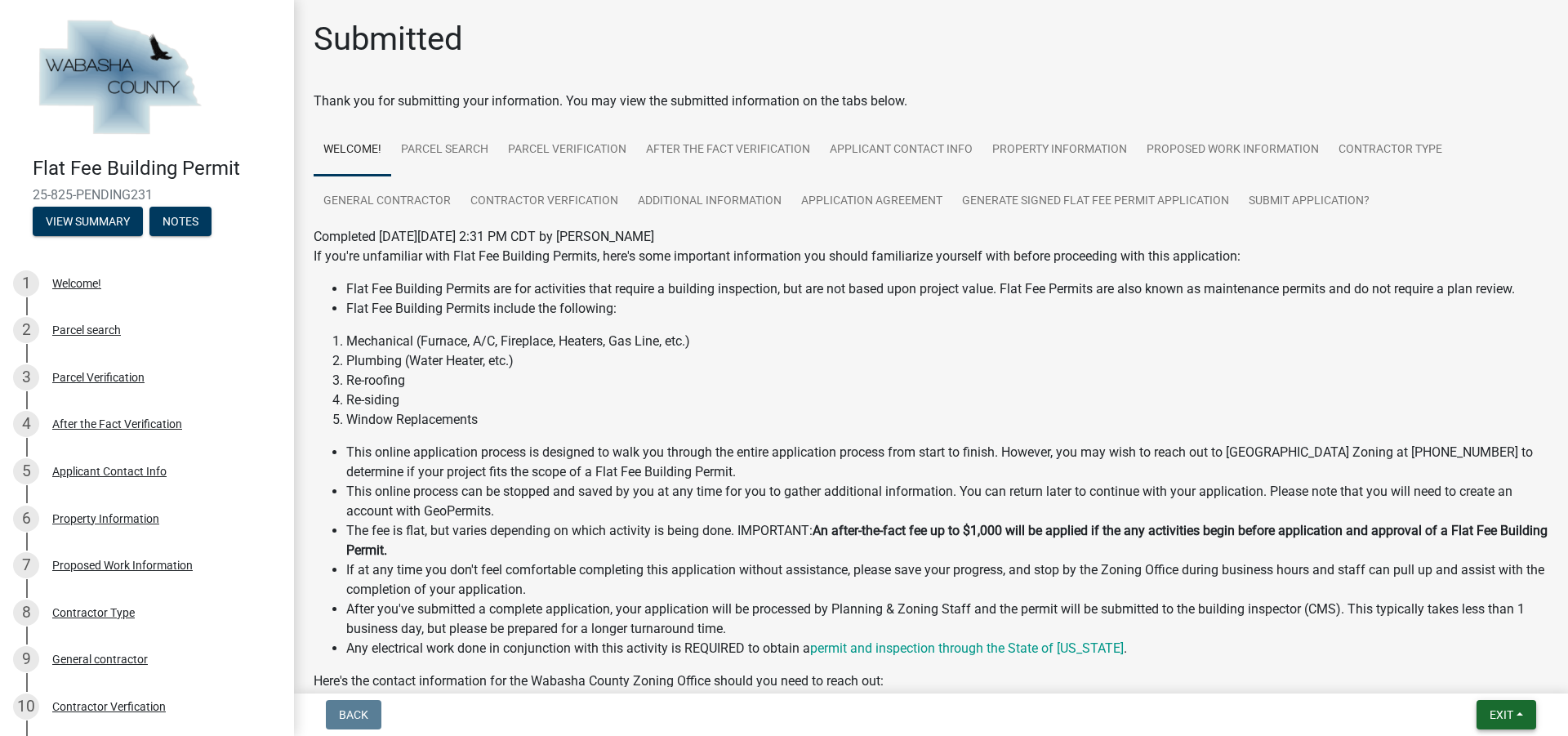
click at [1490, 712] on span "Exit" at bounding box center [1501, 714] width 24 height 13
click at [1452, 674] on button "Save & Exit" at bounding box center [1470, 672] width 131 height 39
